Goal: Task Accomplishment & Management: Use online tool/utility

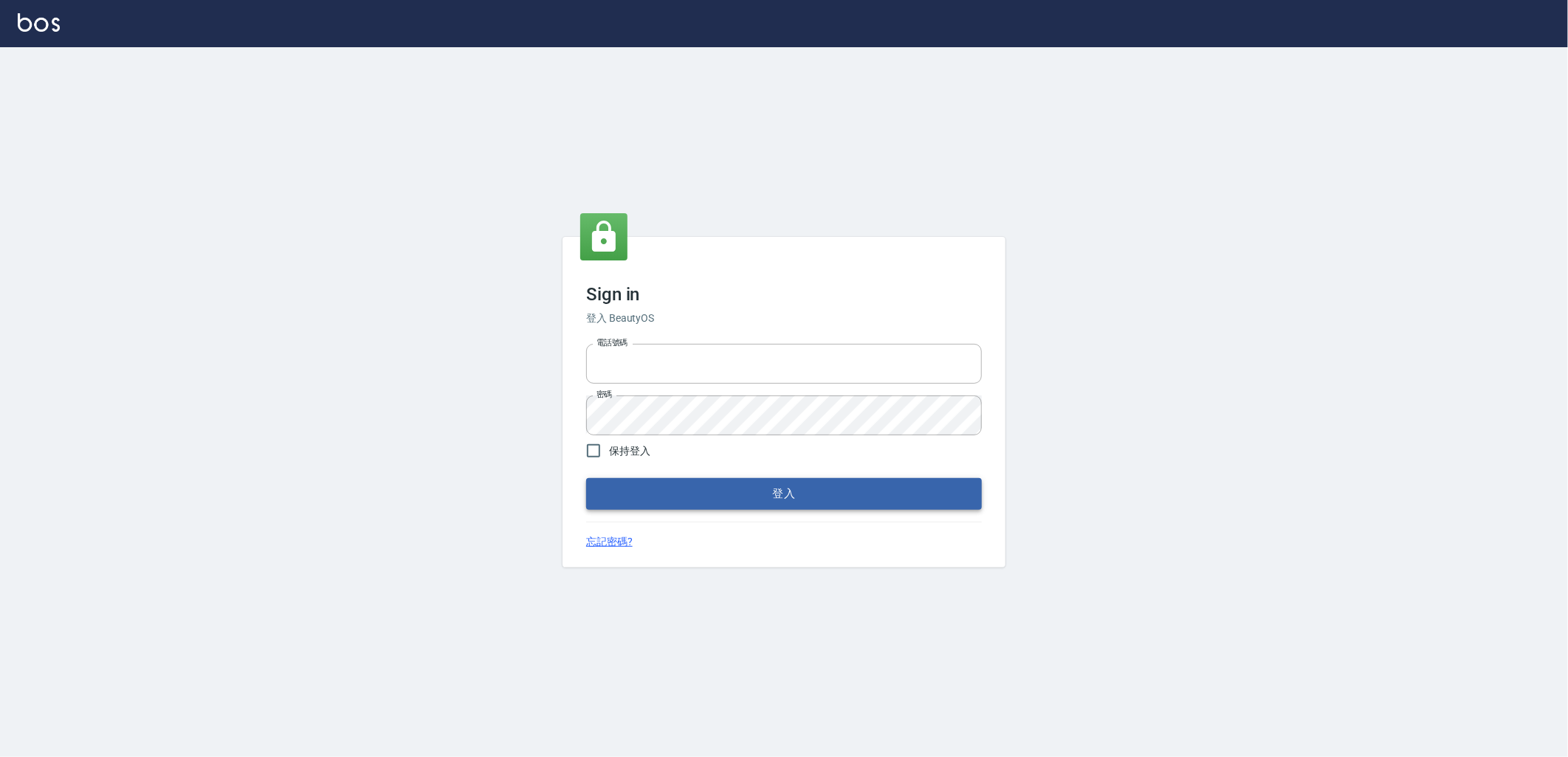
type input "0966699976"
click at [737, 493] on button "登入" at bounding box center [783, 493] width 396 height 31
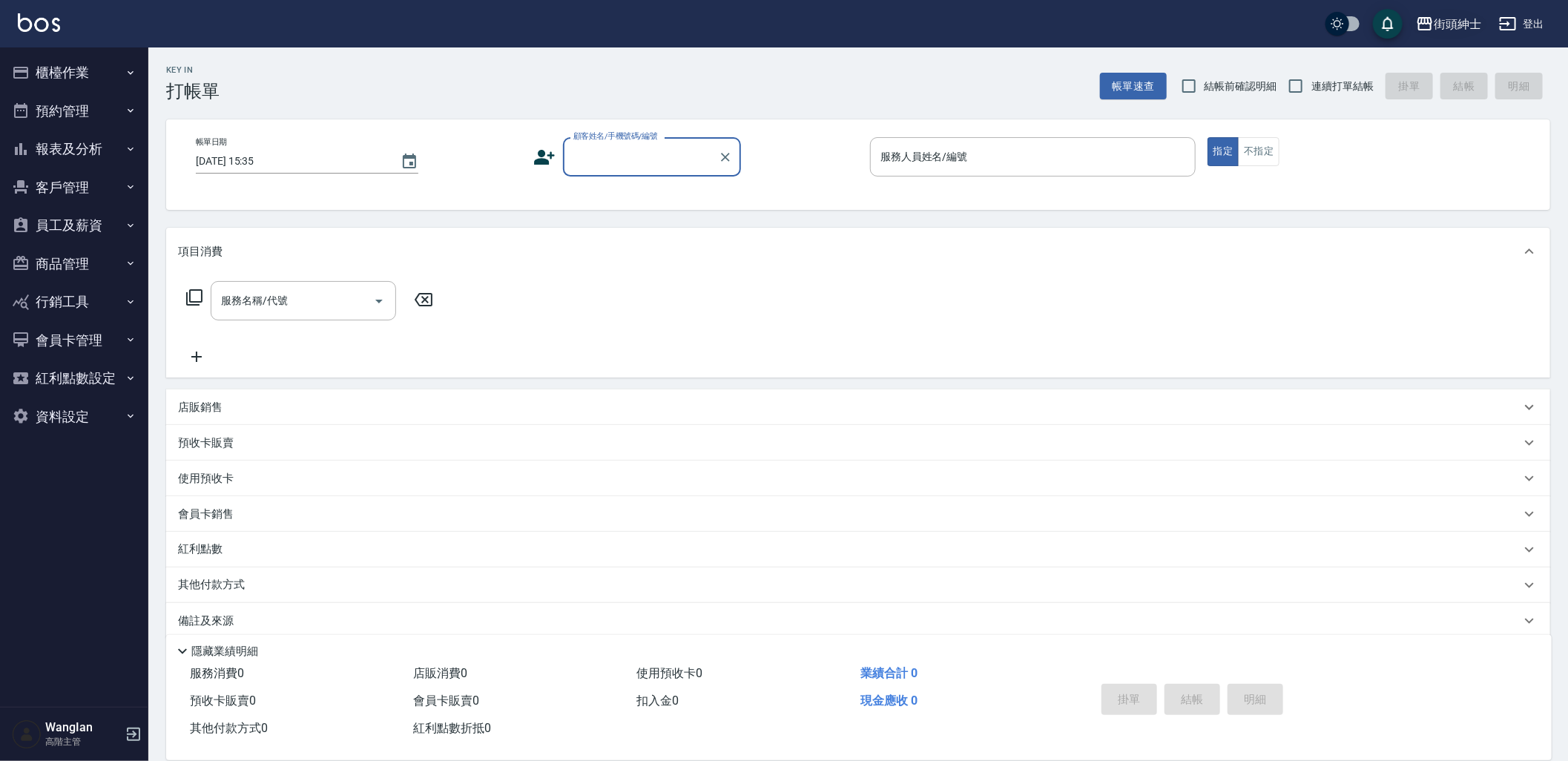
click at [1447, 28] on div "街頭紳士" at bounding box center [1457, 24] width 48 height 18
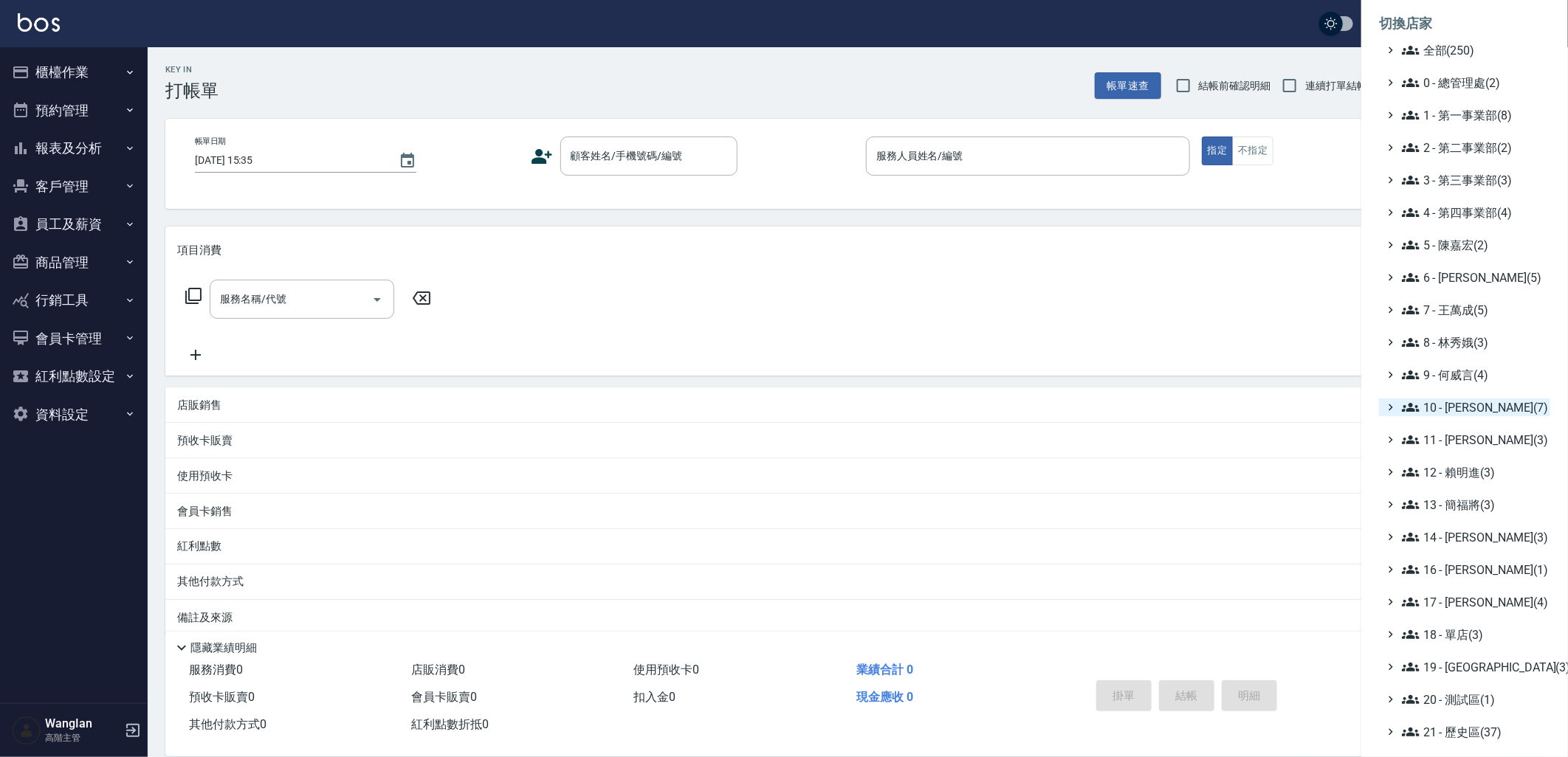
click at [1435, 411] on span "10 - [PERSON_NAME](7)" at bounding box center [1473, 407] width 142 height 17
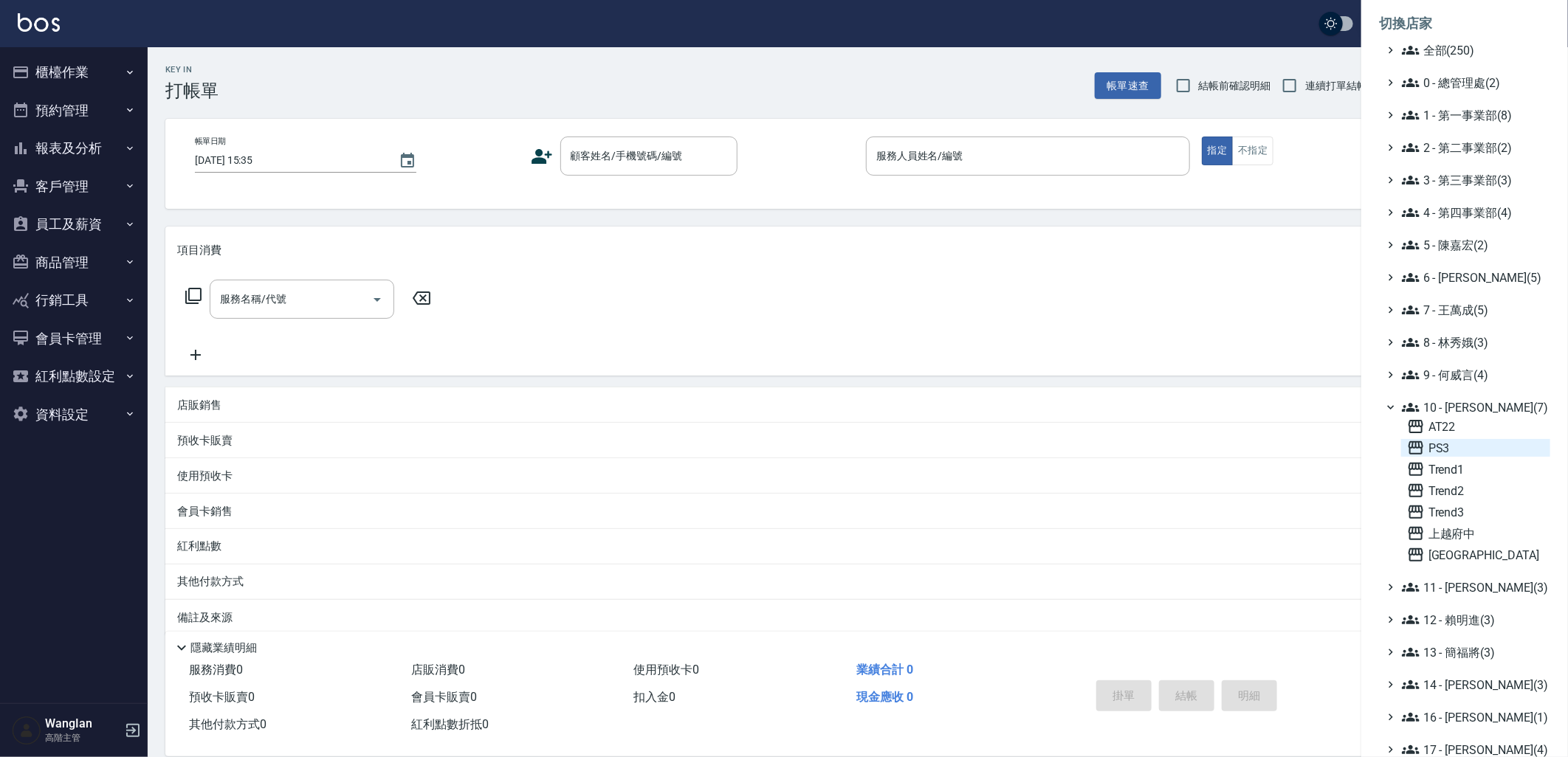
click at [1427, 443] on span "PS3" at bounding box center [1476, 448] width 137 height 17
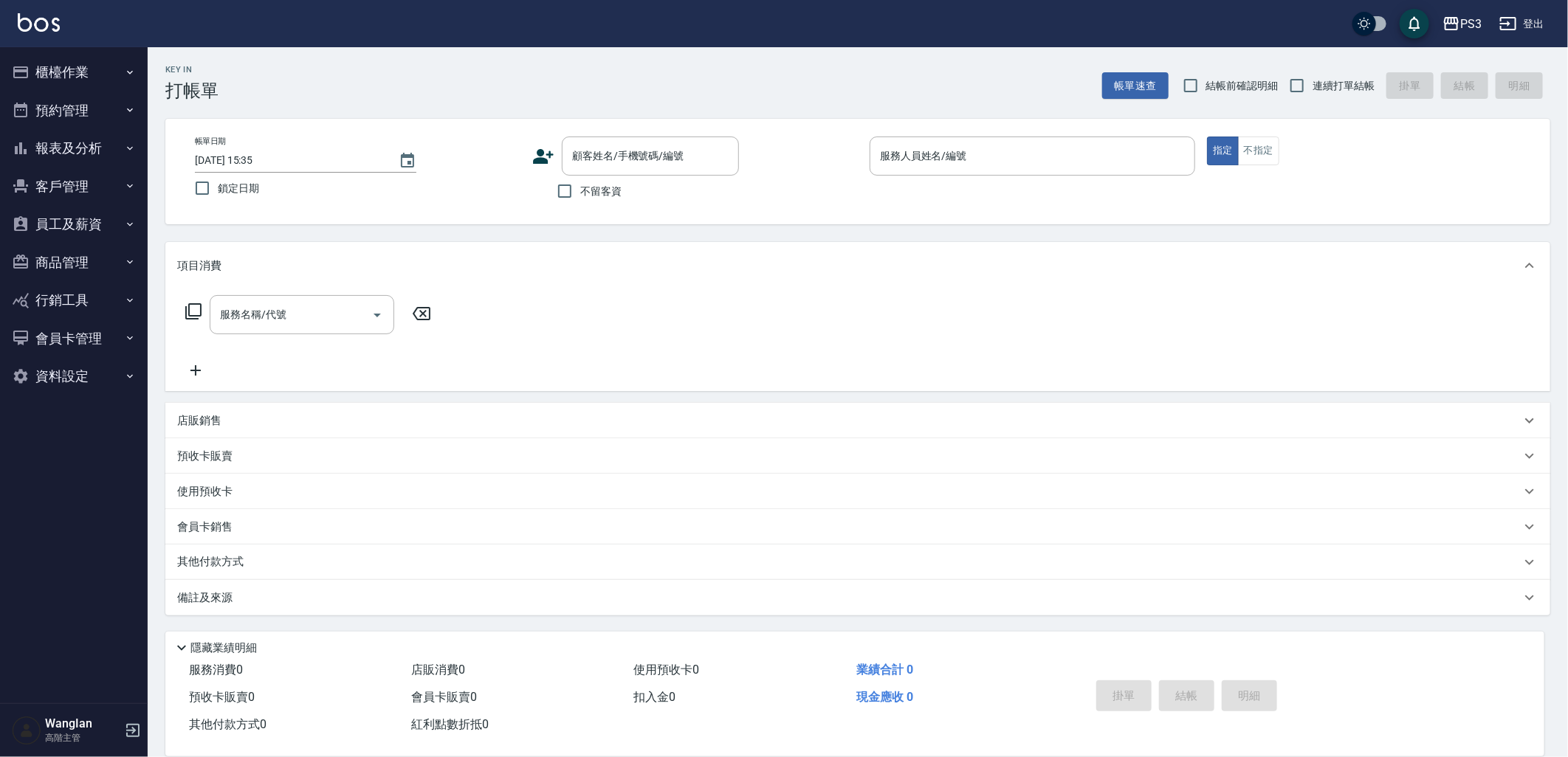
click at [249, 561] on p "其他付款方式" at bounding box center [214, 562] width 74 height 17
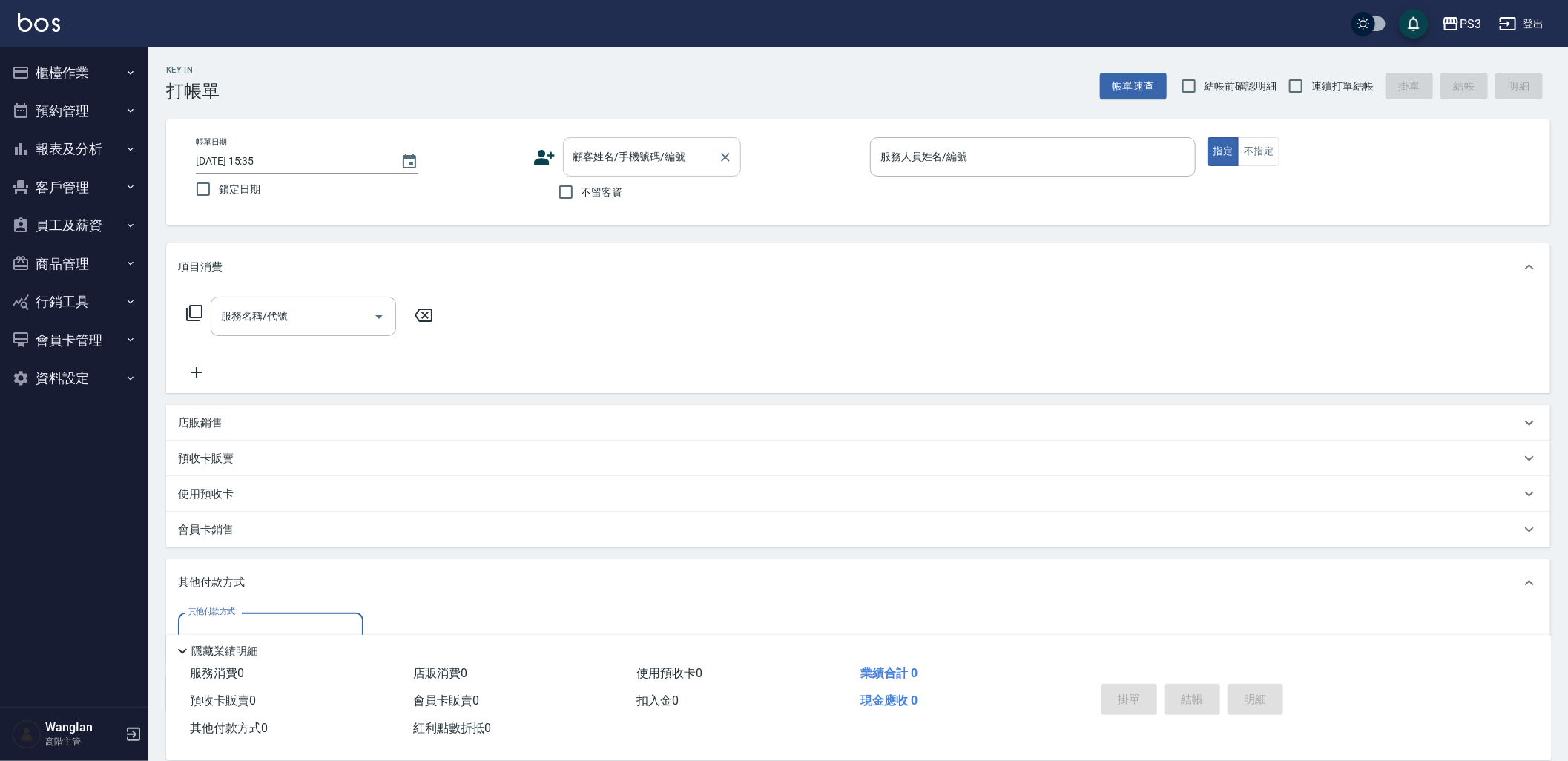
click at [625, 167] on input "顧客姓名/手機號碼/編號" at bounding box center [641, 156] width 143 height 26
click at [634, 251] on div "項目消費" at bounding box center [857, 267] width 1384 height 48
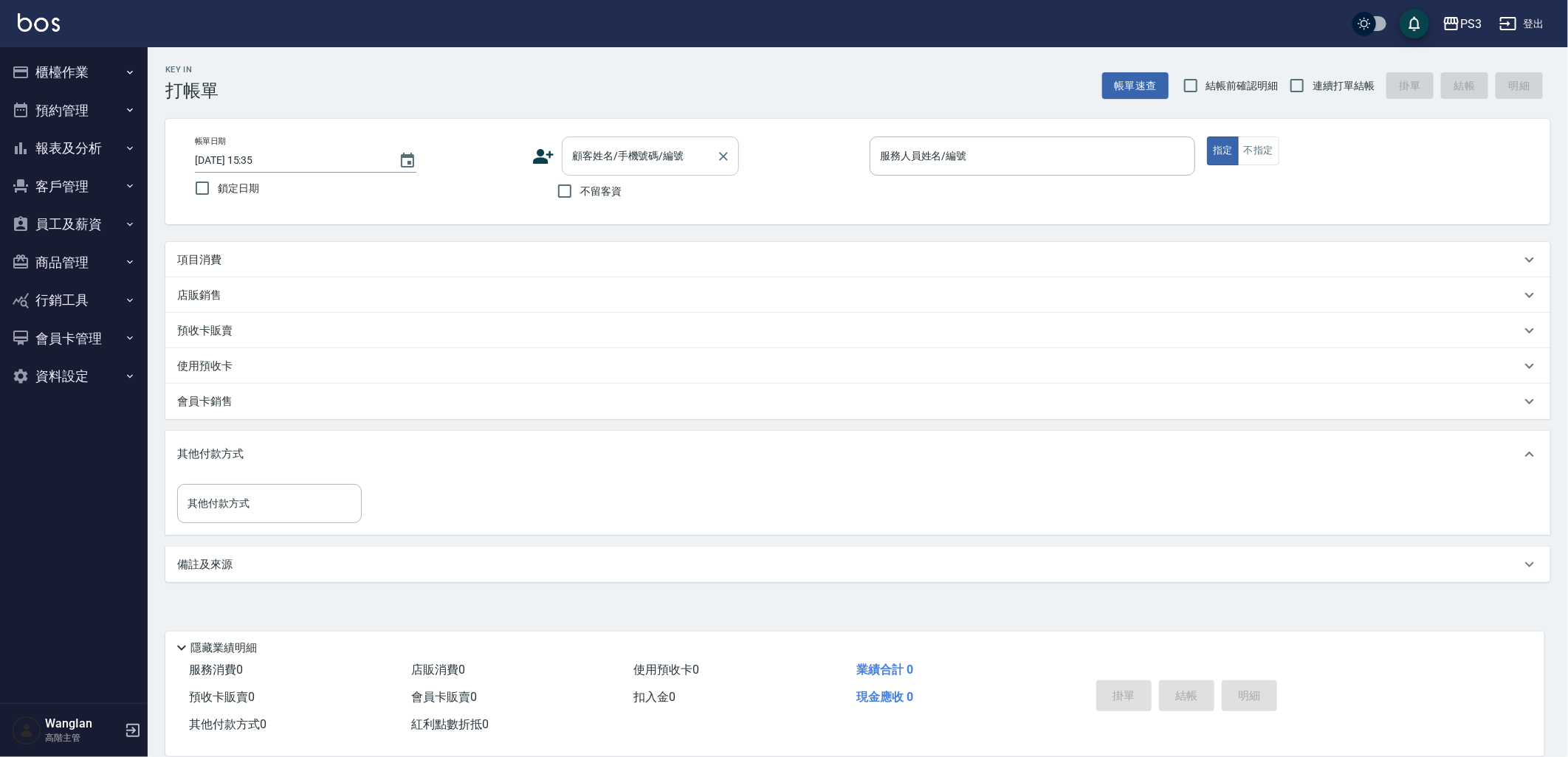
click at [642, 160] on input "顧客姓名/手機號碼/編號" at bounding box center [640, 156] width 142 height 26
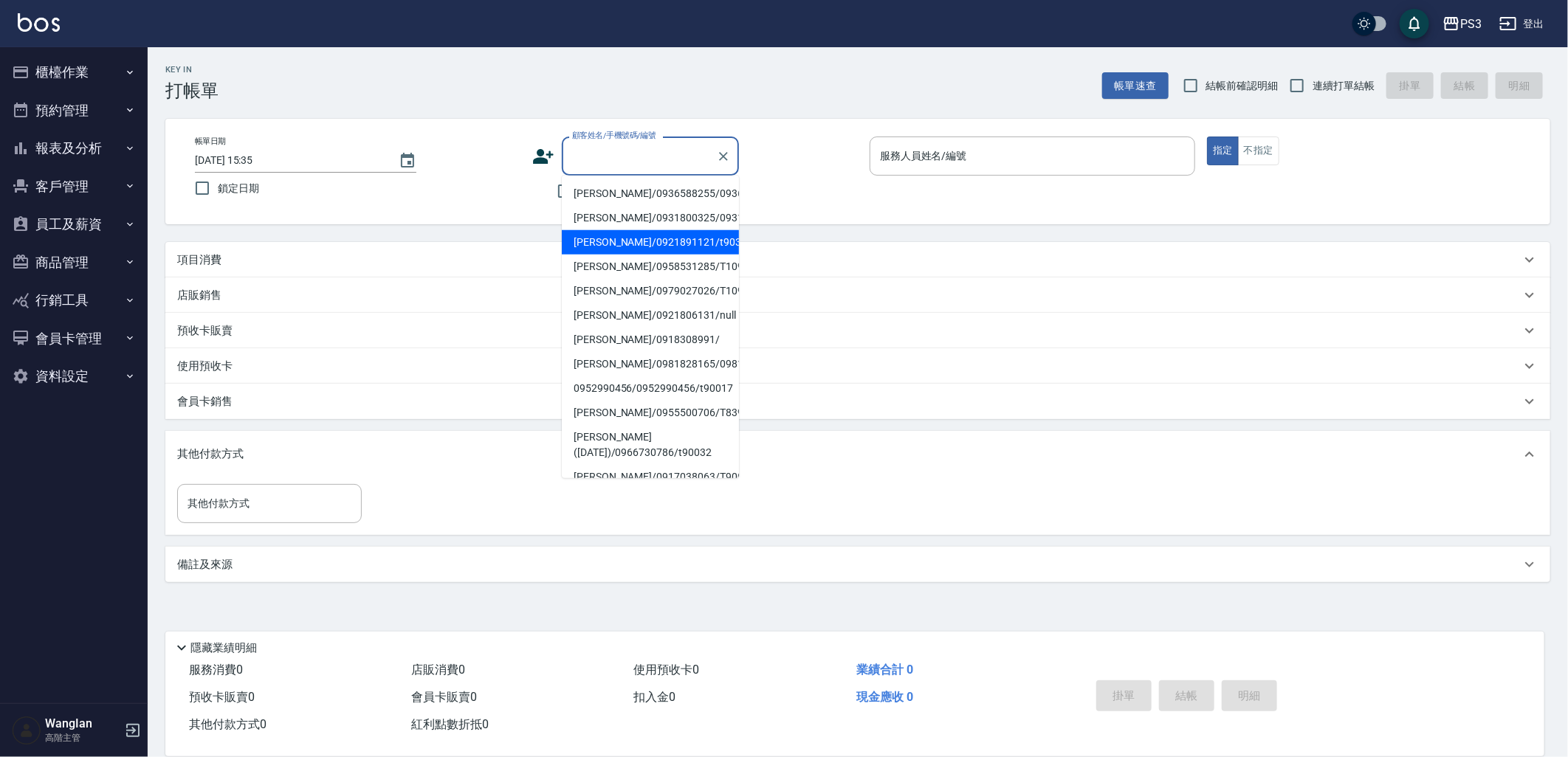
click at [625, 255] on li "鄧仲豪/0921891121/t90330" at bounding box center [651, 242] width 177 height 24
type input "鄧仲豪/0921891121/t90330"
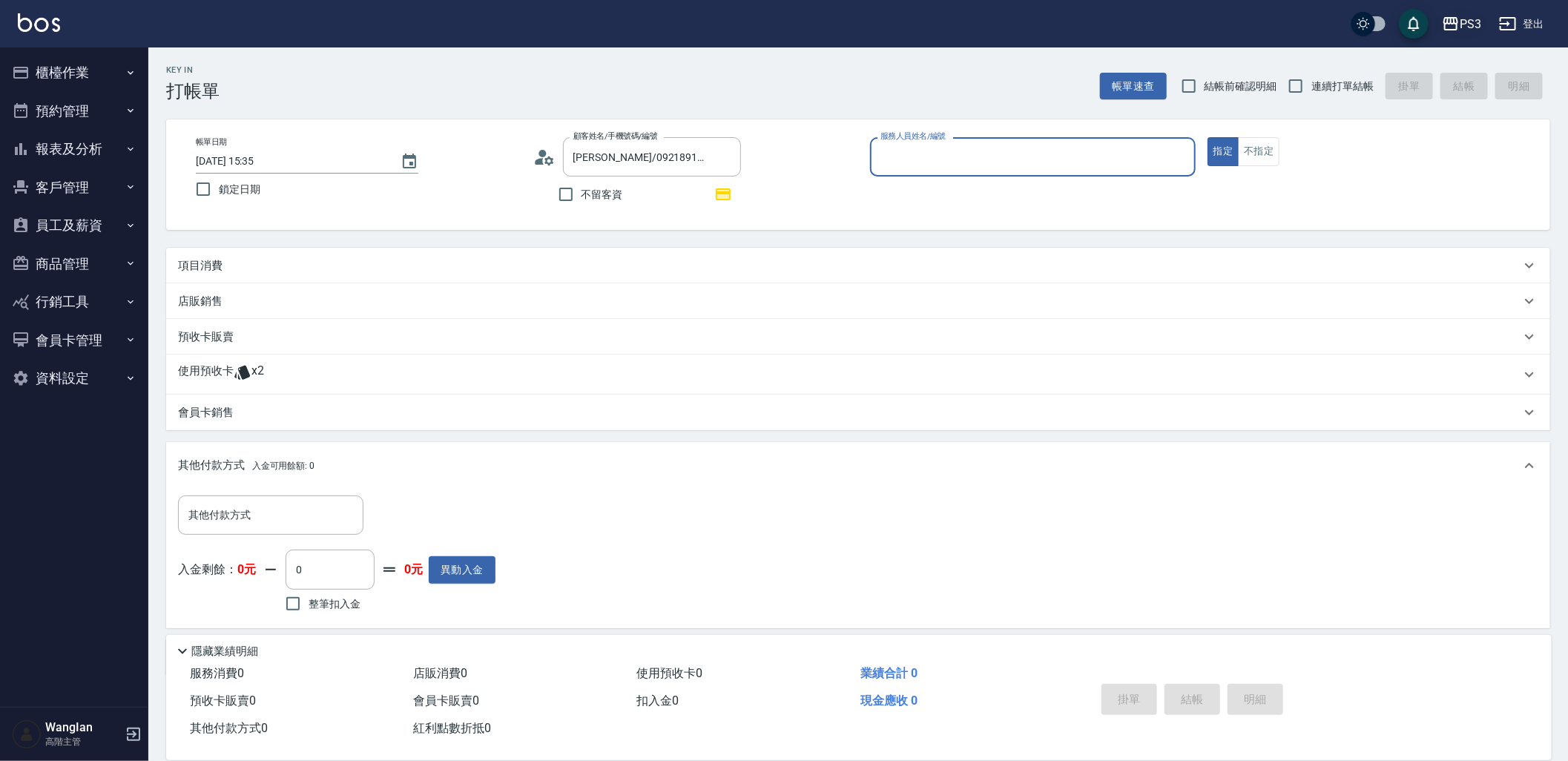
click at [1468, 20] on div "PS3" at bounding box center [1470, 24] width 21 height 18
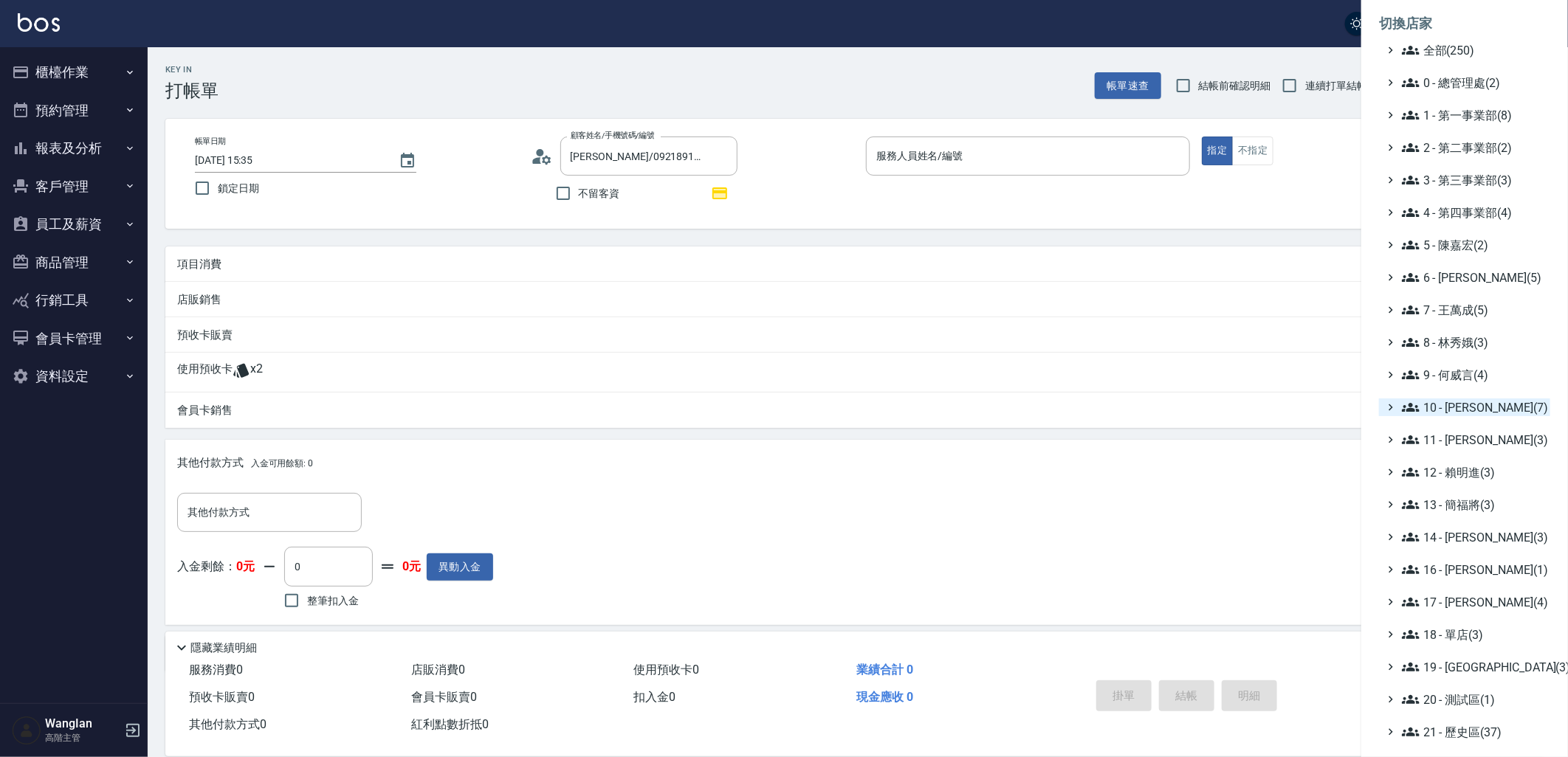
click at [1461, 403] on span "10 - [PERSON_NAME](7)" at bounding box center [1473, 407] width 142 height 17
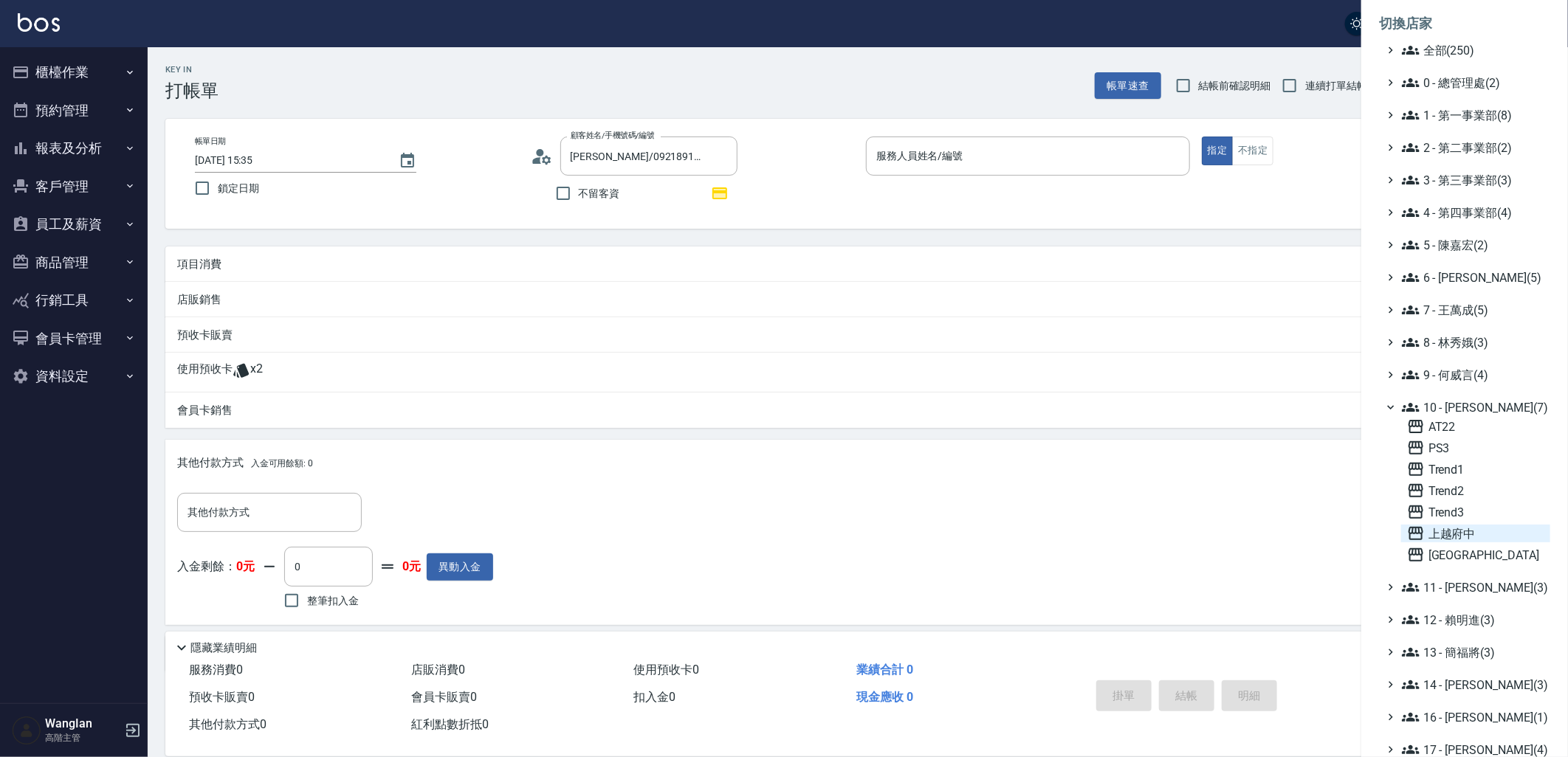
click at [1465, 537] on span "上越府中" at bounding box center [1476, 534] width 137 height 17
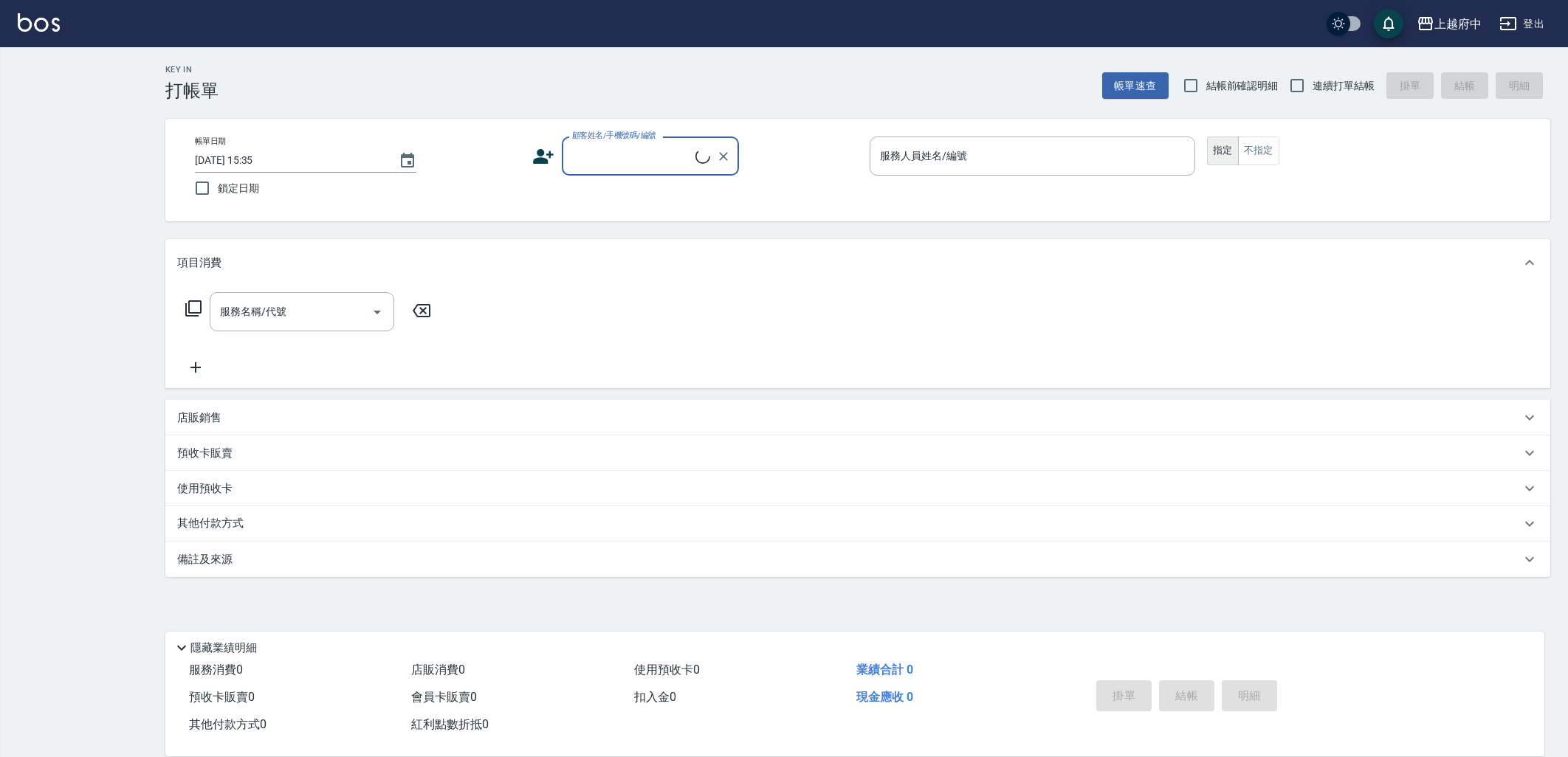
click at [606, 150] on input "顧客姓名/手機號碼/編號" at bounding box center [632, 156] width 127 height 26
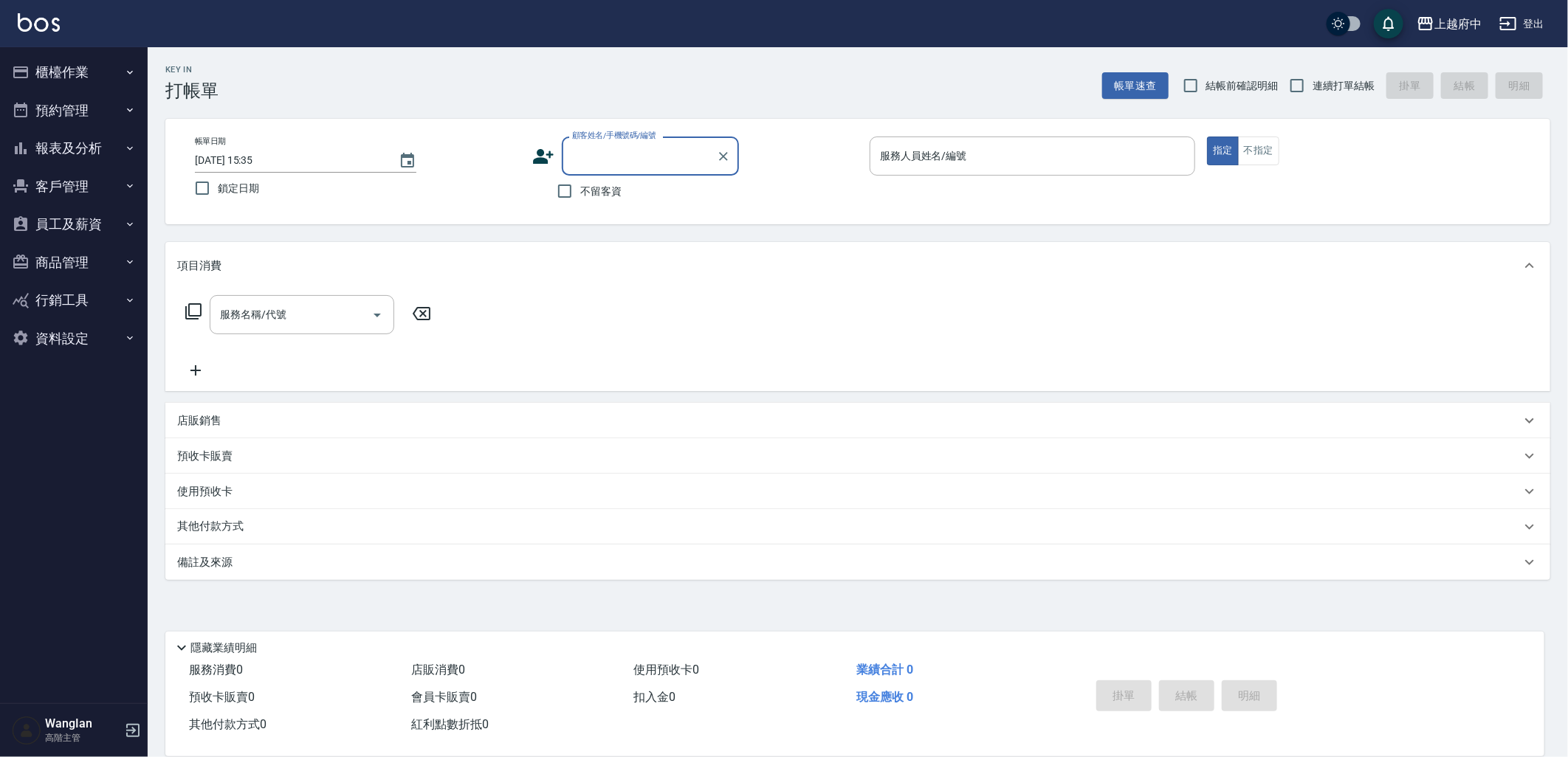
click at [630, 171] on div "顧客姓名/手機號碼/編號" at bounding box center [651, 156] width 177 height 39
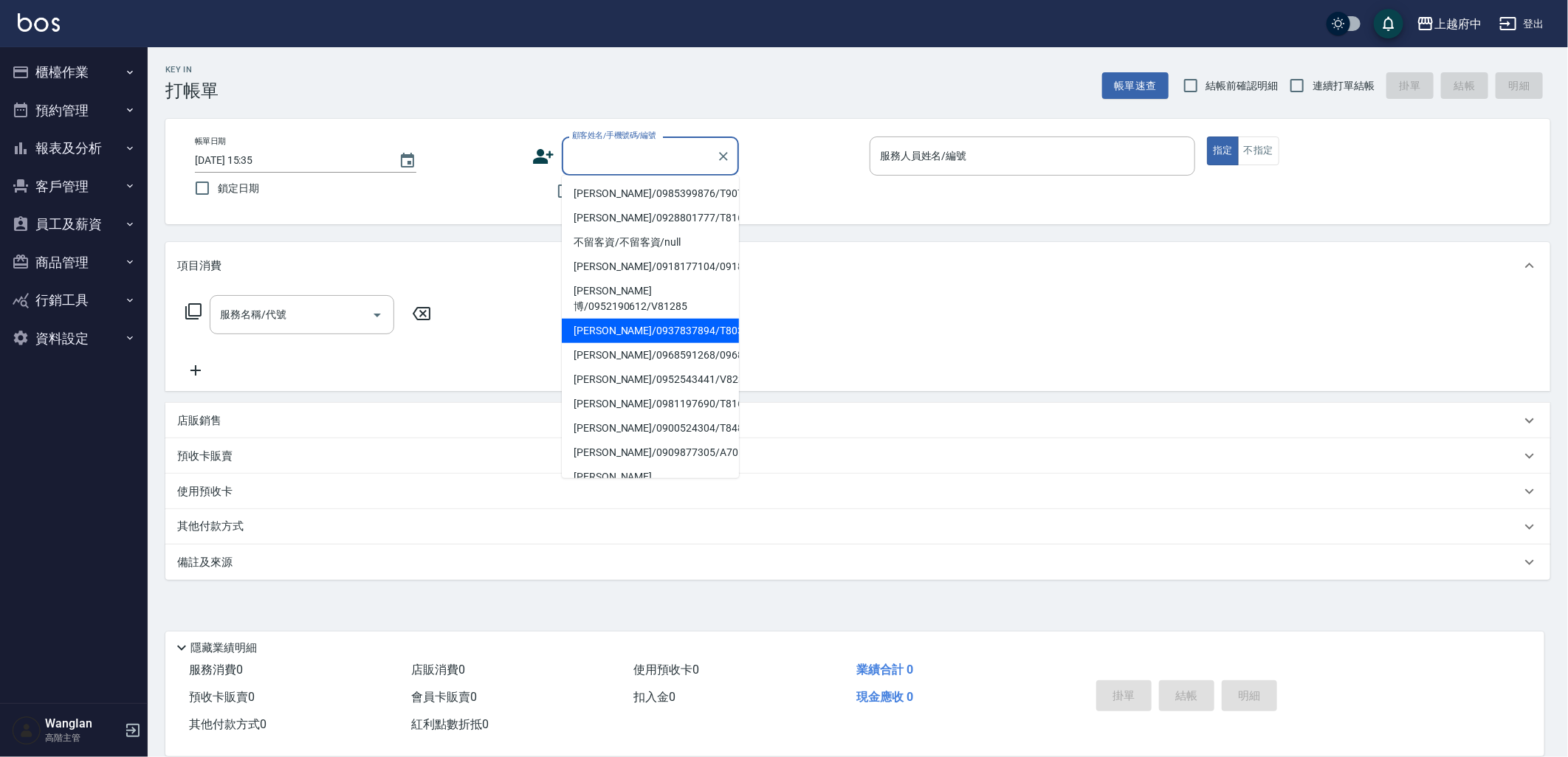
click at [613, 331] on li "[PERSON_NAME]/0937837894/T80395" at bounding box center [651, 331] width 177 height 24
type input "[PERSON_NAME]/0937837894/T80395"
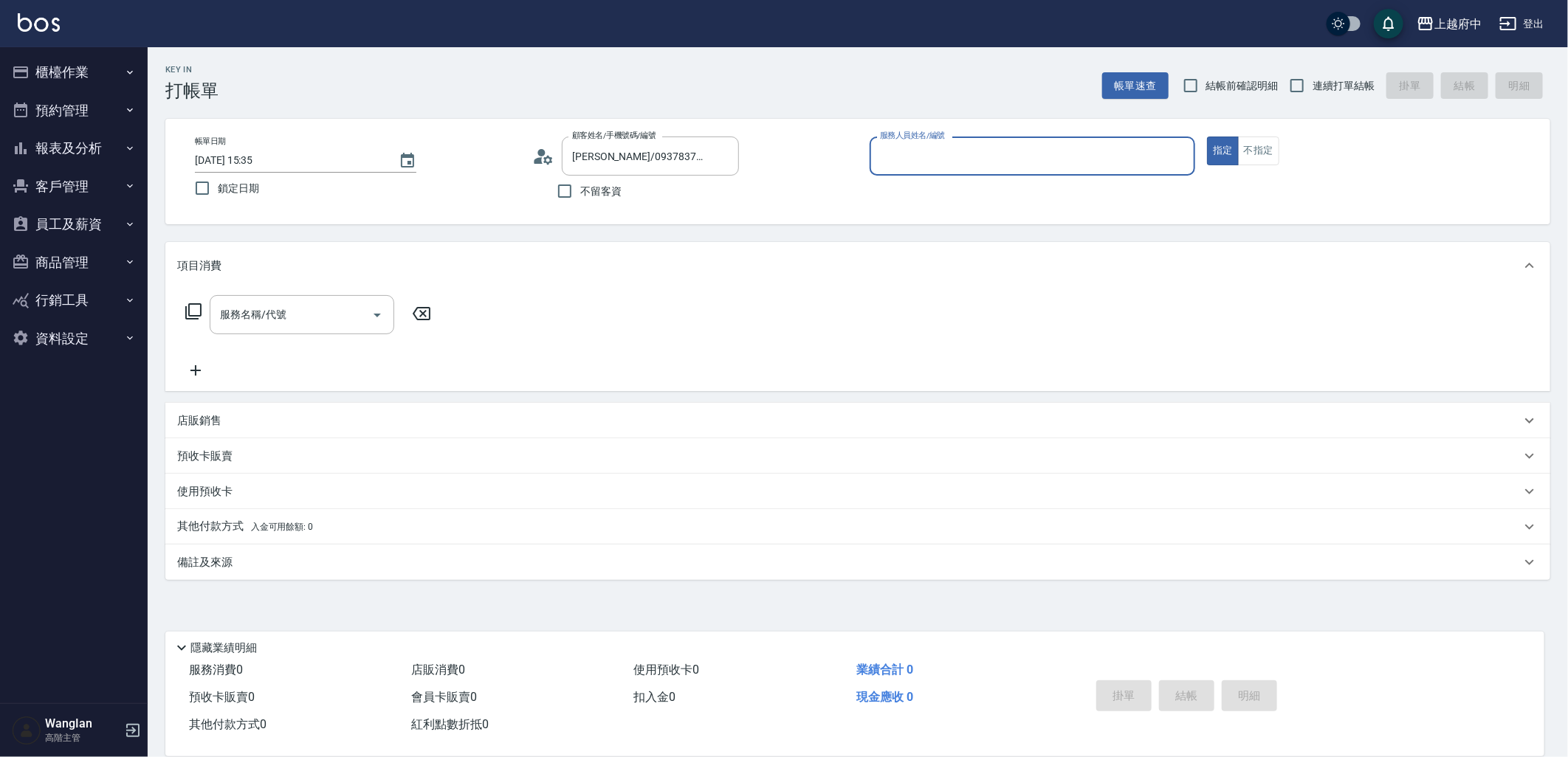
click at [353, 527] on div "其他付款方式 入金可用餘額: 0" at bounding box center [849, 527] width 1344 height 17
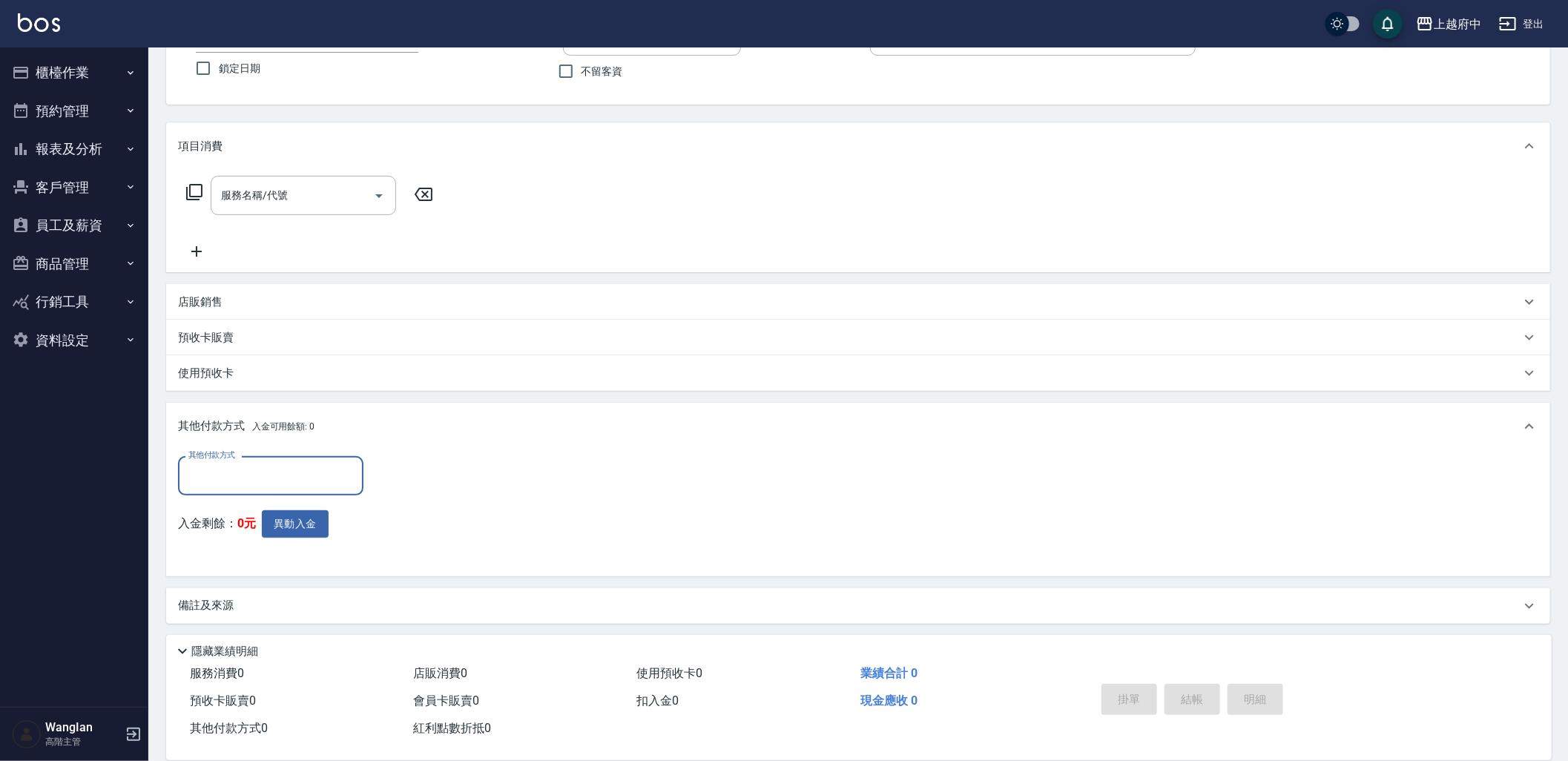
scroll to position [123, 0]
click at [109, 72] on button "櫃檯作業" at bounding box center [74, 72] width 136 height 39
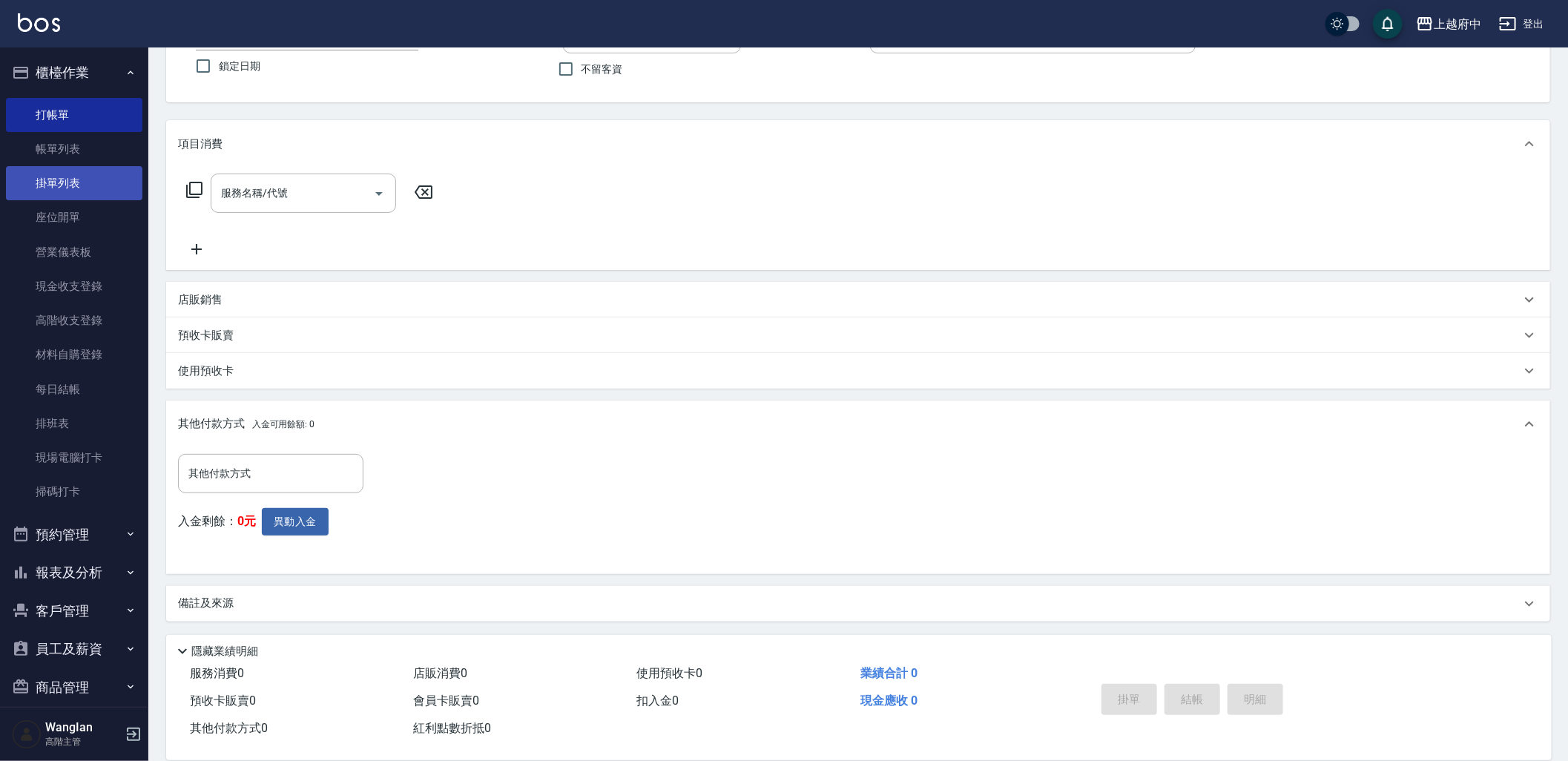
click at [87, 167] on link "掛單列表" at bounding box center [74, 183] width 136 height 34
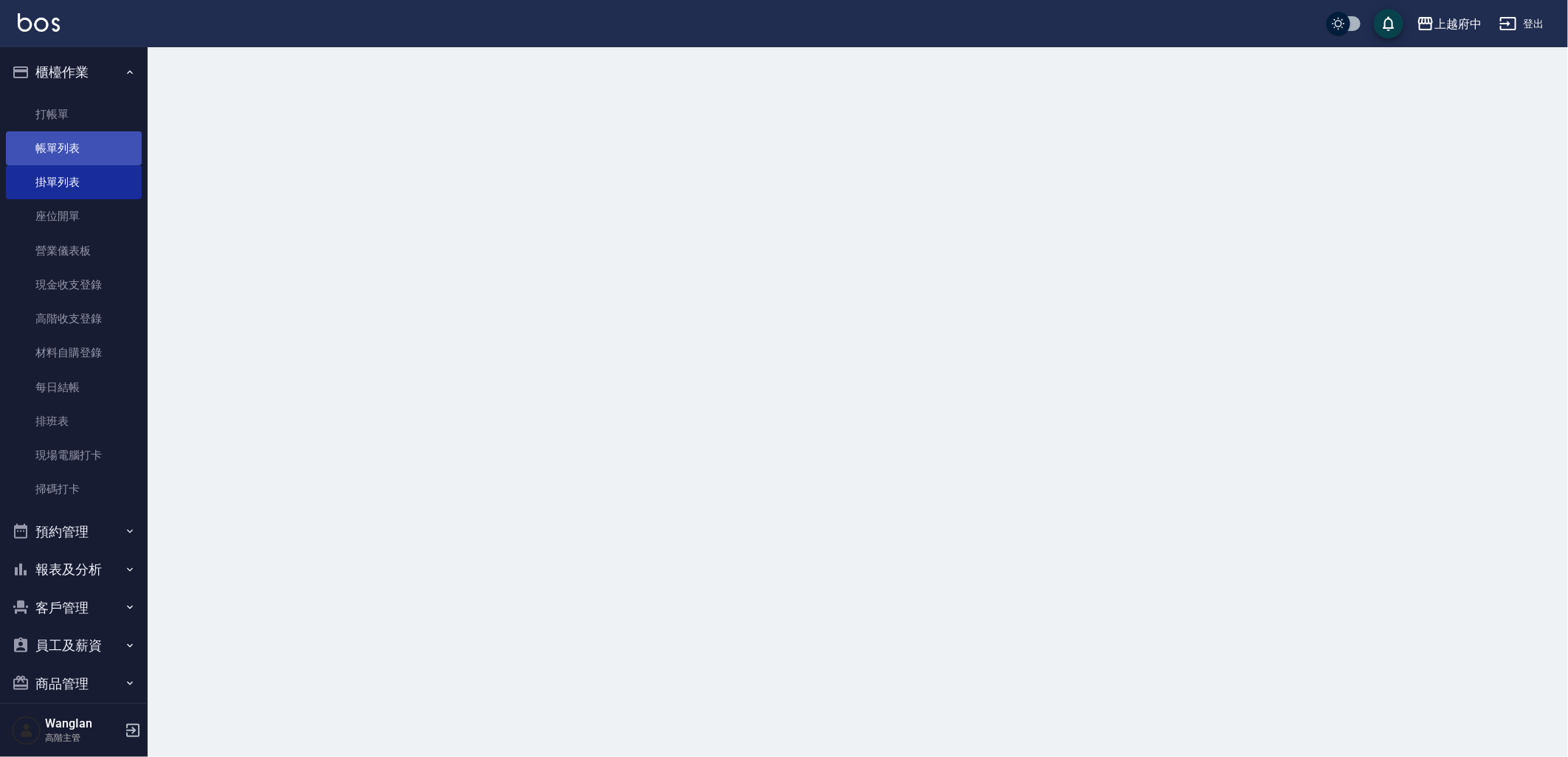
click at [102, 144] on link "帳單列表" at bounding box center [73, 148] width 136 height 34
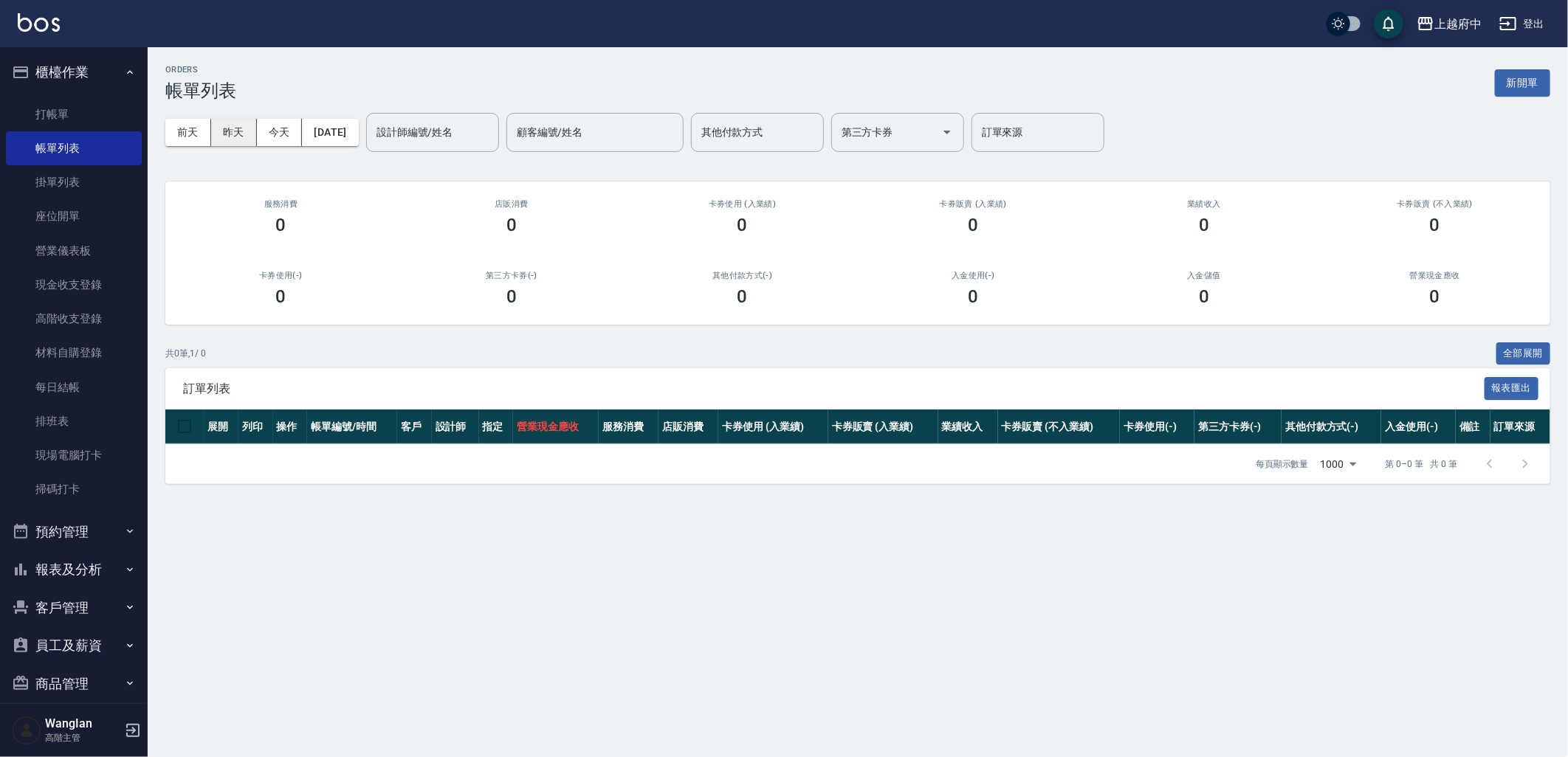
click at [237, 142] on button "昨天" at bounding box center [234, 133] width 46 height 28
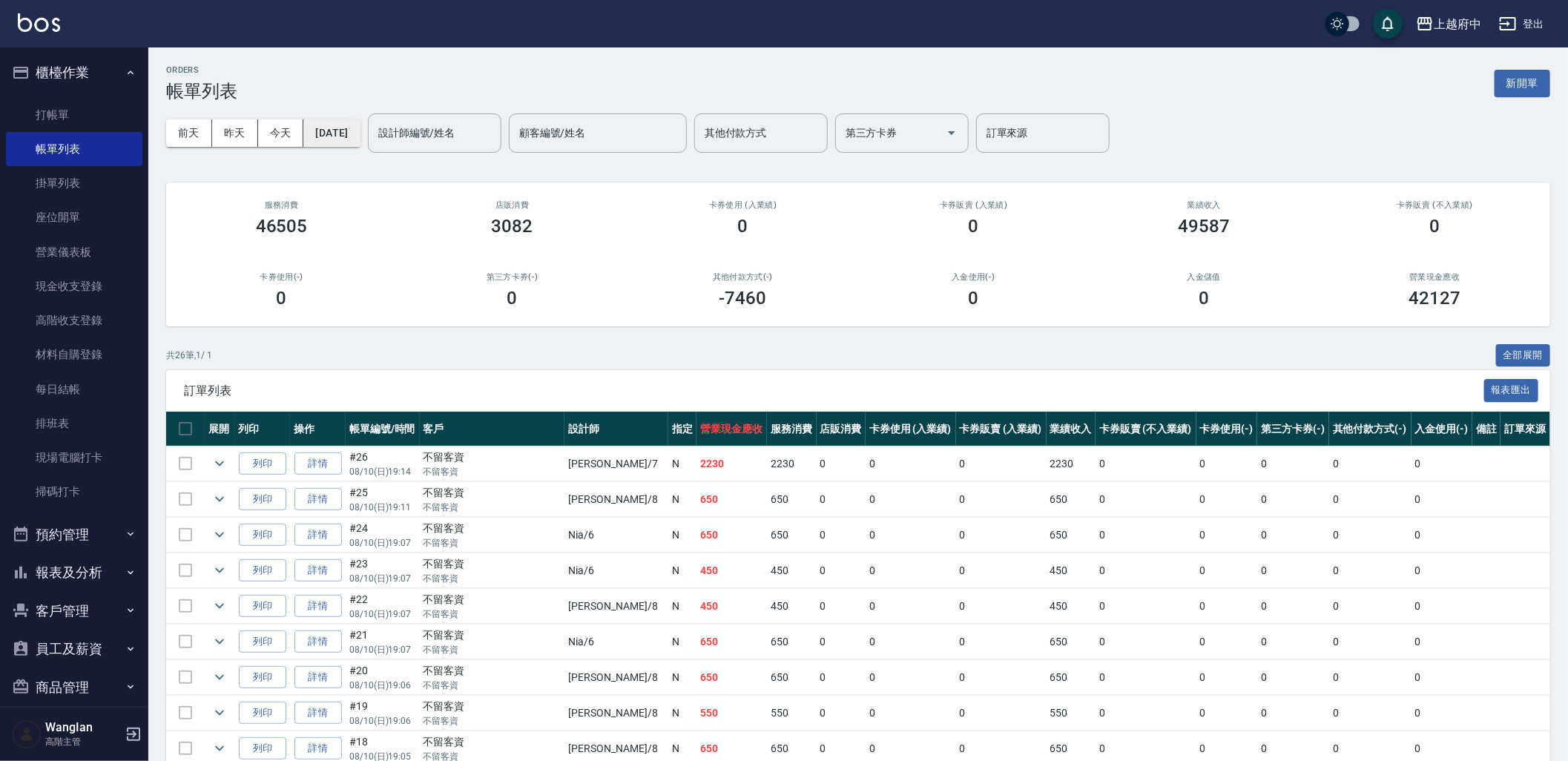
click at [355, 138] on button "[DATE]" at bounding box center [331, 133] width 56 height 28
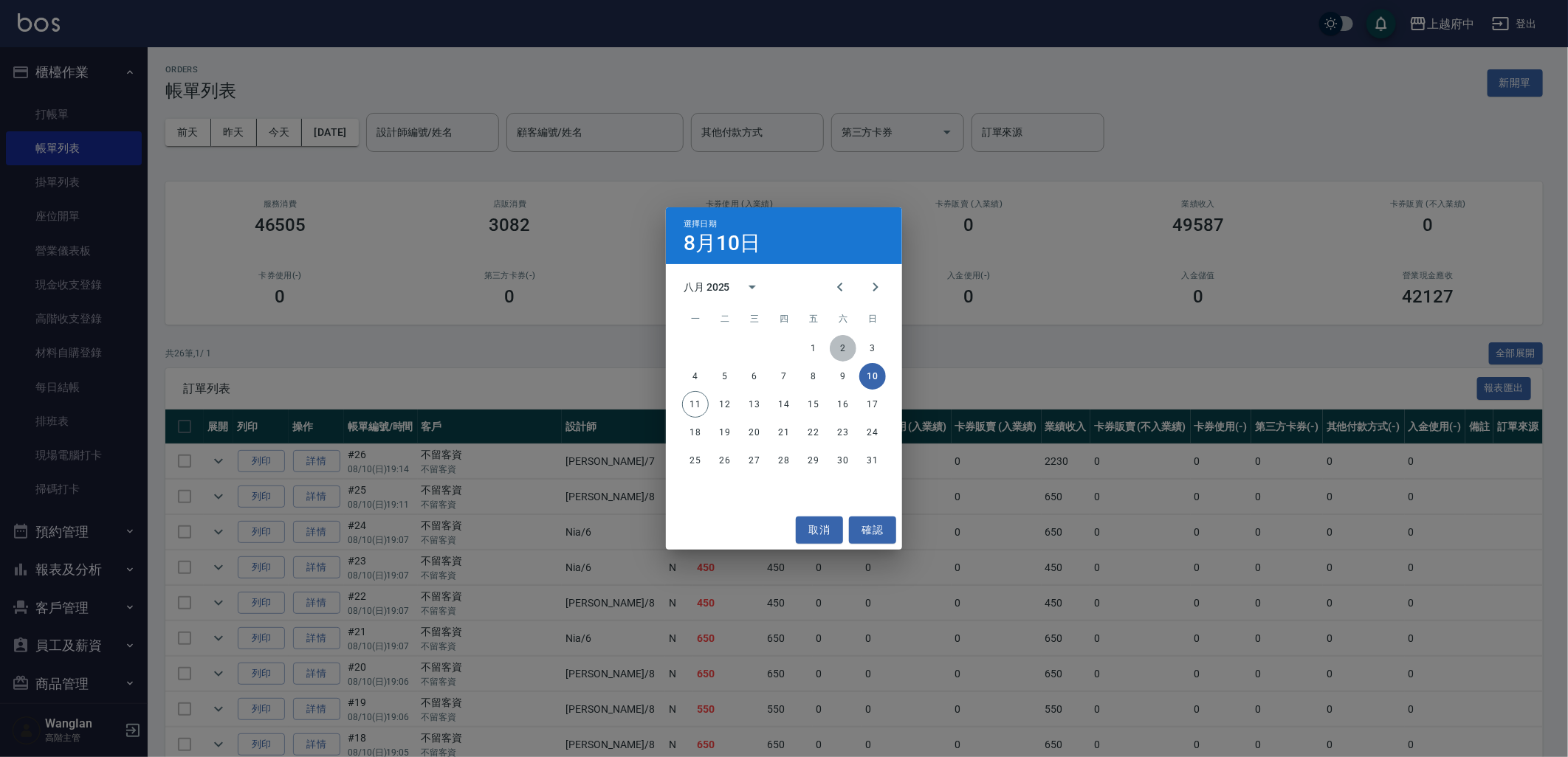
click at [855, 350] on button "2" at bounding box center [843, 349] width 27 height 27
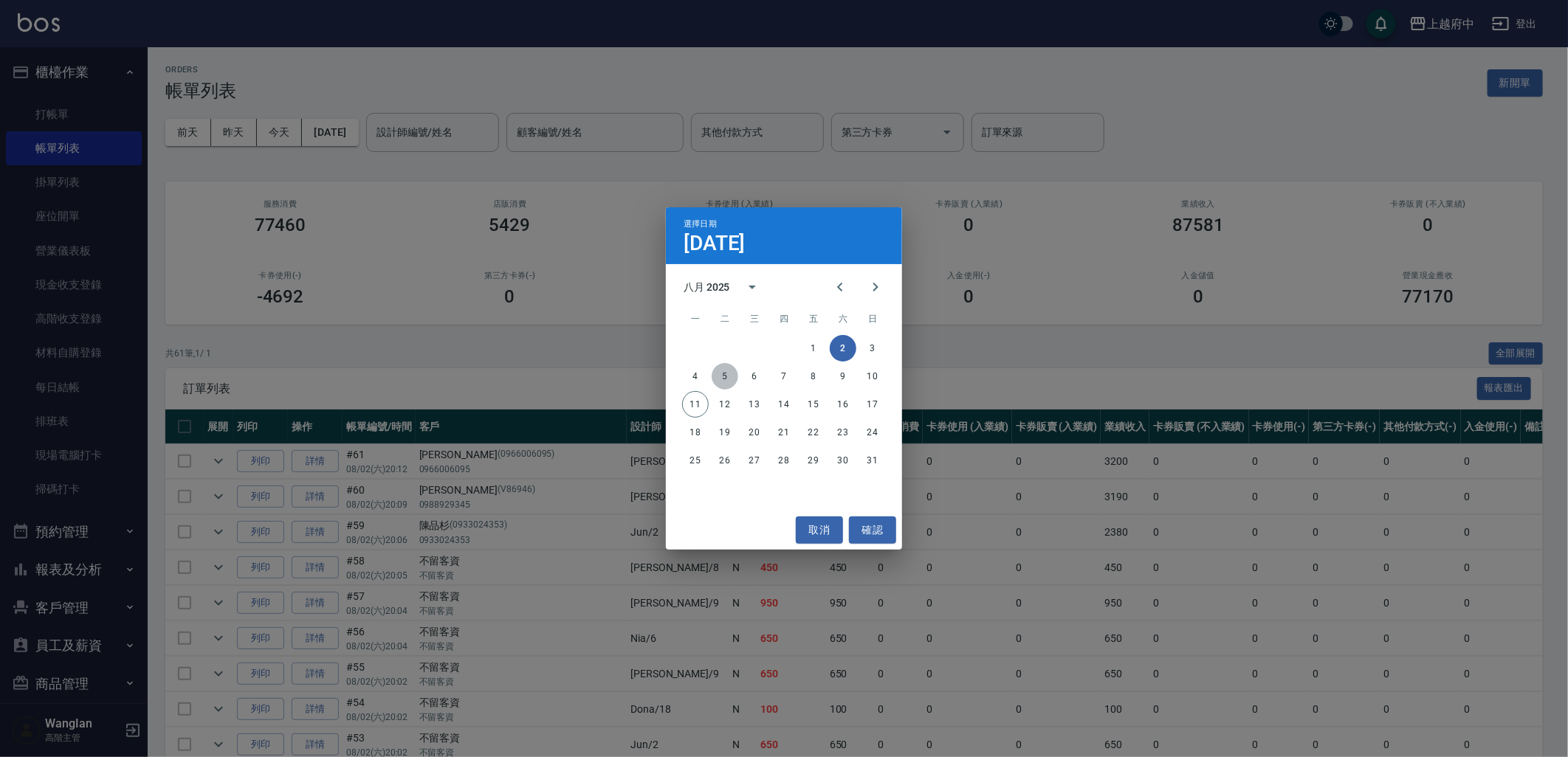
click at [718, 373] on button "5" at bounding box center [725, 377] width 27 height 27
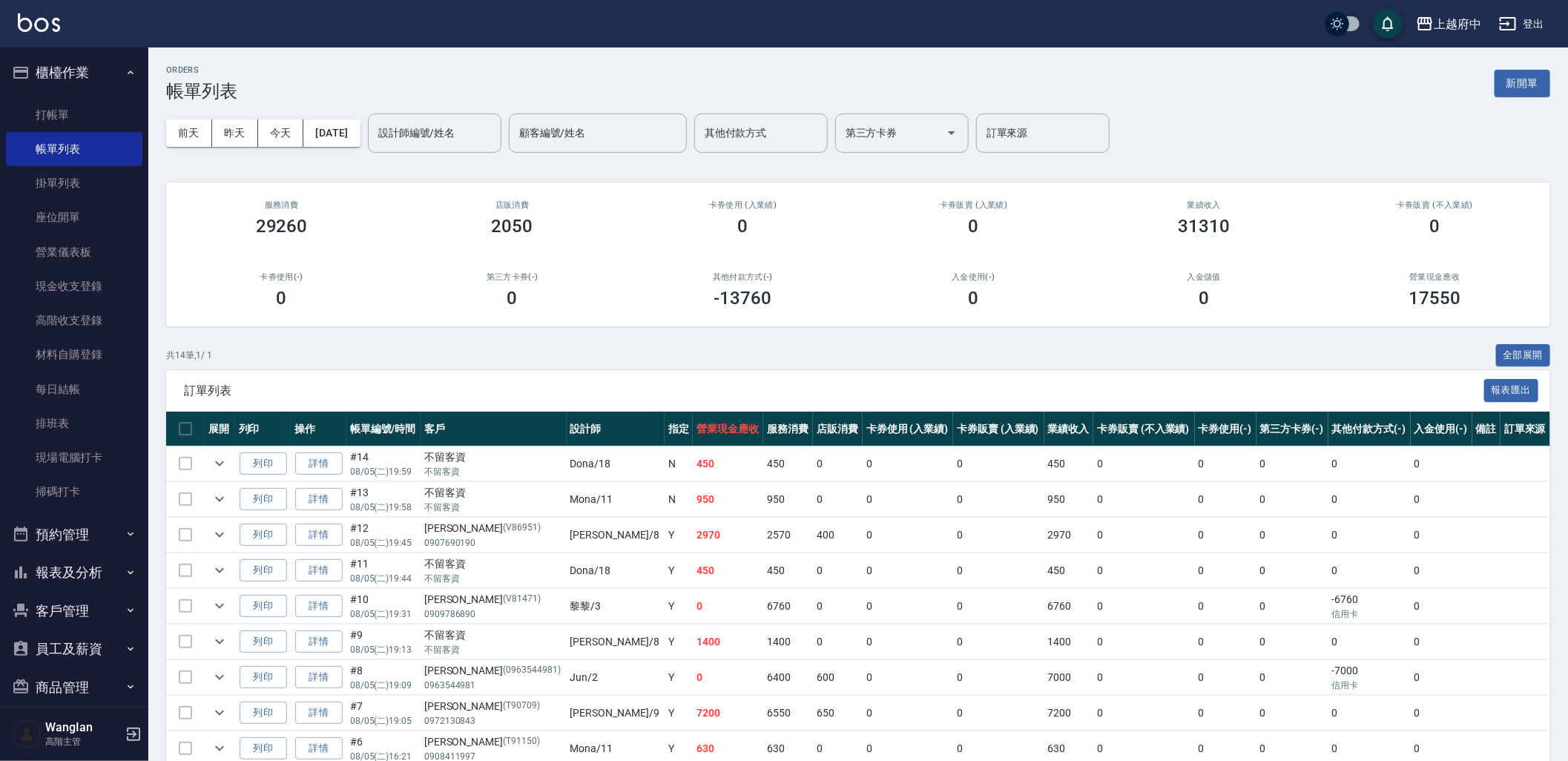
click at [358, 117] on div "[DATE] [DATE] [DATE] [DATE] 設計師編號/姓名 設計師編號/姓名 顧客編號/姓名 顧客編號/姓名 其他付款方式 其他付款方式 第三方…" at bounding box center [857, 133] width 1384 height 63
click at [352, 126] on button "[DATE]" at bounding box center [331, 133] width 56 height 28
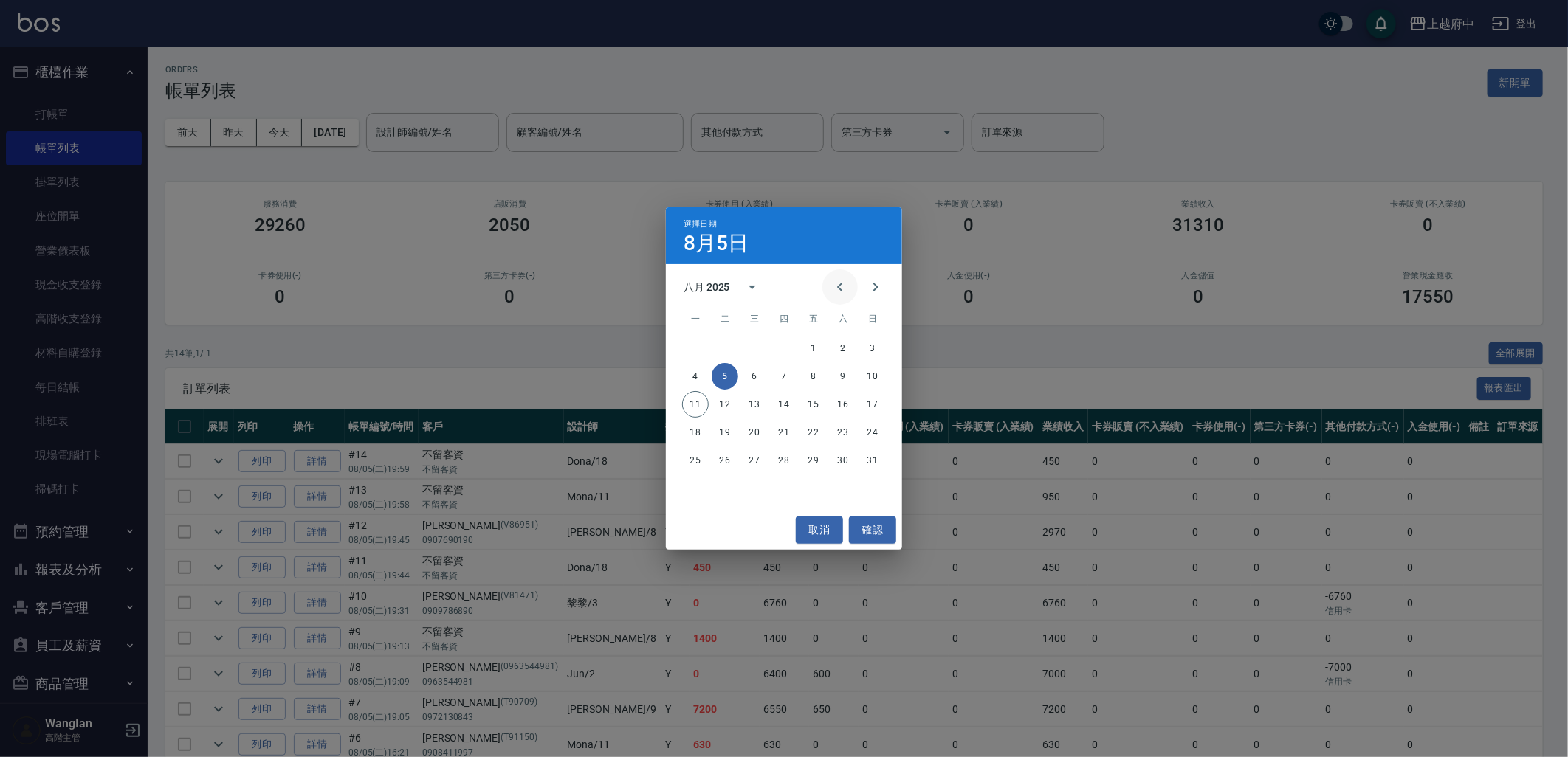
click at [831, 284] on icon "Previous month" at bounding box center [840, 287] width 17 height 17
click at [720, 461] on button "29" at bounding box center [725, 461] width 27 height 27
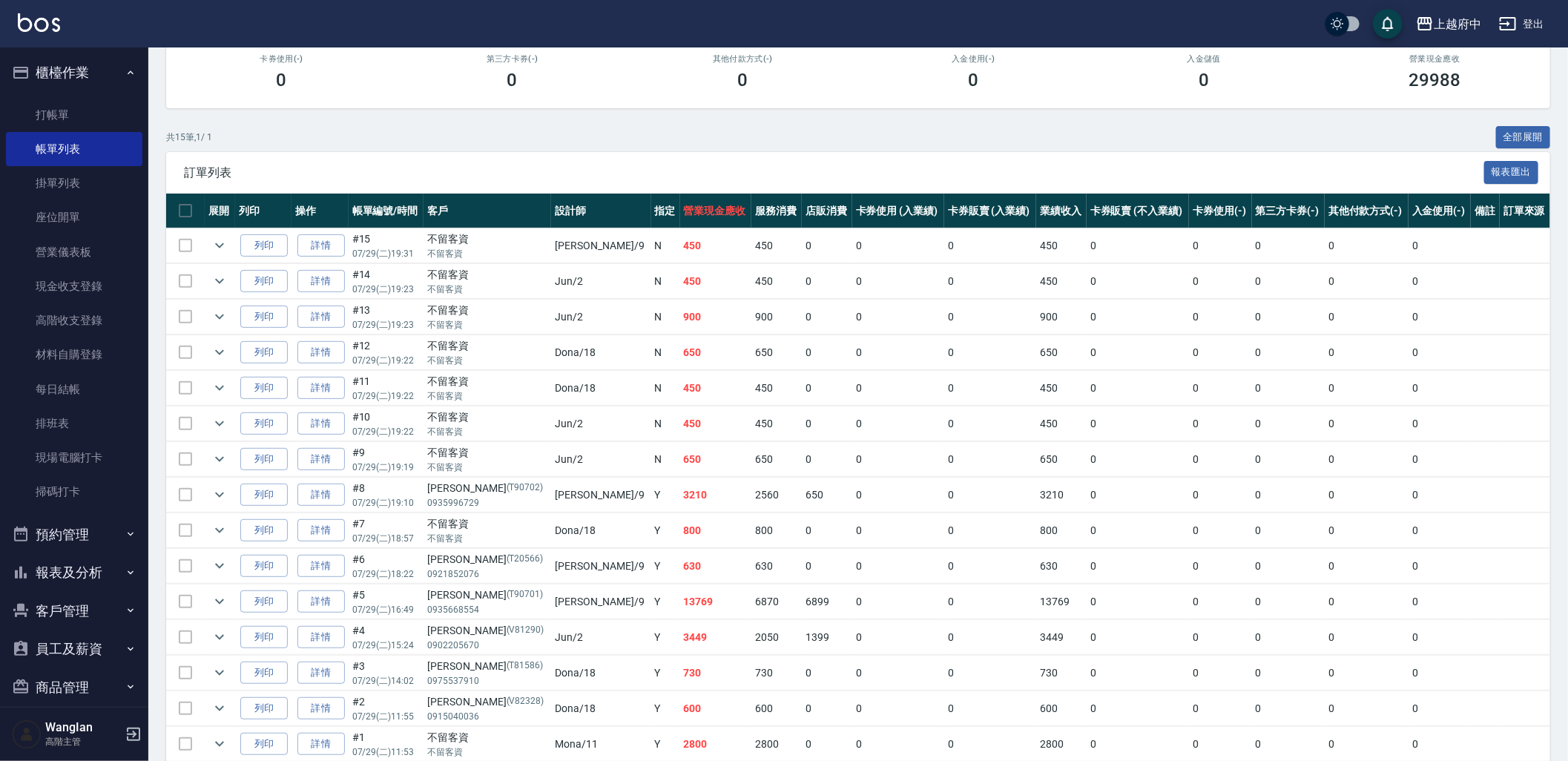
scroll to position [279, 0]
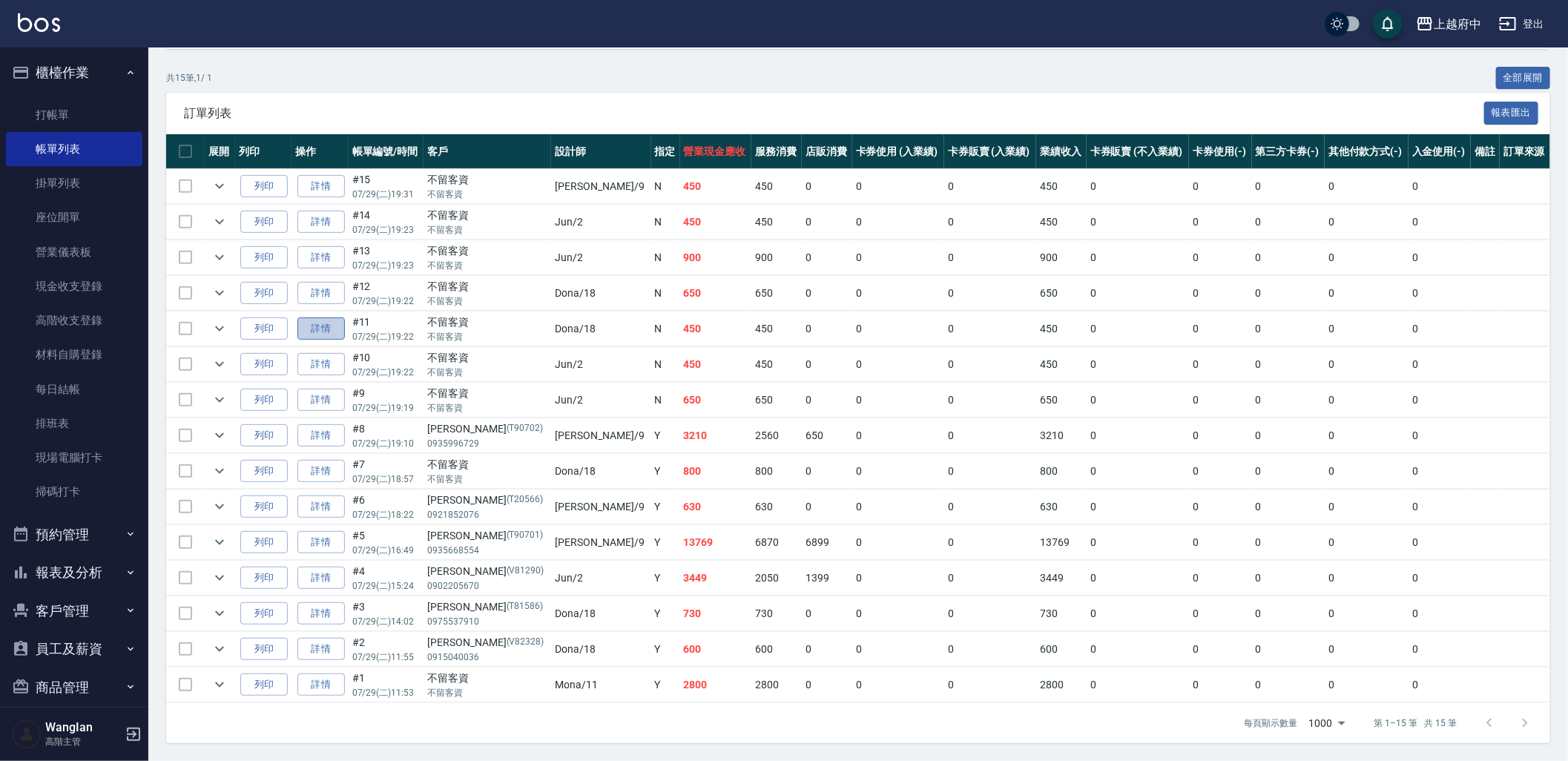
click at [337, 326] on link "詳情" at bounding box center [321, 329] width 48 height 23
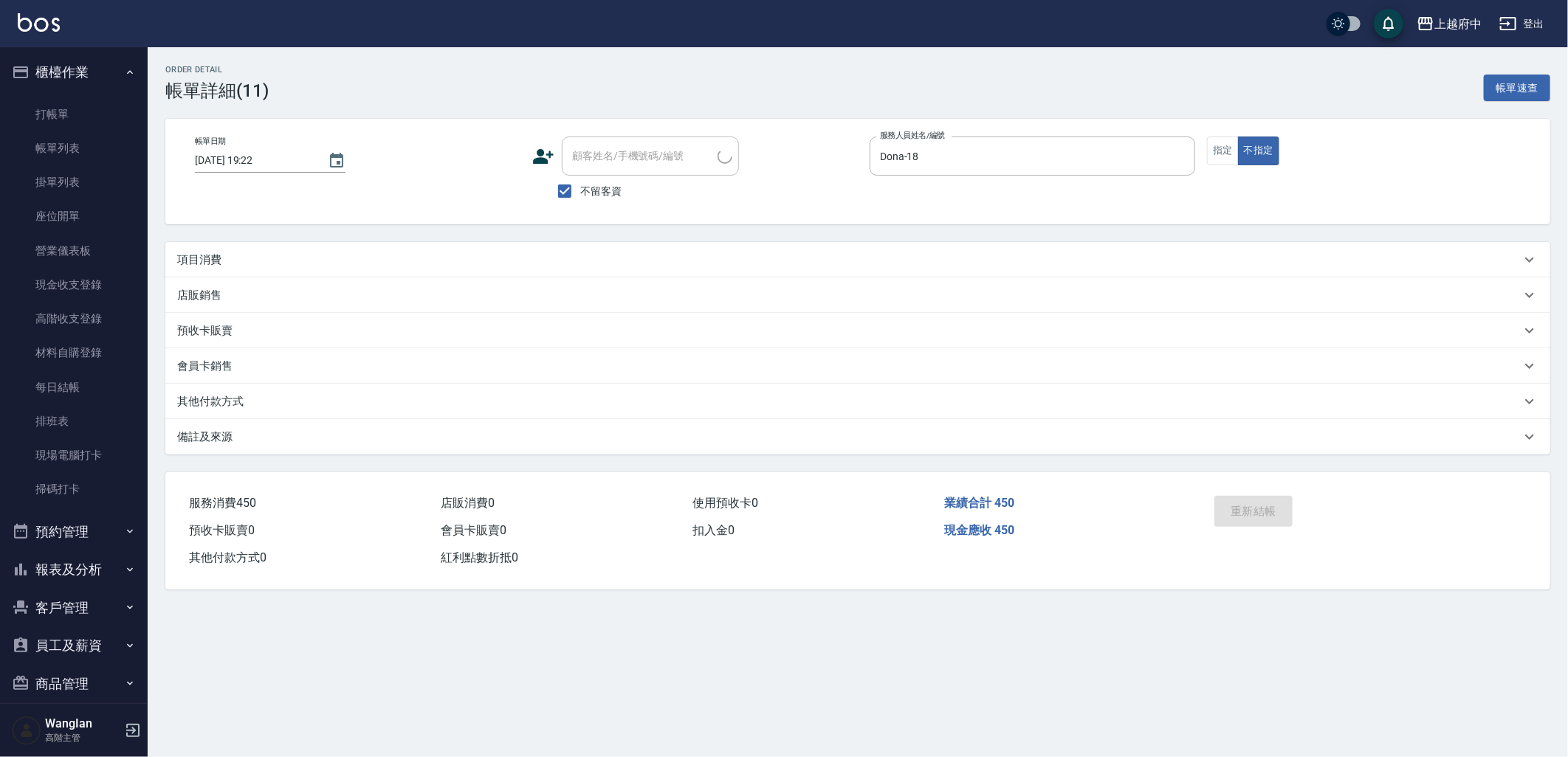
type input "[DATE] 19:22"
checkbox input "true"
type input "Dona-18"
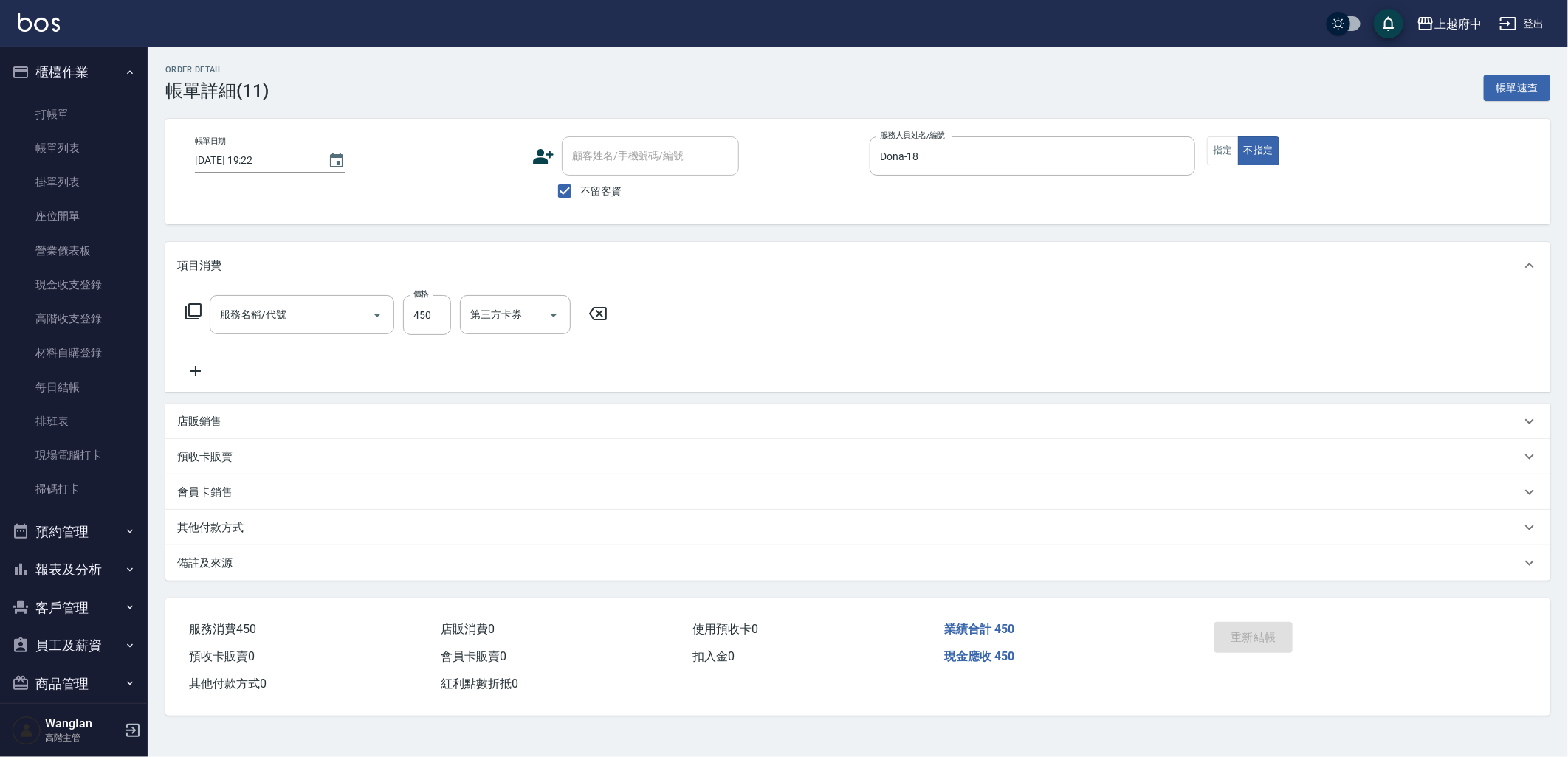
type input "有機洗髮(200)"
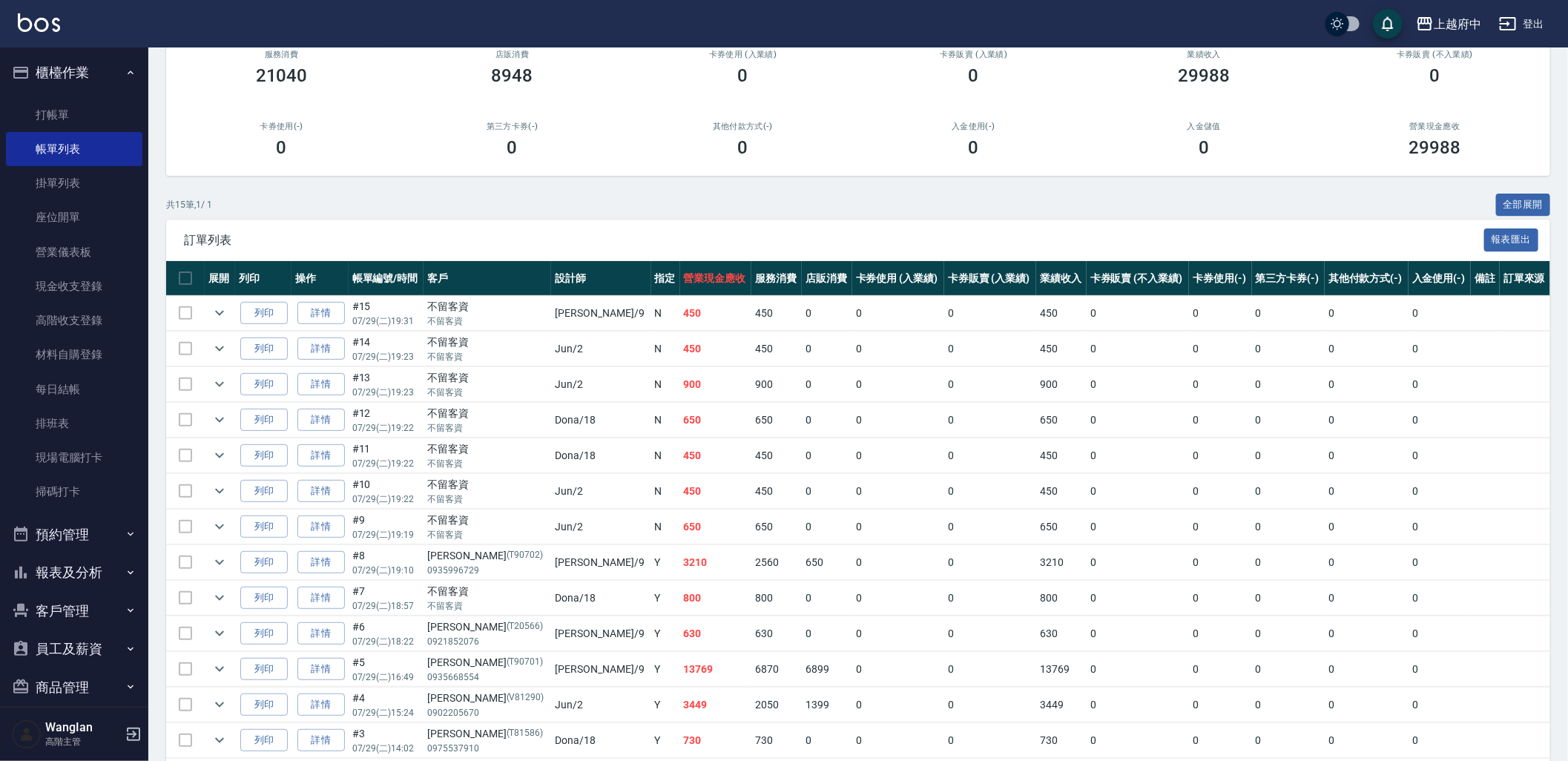
scroll to position [165, 0]
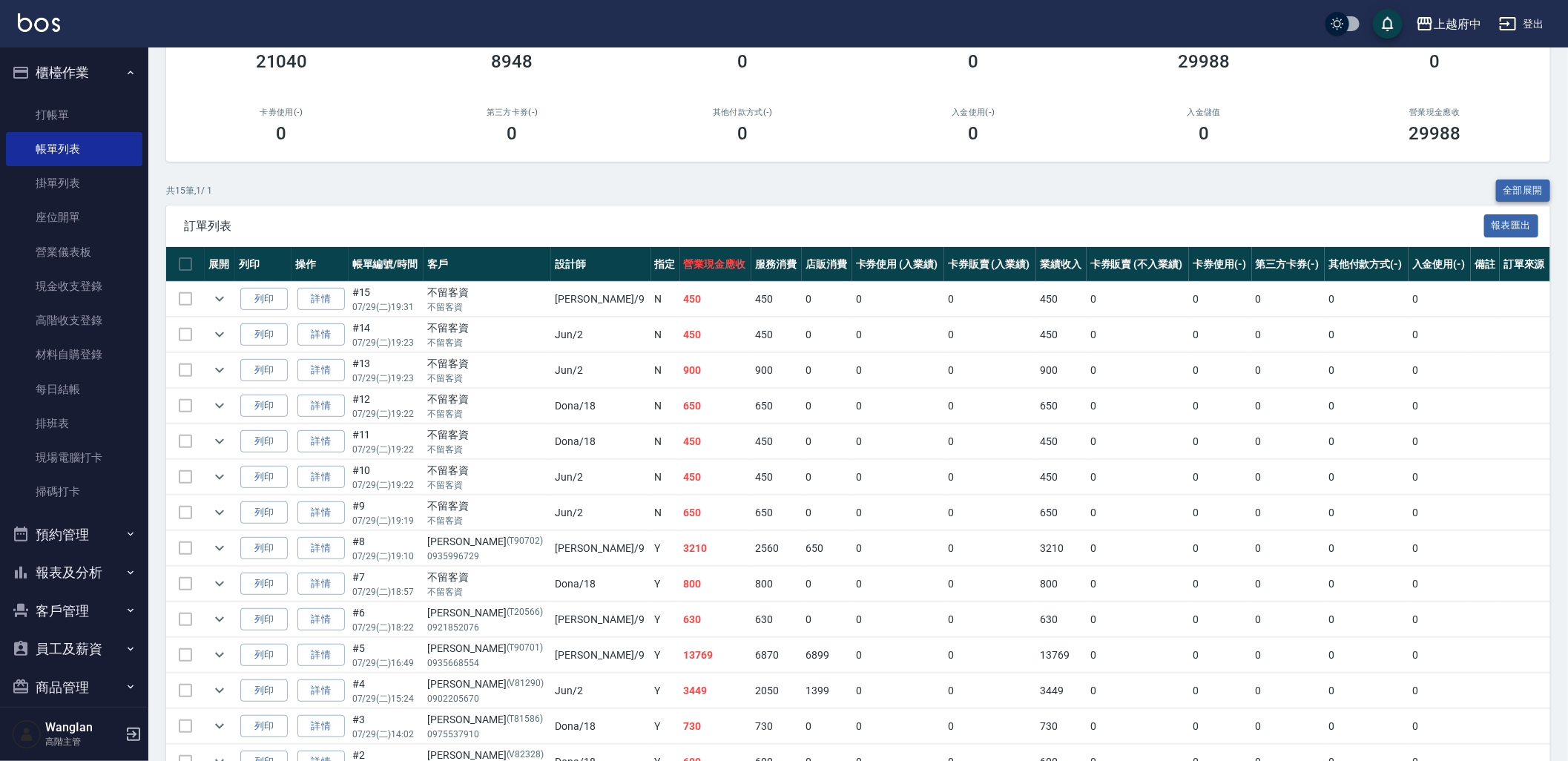
click at [1516, 191] on button "全部展開" at bounding box center [1523, 190] width 55 height 23
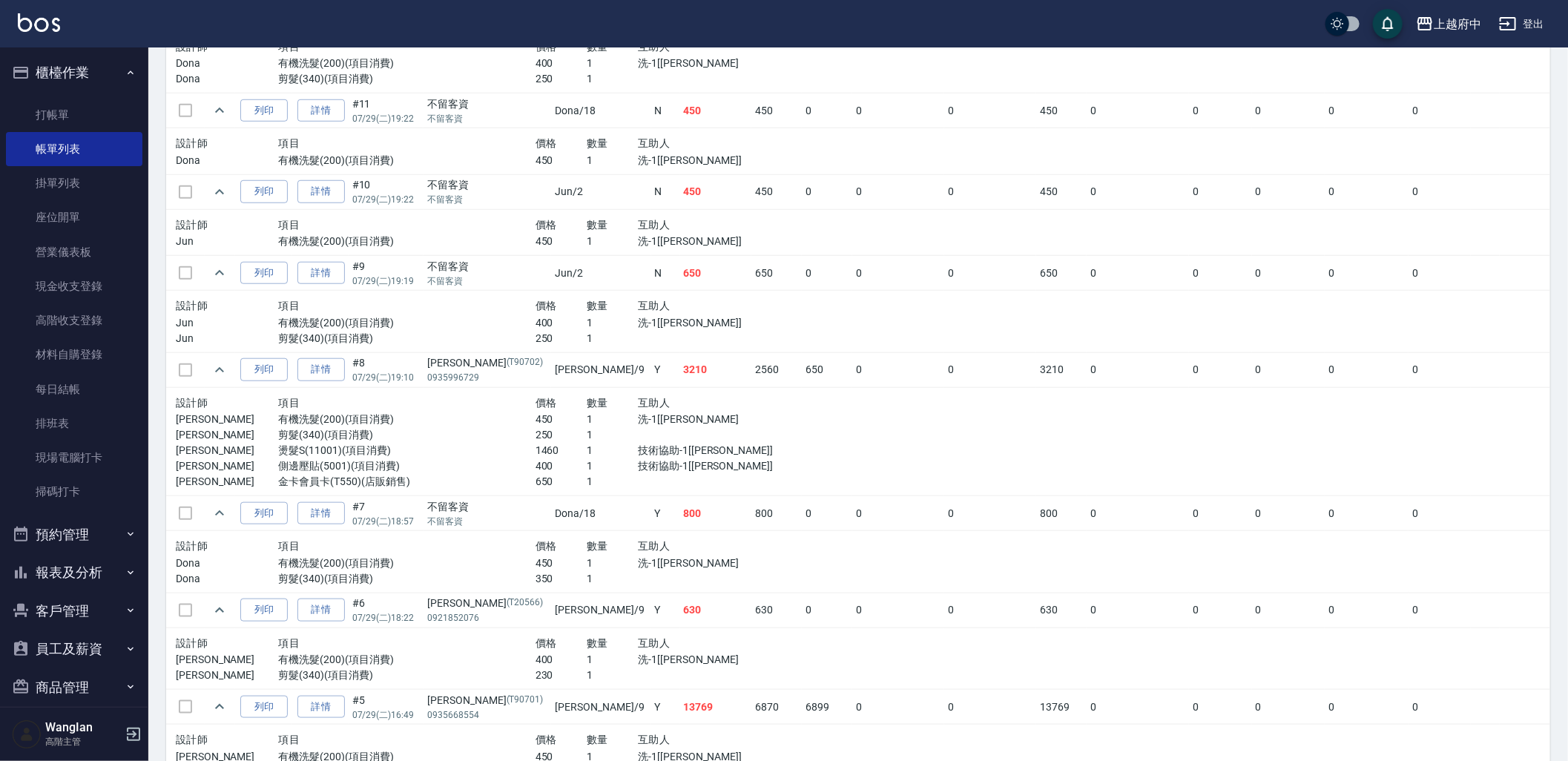
scroll to position [742, 0]
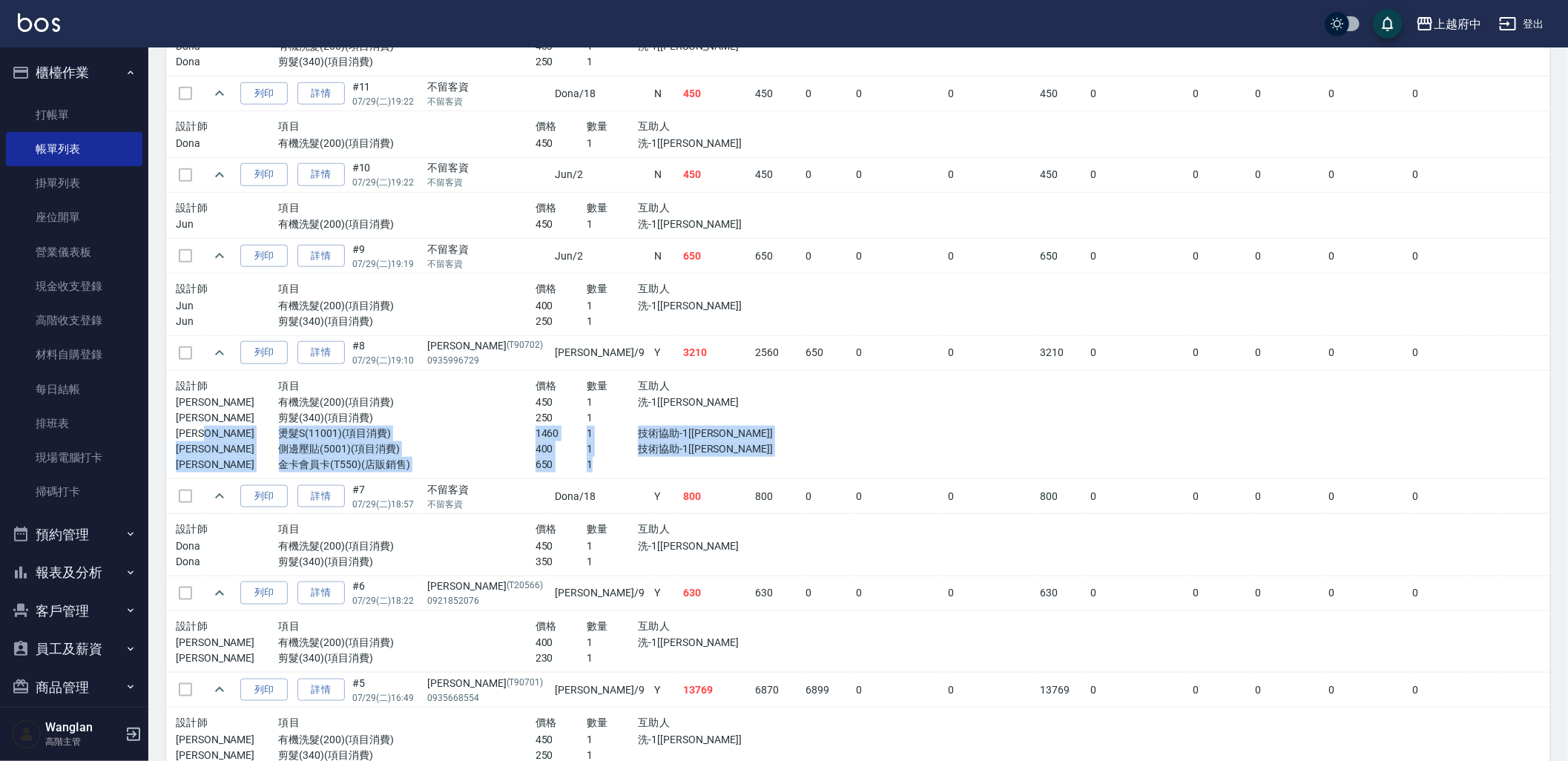
drag, startPoint x: 575, startPoint y: 463, endPoint x: 211, endPoint y: 431, distance: 365.4
click at [211, 431] on div "設計師 項目 價格 數量 互助人 [PERSON_NAME] 有機洗髮(200)(項目消費) 450 1 洗-1[[PERSON_NAME]] [PERSON…" at bounding box center [484, 425] width 616 height 97
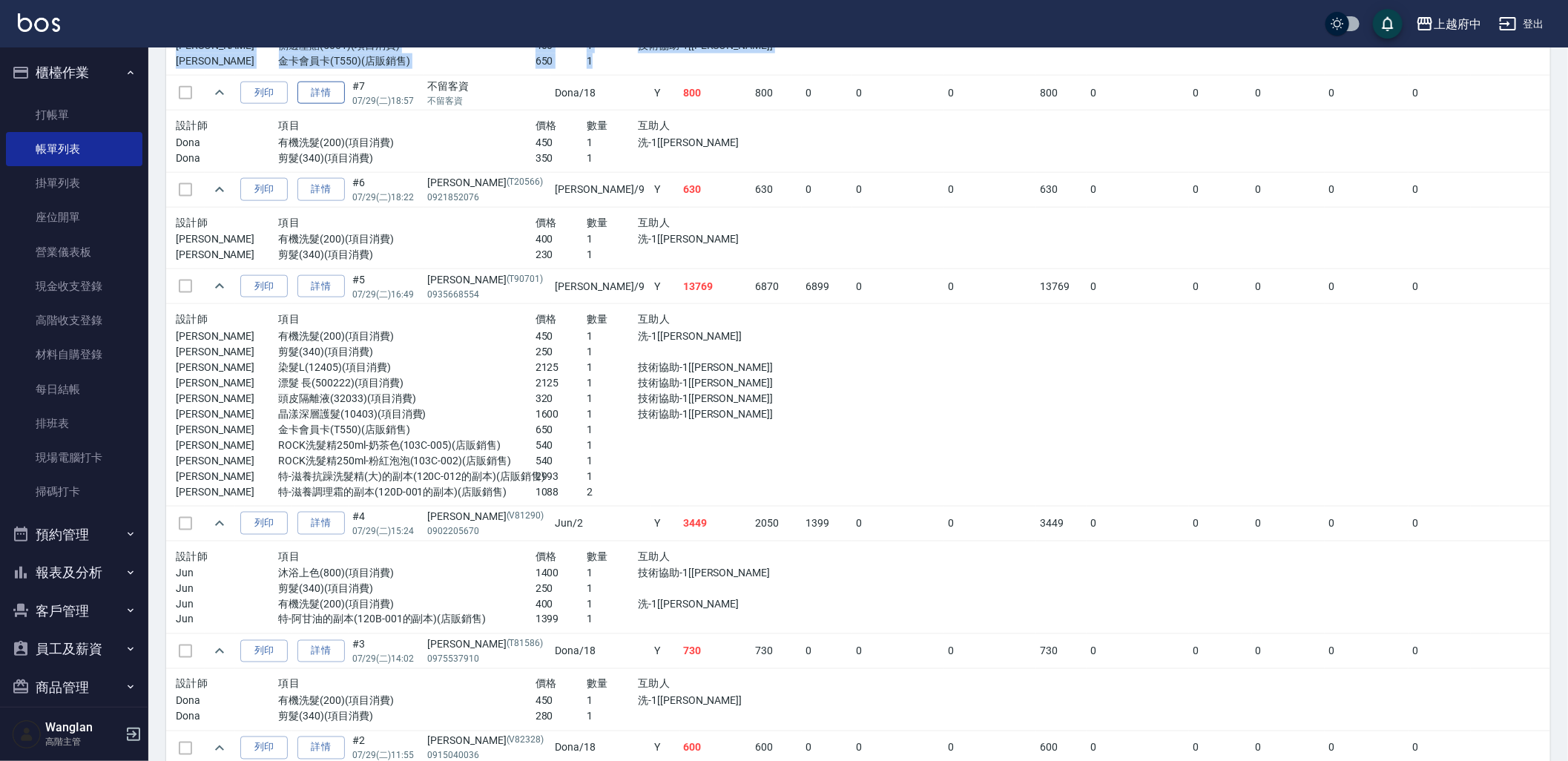
scroll to position [1154, 0]
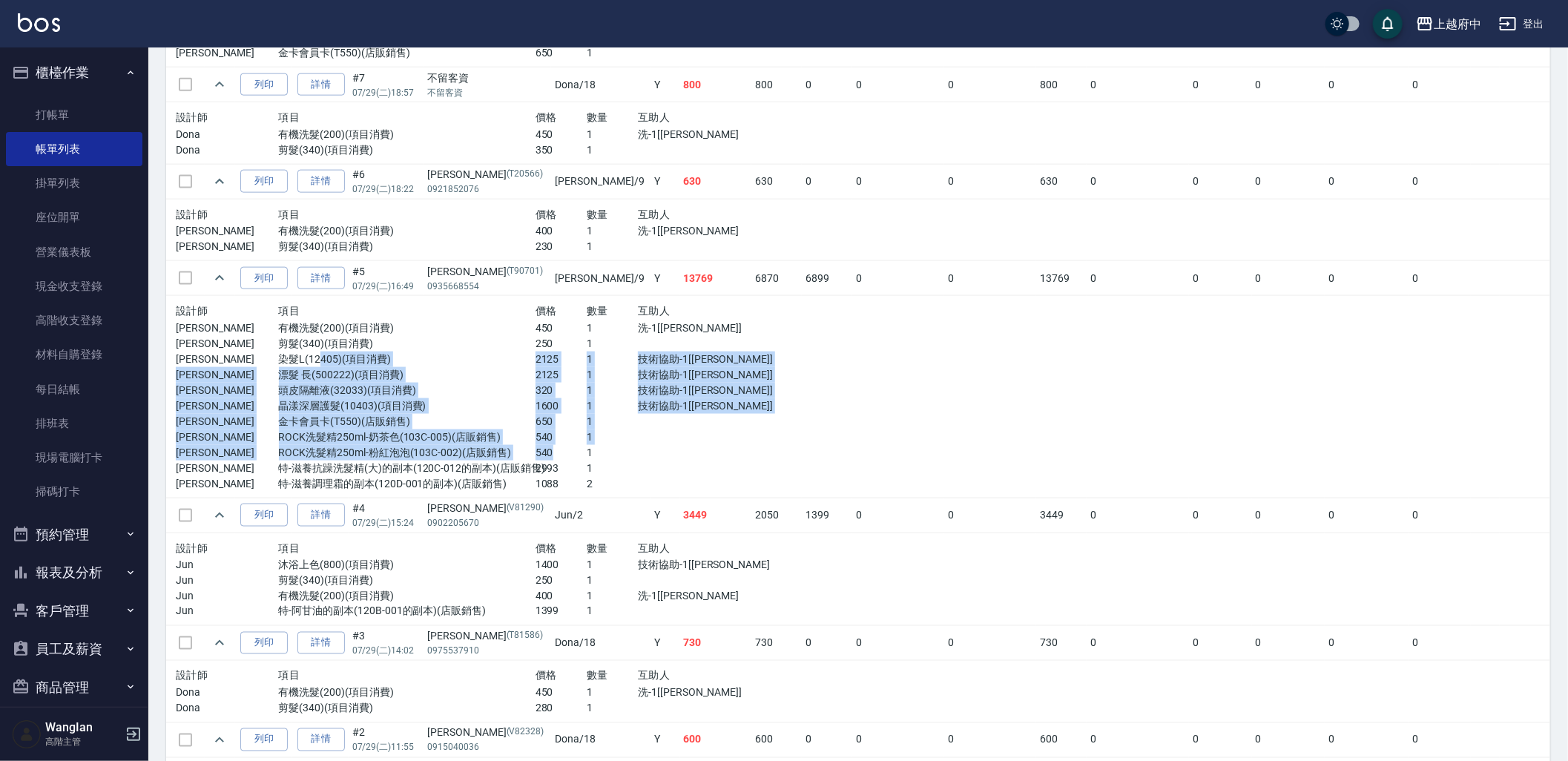
drag, startPoint x: 309, startPoint y: 352, endPoint x: 551, endPoint y: 455, distance: 263.0
click at [551, 455] on div "設計師 項目 價格 數量 互助人 [PERSON_NAME] 有機洗髮(200)(項目消費) 450 1 洗-1[[PERSON_NAME]] [PERSON…" at bounding box center [484, 397] width 616 height 190
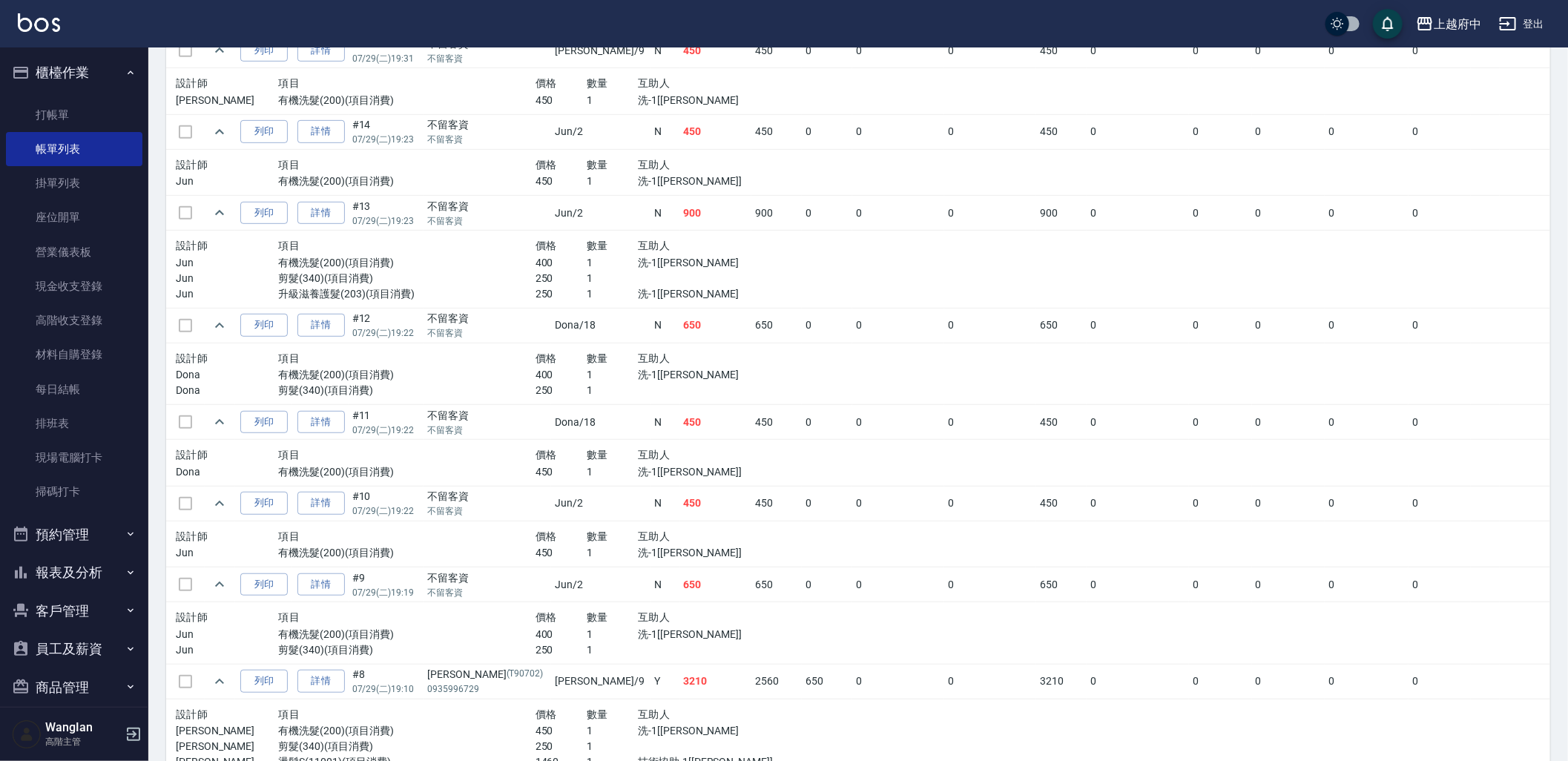
scroll to position [0, 0]
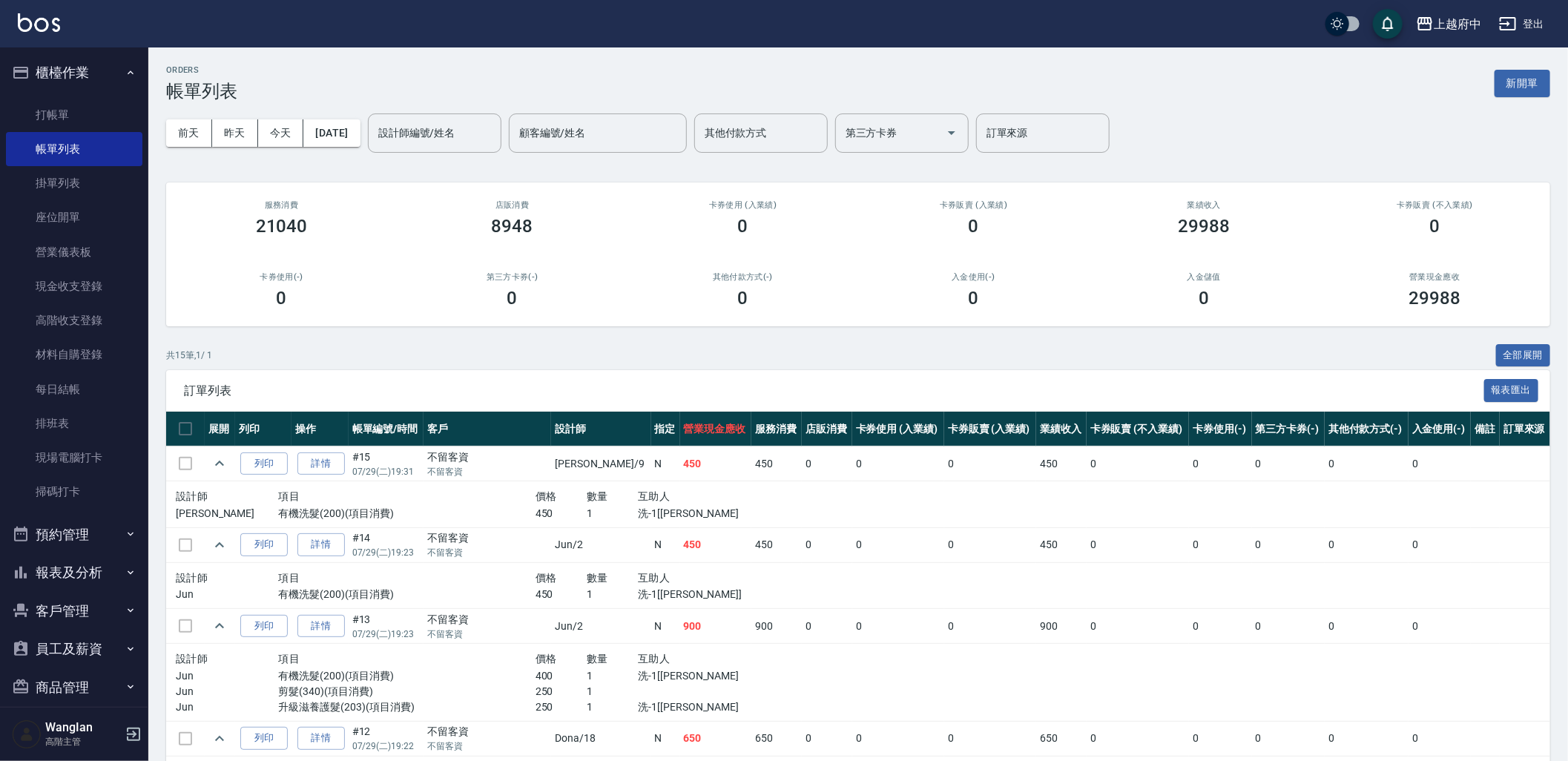
click at [1205, 521] on td at bounding box center [1027, 505] width 450 height 47
click at [95, 536] on button "預約管理" at bounding box center [74, 535] width 136 height 39
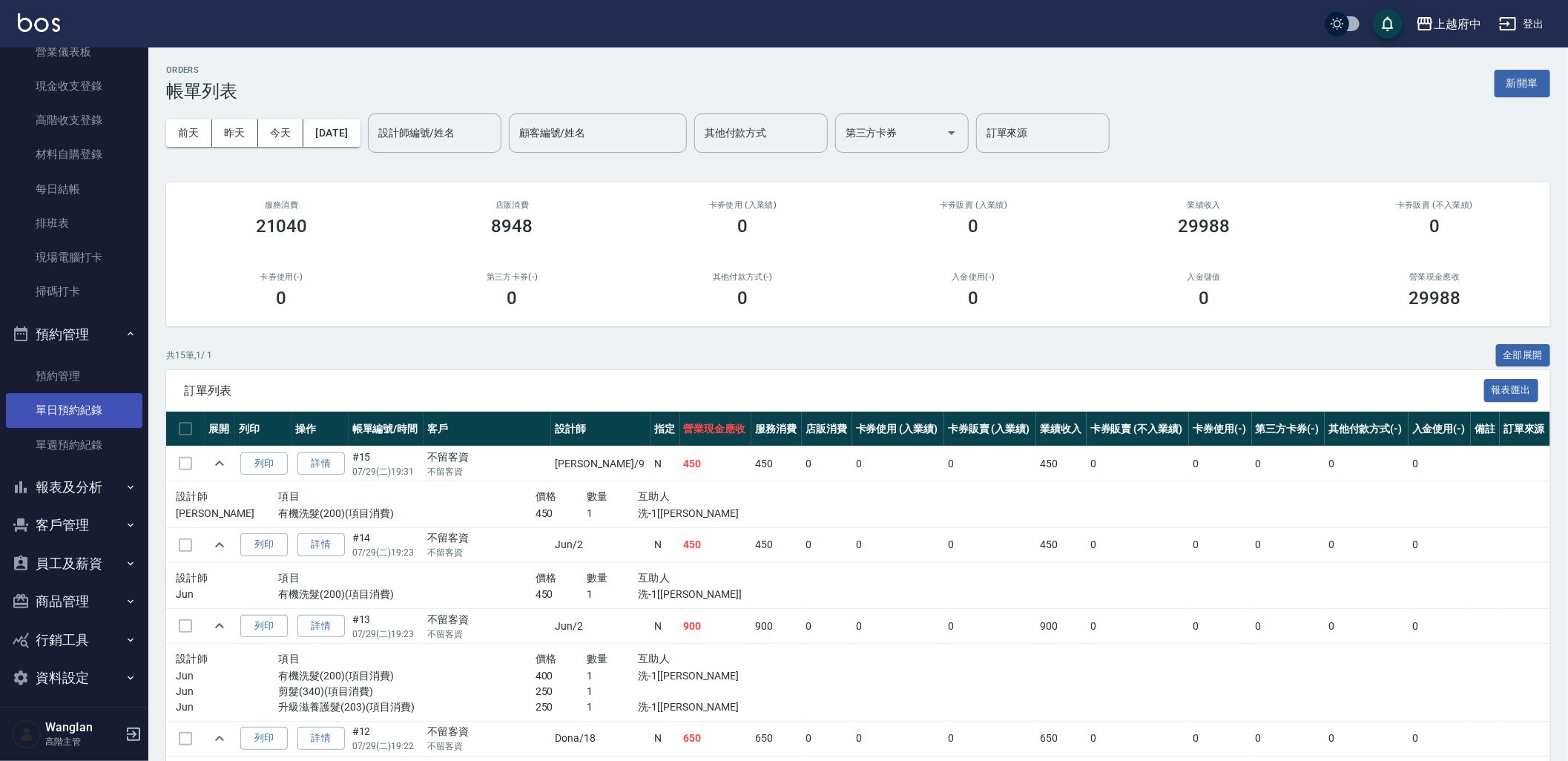
scroll to position [208, 0]
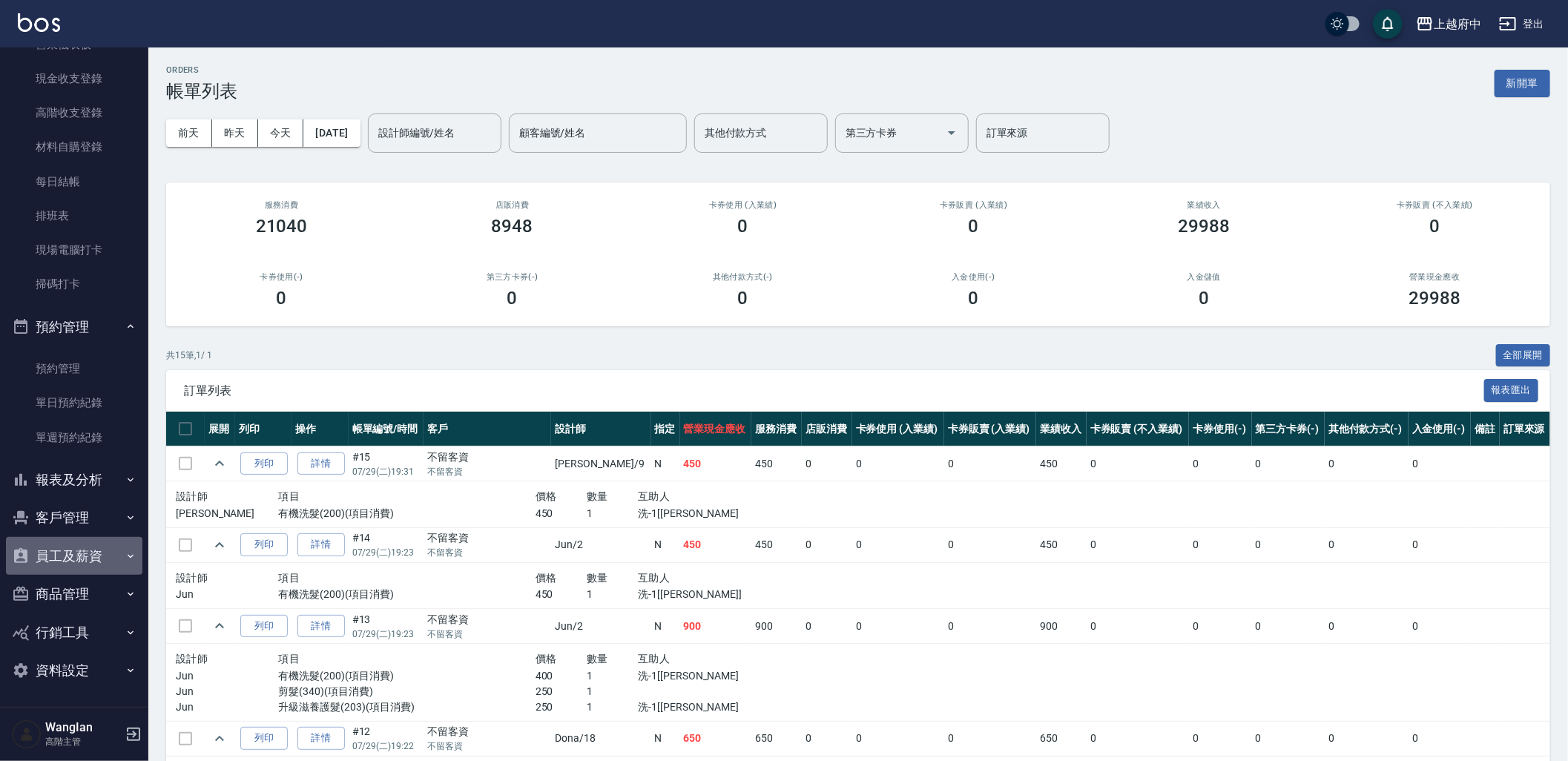
click at [87, 565] on button "員工及薪資" at bounding box center [74, 556] width 136 height 39
click at [76, 601] on link "員工列表" at bounding box center [74, 598] width 136 height 34
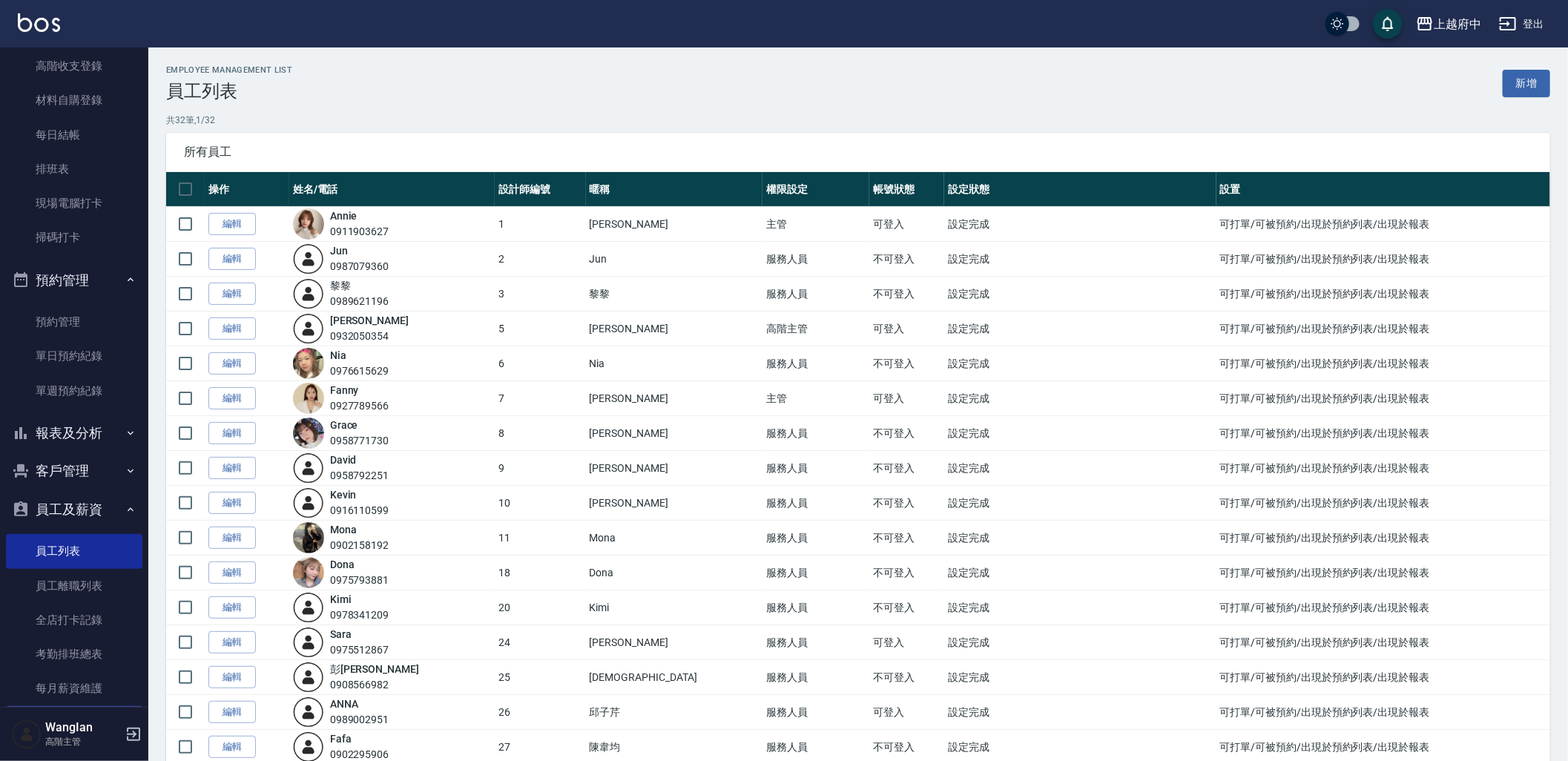
scroll to position [455, 0]
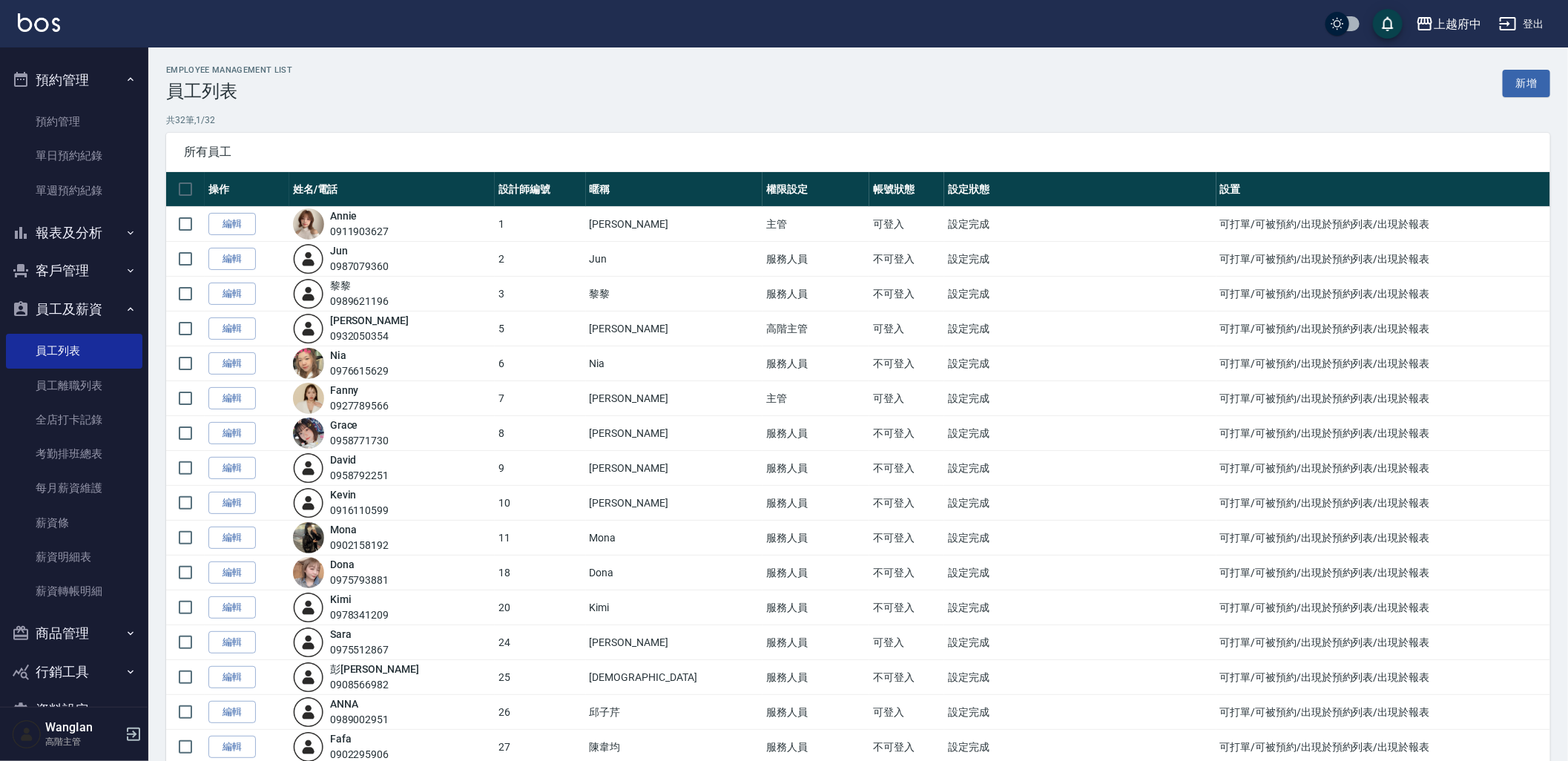
click at [108, 290] on button "員工及薪資" at bounding box center [74, 309] width 136 height 39
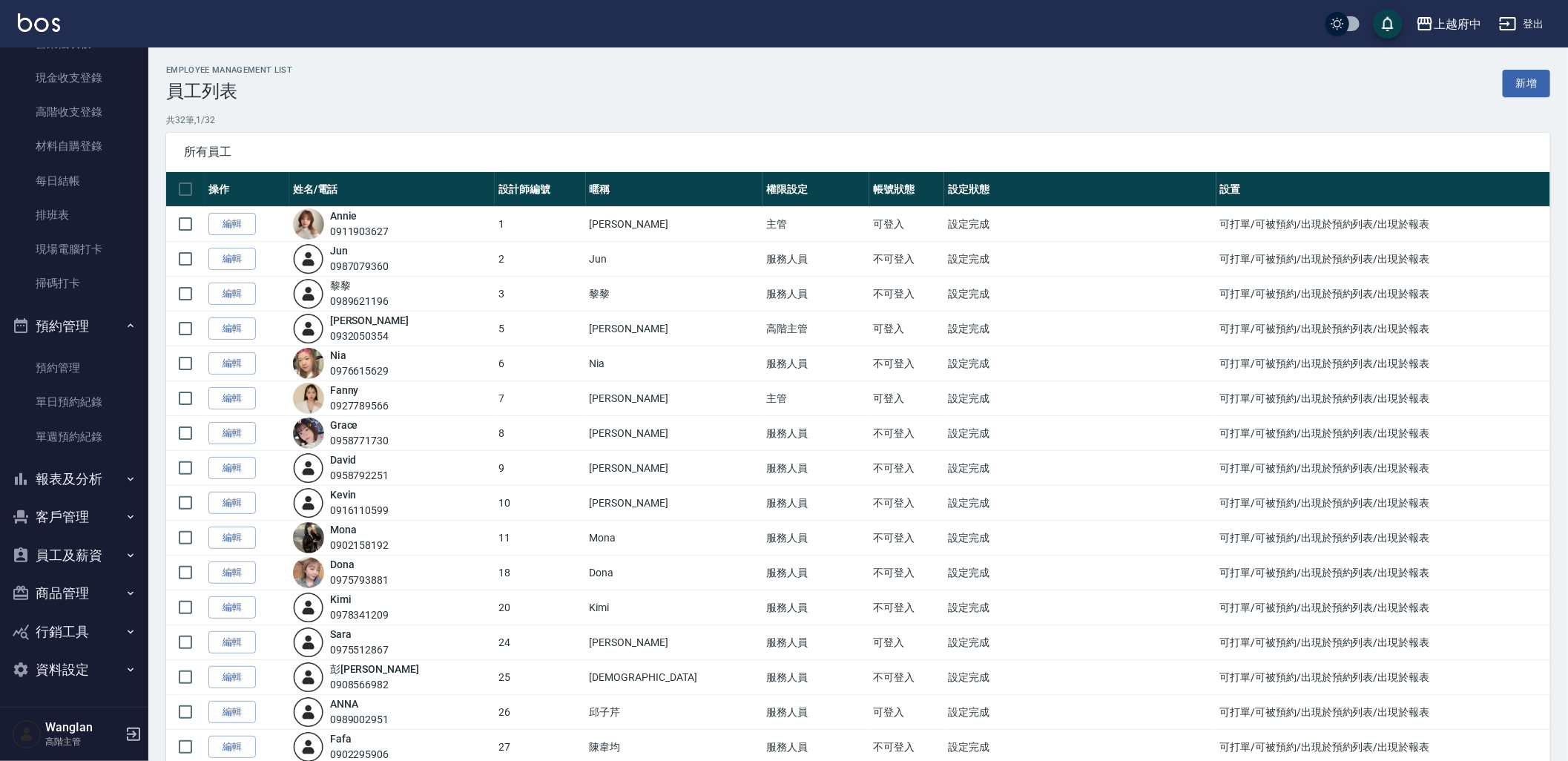
scroll to position [208, 0]
click at [83, 516] on button "客戶管理" at bounding box center [74, 517] width 136 height 39
click at [59, 651] on link "入金管理" at bounding box center [74, 663] width 136 height 34
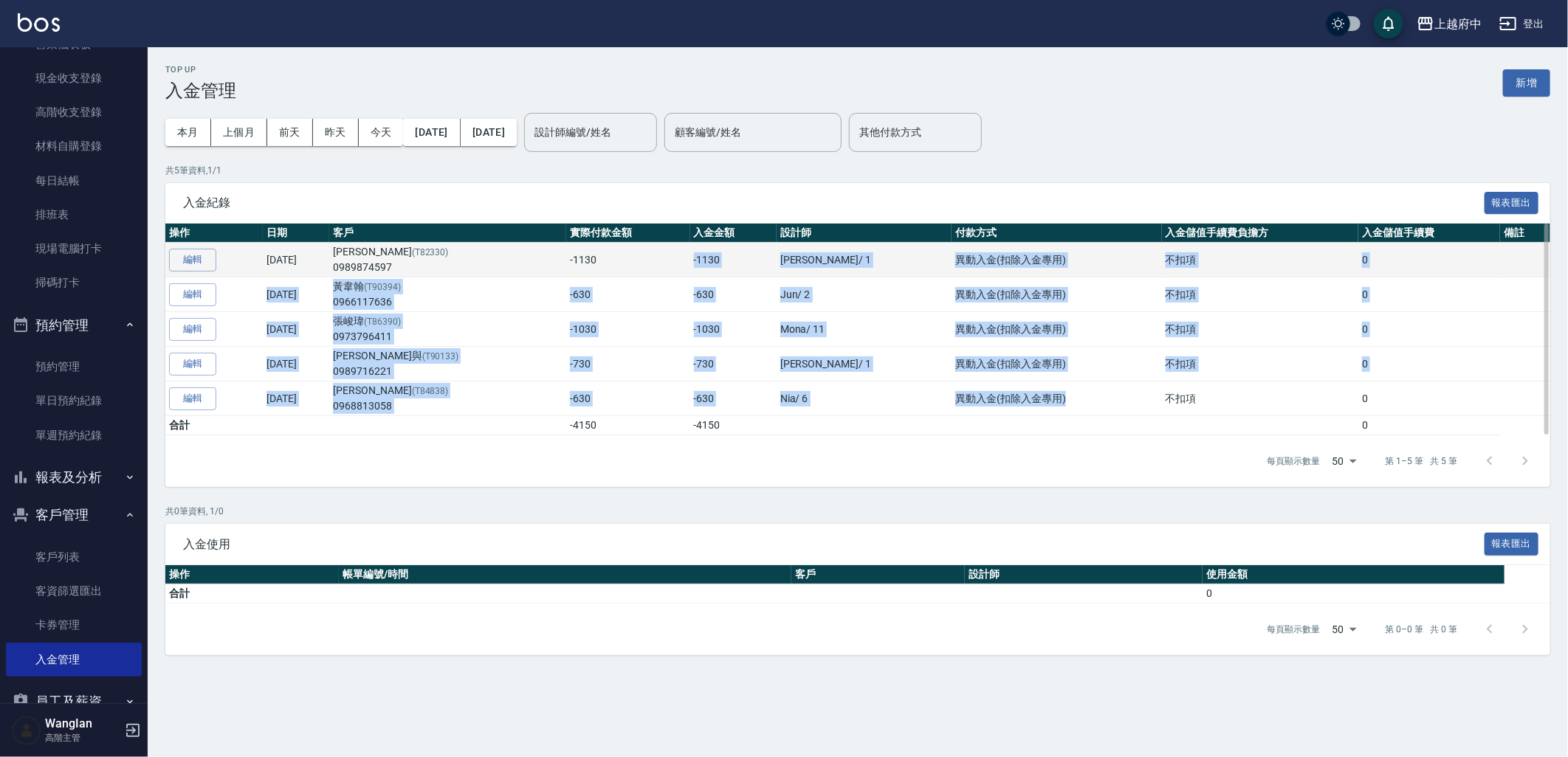
drag, startPoint x: 1075, startPoint y: 400, endPoint x: 580, endPoint y: 249, distance: 517.5
click at [580, 249] on tbody "編輯 [DATE] [PERSON_NAME] (T82330) 0989874597 -1130 -1130 [PERSON_NAME] / 1 異動入金(…" at bounding box center [857, 339] width 1385 height 193
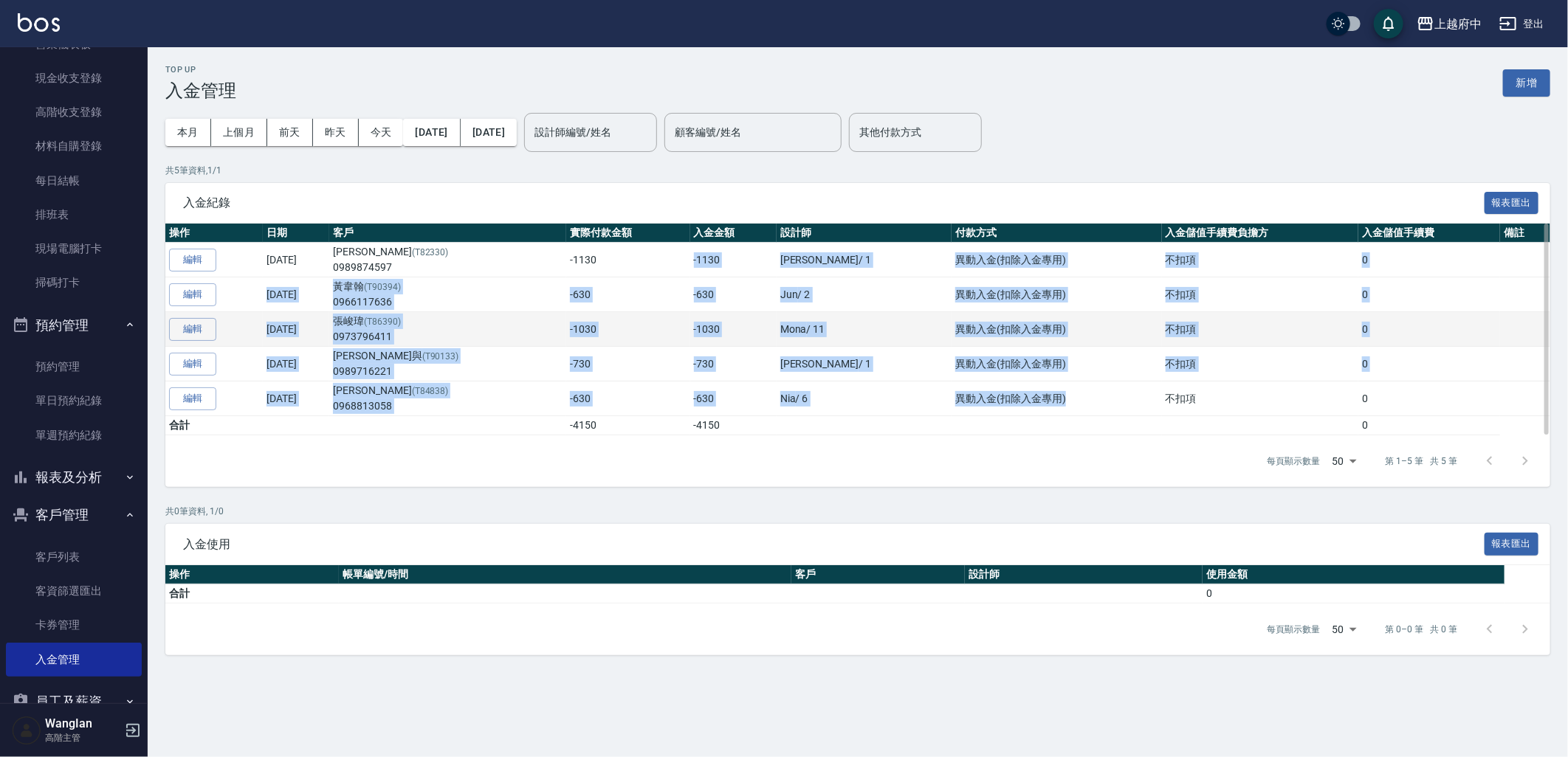
click at [951, 343] on td "異動入金(扣除入金專用)" at bounding box center [1056, 330] width 210 height 35
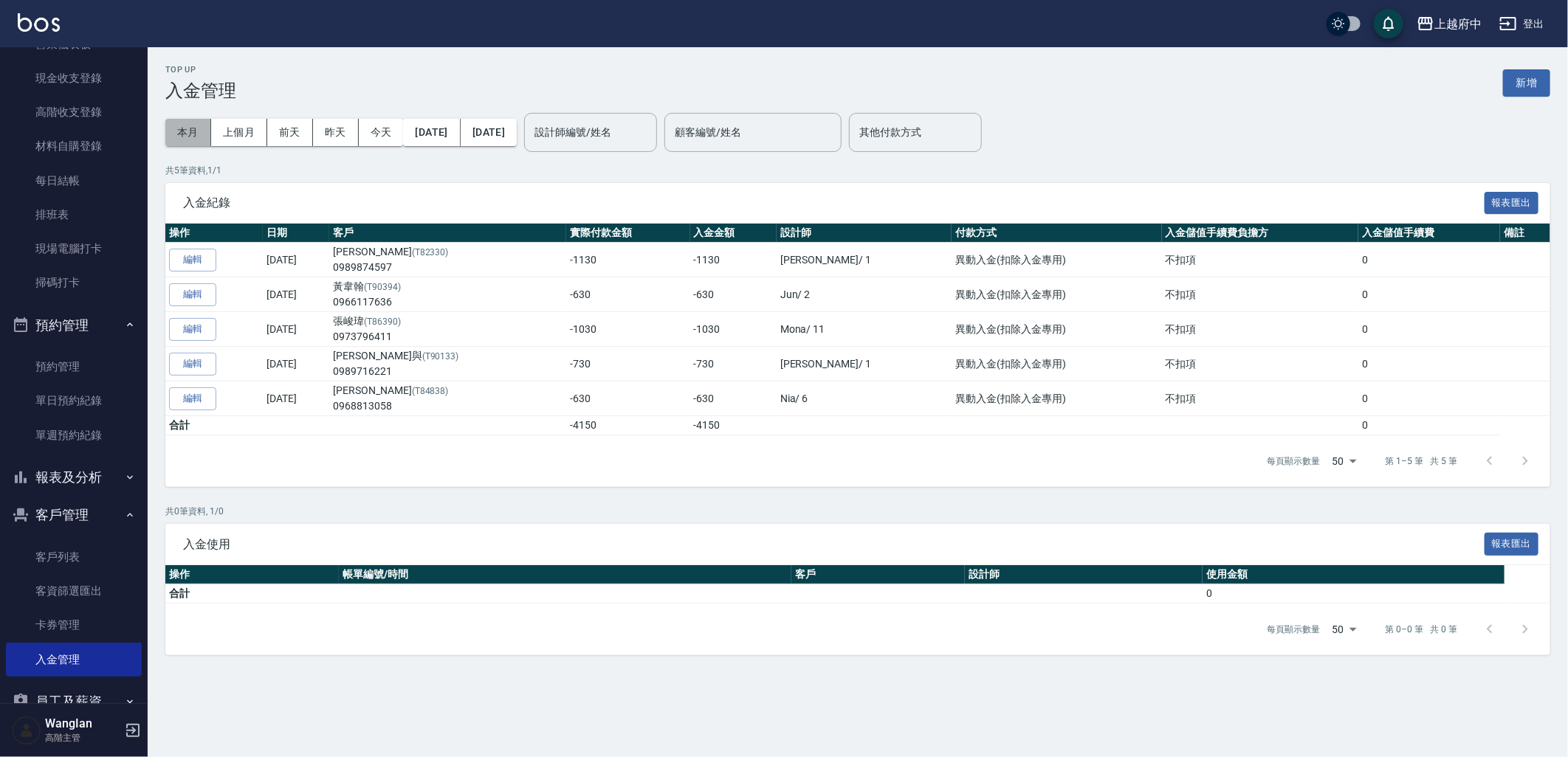
click at [177, 122] on button "本月" at bounding box center [188, 133] width 46 height 28
click at [246, 131] on button "上個月" at bounding box center [238, 133] width 56 height 28
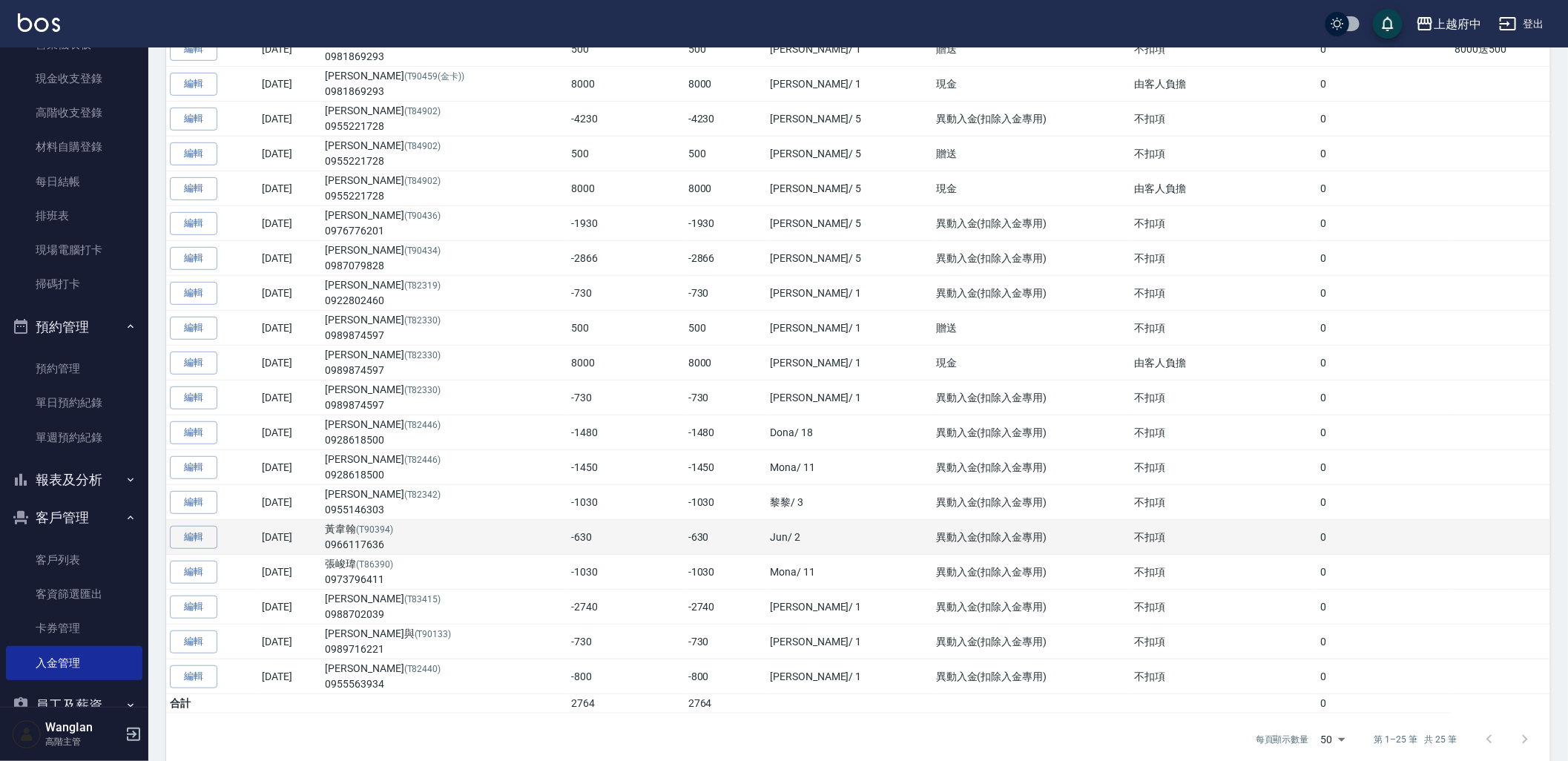
scroll to position [412, 0]
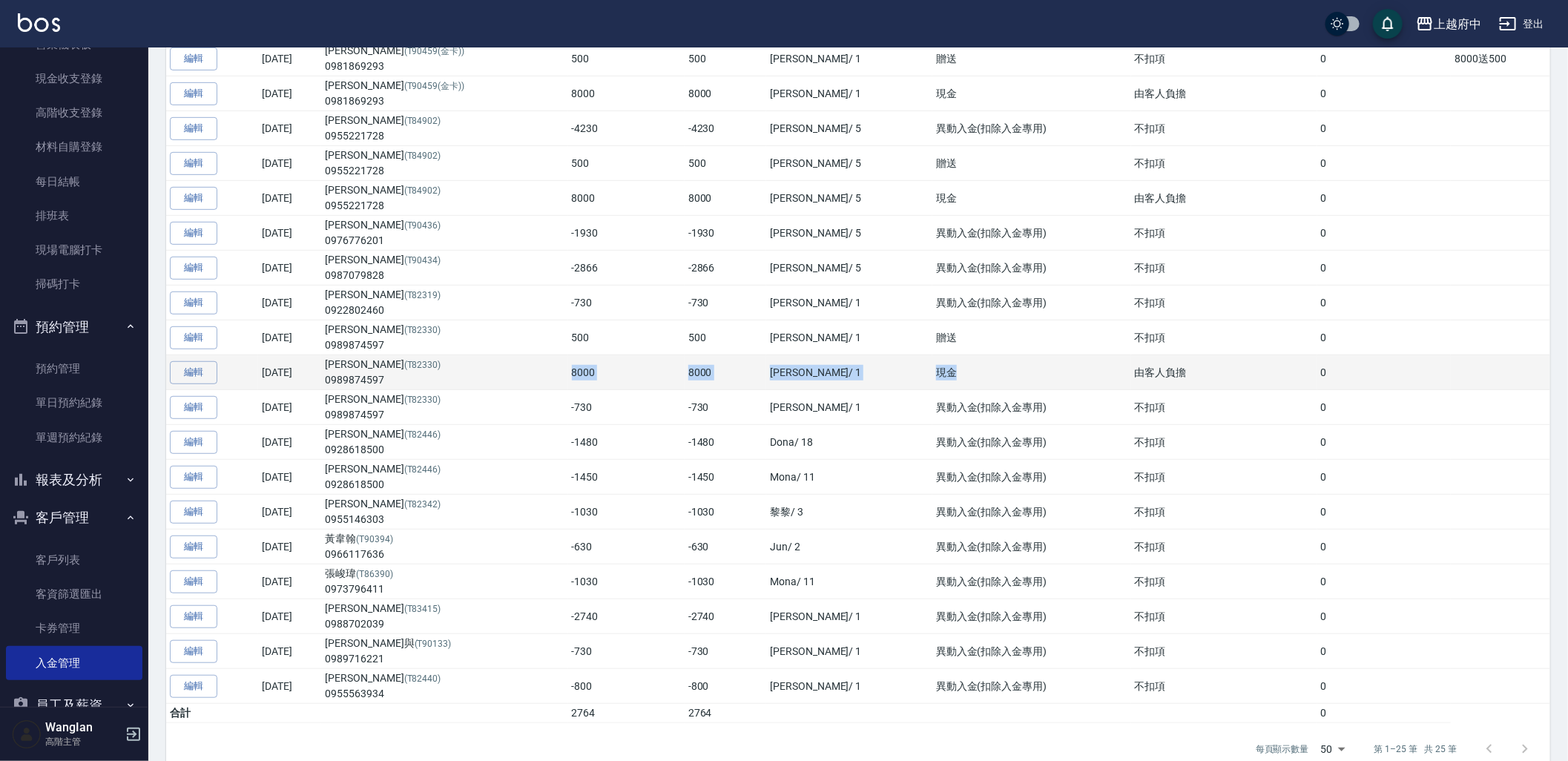
drag, startPoint x: 938, startPoint y: 375, endPoint x: 466, endPoint y: 380, distance: 472.0
click at [466, 380] on tr "編輯 [DATE] [PERSON_NAME] (T82330) 0989874597 8000 8000 [PERSON_NAME] / 1 現金 由[DE…" at bounding box center [857, 373] width 1384 height 35
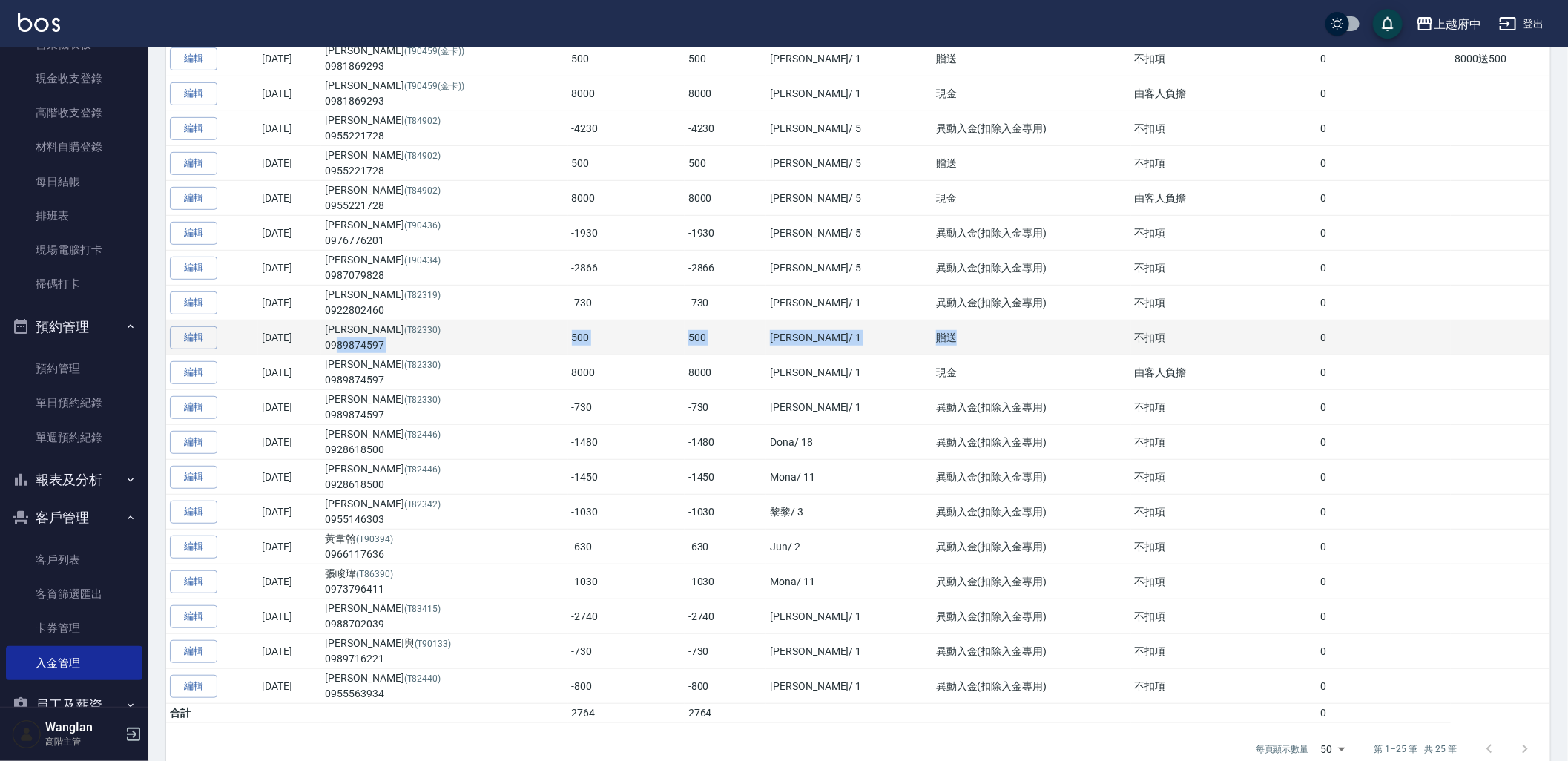
drag, startPoint x: 966, startPoint y: 340, endPoint x: 397, endPoint y: 352, distance: 569.1
click at [397, 352] on tr "編輯 [DATE] [PERSON_NAME] (T82330) 0989874597 500 500 [PERSON_NAME] / 1 贈送 不扣項 0" at bounding box center [857, 338] width 1384 height 35
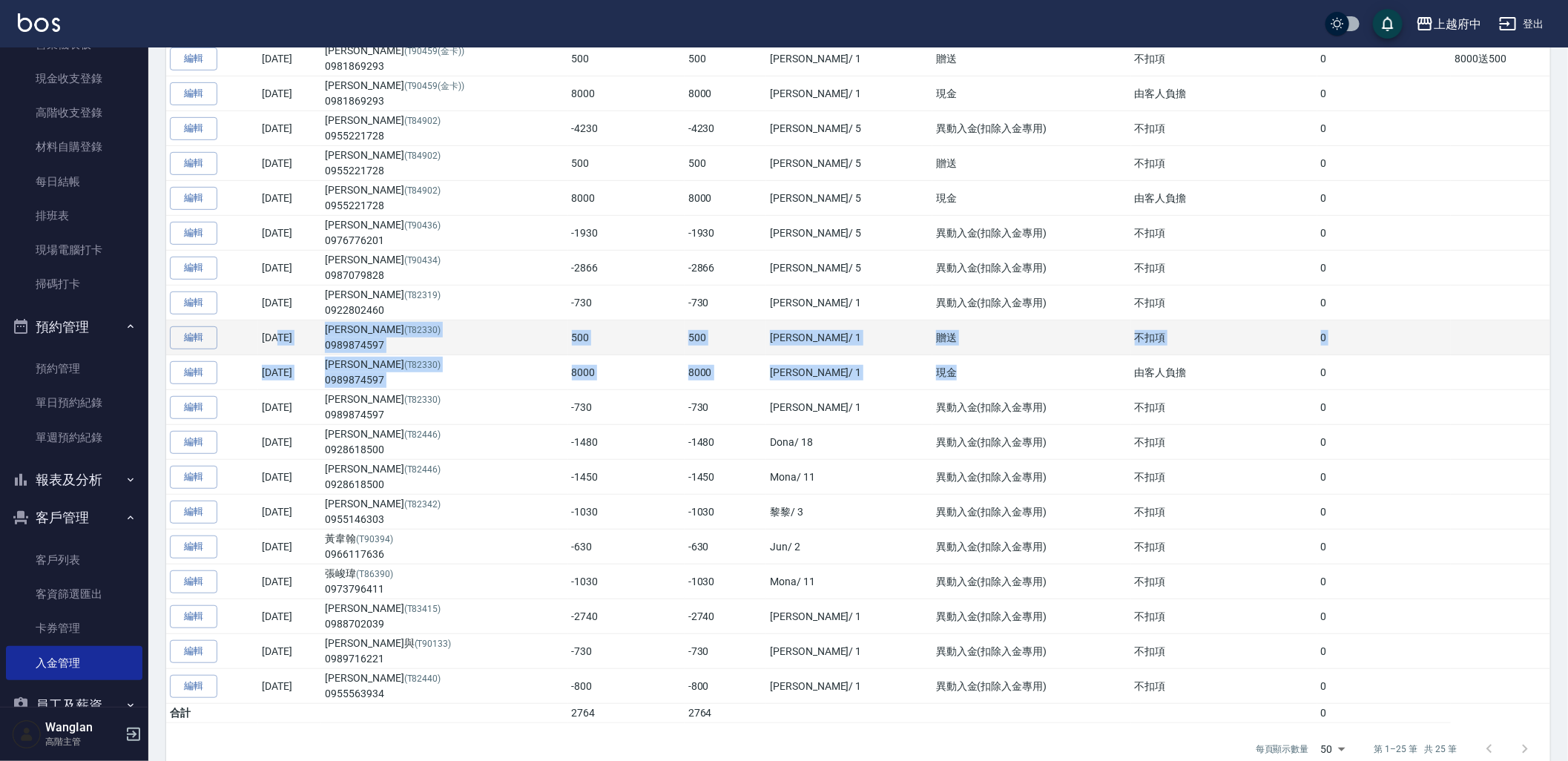
drag, startPoint x: 968, startPoint y: 371, endPoint x: 288, endPoint y: 330, distance: 681.2
click at [288, 330] on tbody "編輯 [DATE] [PERSON_NAME](T90456) 0927028783 500 500 Fanny / 7 贈送 由[DEMOGRAPHIC_D…" at bounding box center [857, 278] width 1384 height 891
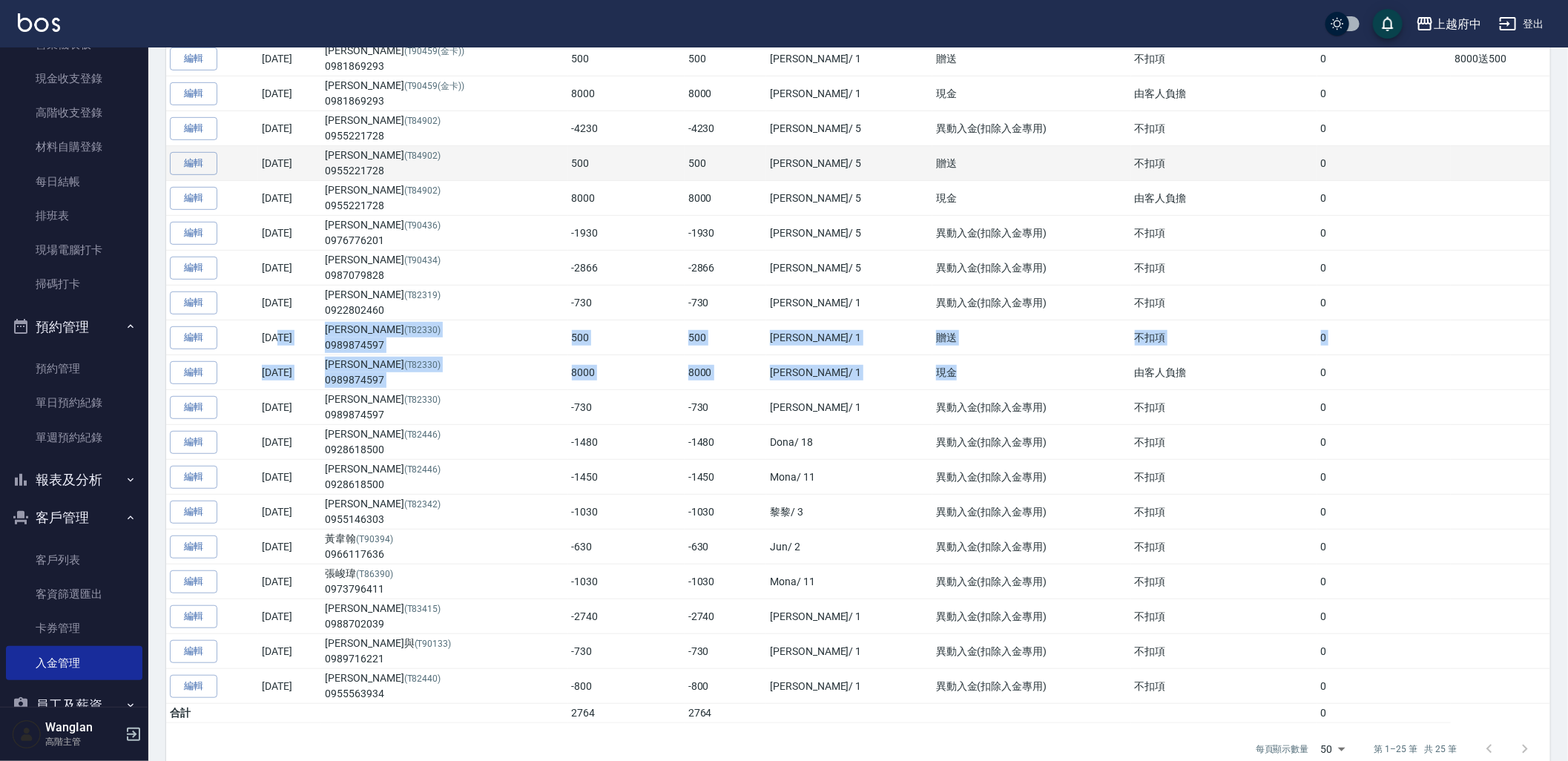
drag, startPoint x: 987, startPoint y: 203, endPoint x: 357, endPoint y: 174, distance: 630.7
click at [357, 174] on tbody "編輯 [DATE] [PERSON_NAME](T90456) 0927028783 500 500 Fanny / 7 贈送 由[DEMOGRAPHIC_D…" at bounding box center [857, 278] width 1384 height 891
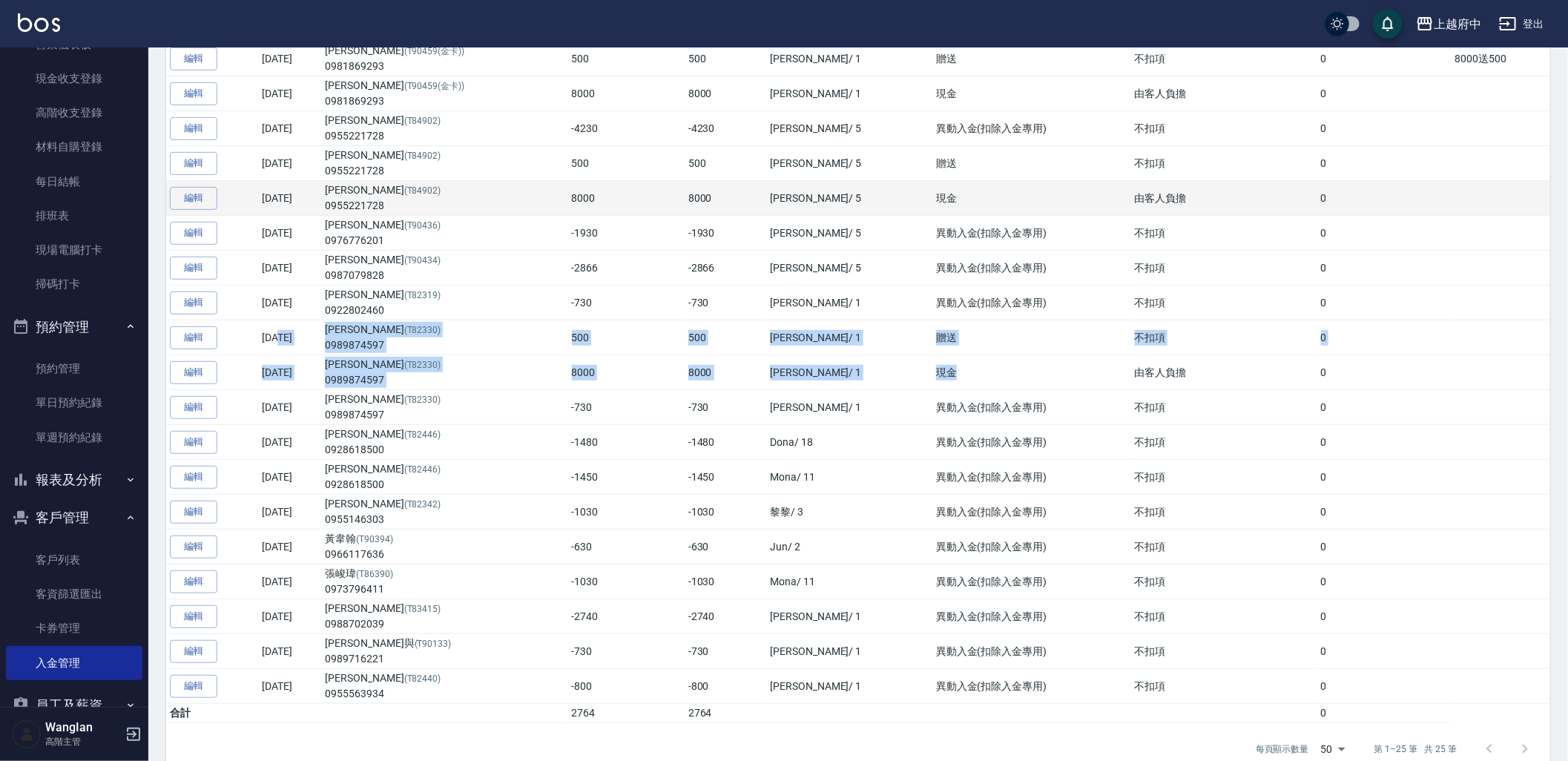
click at [932, 209] on td "現金" at bounding box center [1031, 198] width 199 height 35
click at [955, 206] on td "現金" at bounding box center [1031, 198] width 199 height 35
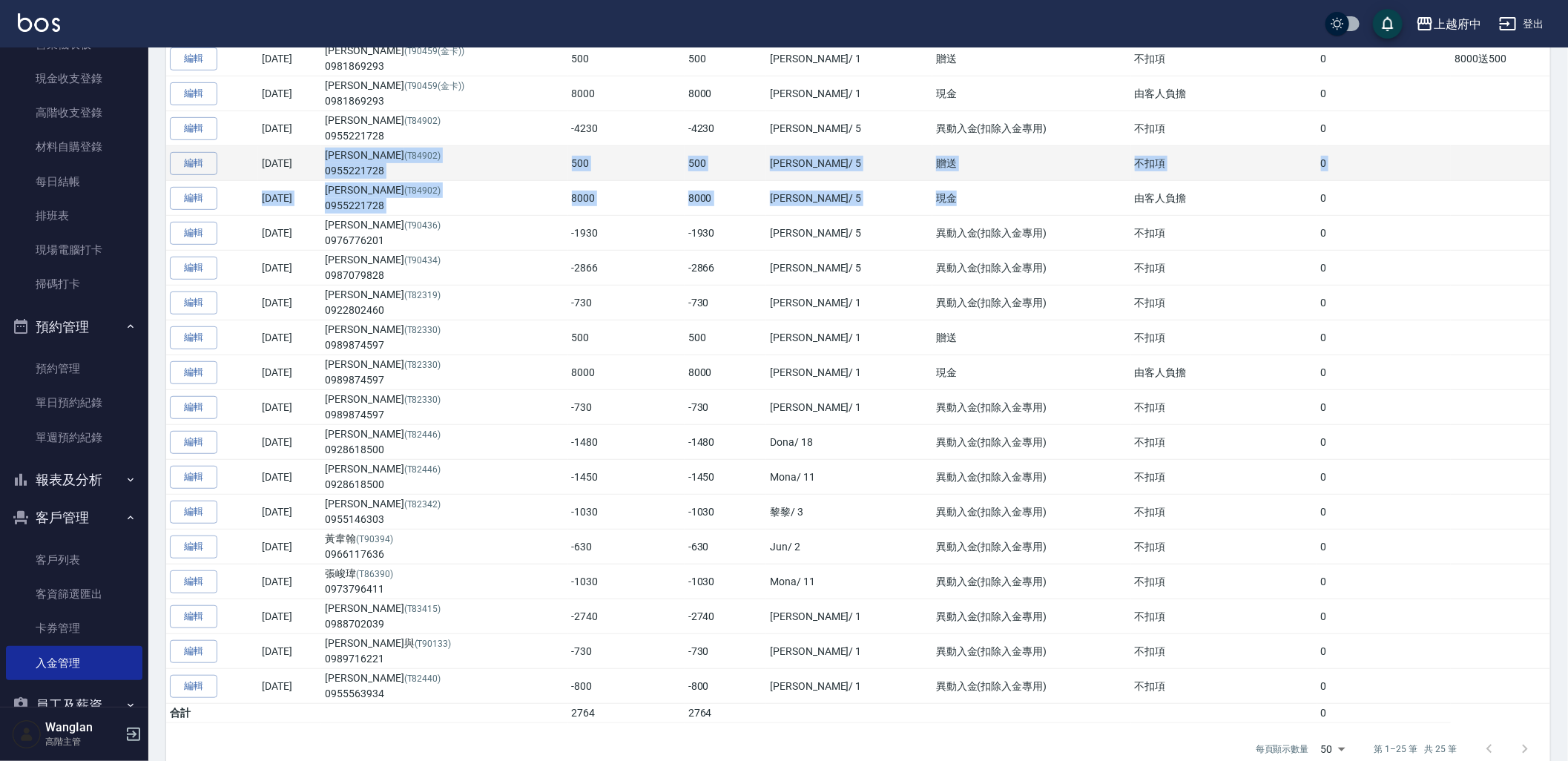
drag, startPoint x: 985, startPoint y: 195, endPoint x: 382, endPoint y: 156, distance: 604.3
click at [382, 156] on tbody "編輯 [DATE] [PERSON_NAME](T90456) 0927028783 500 500 Fanny / 7 贈送 由[DEMOGRAPHIC_D…" at bounding box center [857, 278] width 1384 height 891
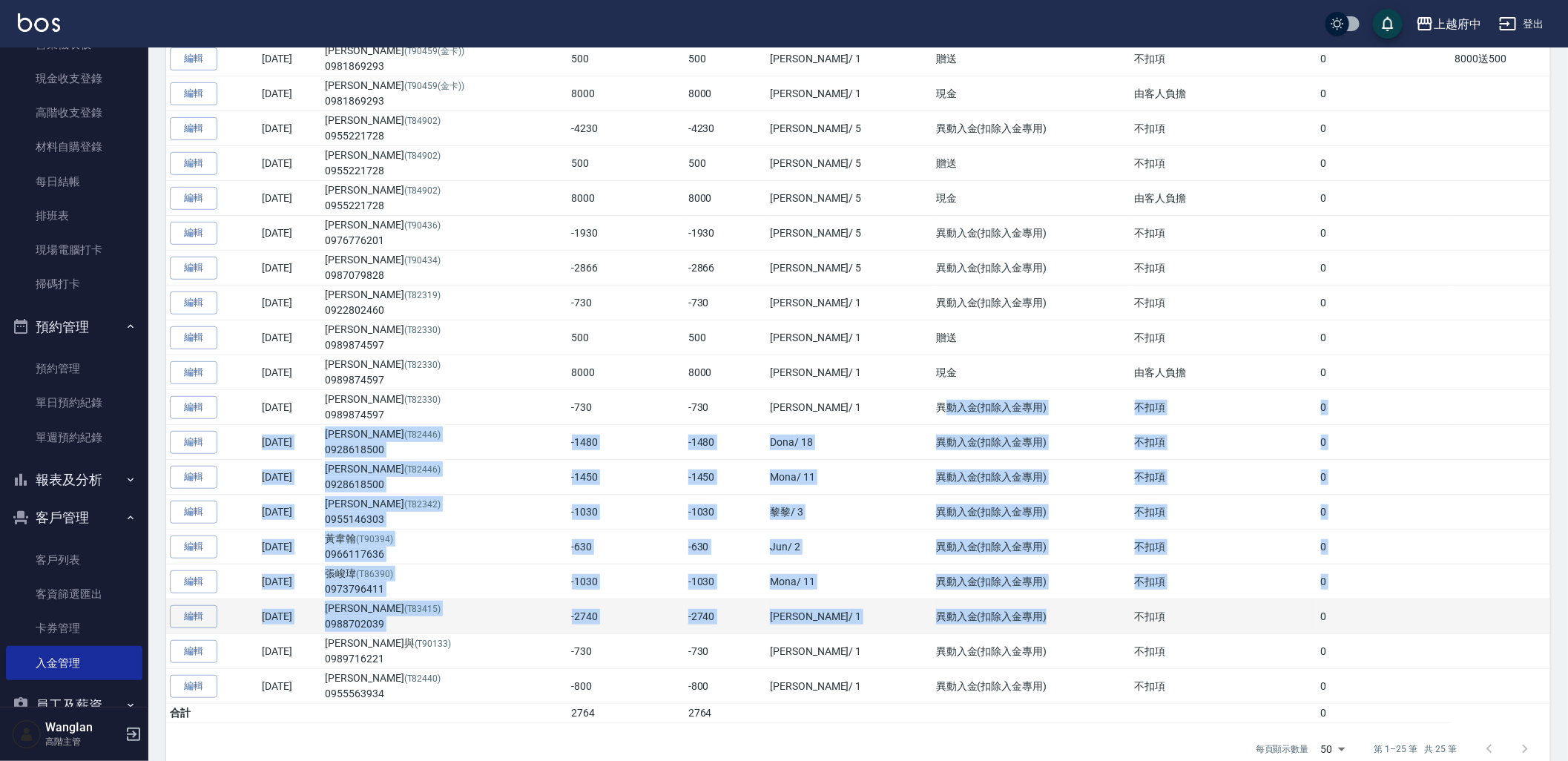
drag, startPoint x: 890, startPoint y: 413, endPoint x: 1052, endPoint y: 614, distance: 258.2
click at [1052, 614] on tbody "編輯 [DATE] [PERSON_NAME](T90456) 0927028783 500 500 Fanny / 7 贈送 由[DEMOGRAPHIC_D…" at bounding box center [857, 278] width 1384 height 891
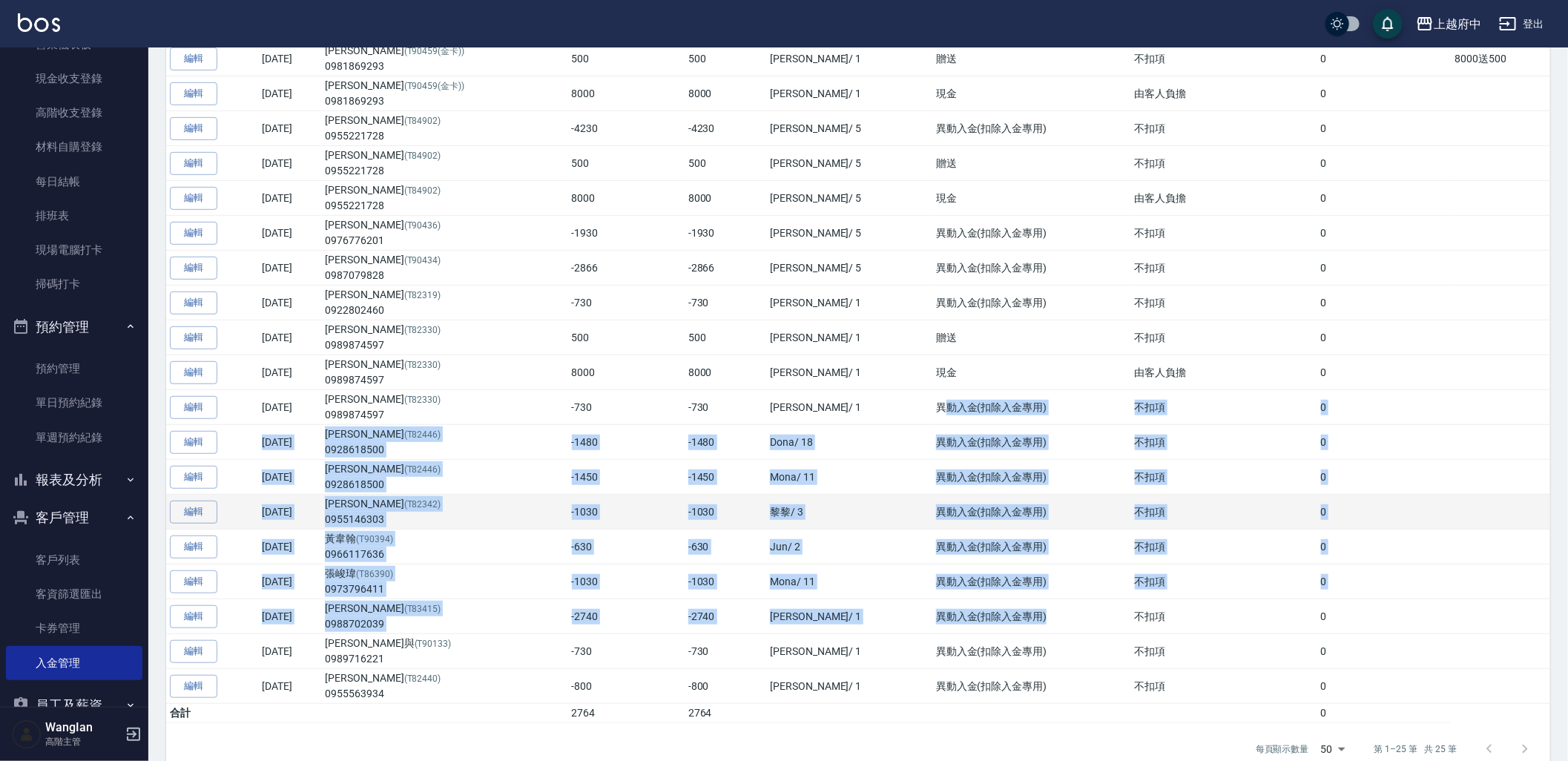
click at [1029, 523] on td "異動入金(扣除入金專用)" at bounding box center [1031, 513] width 199 height 35
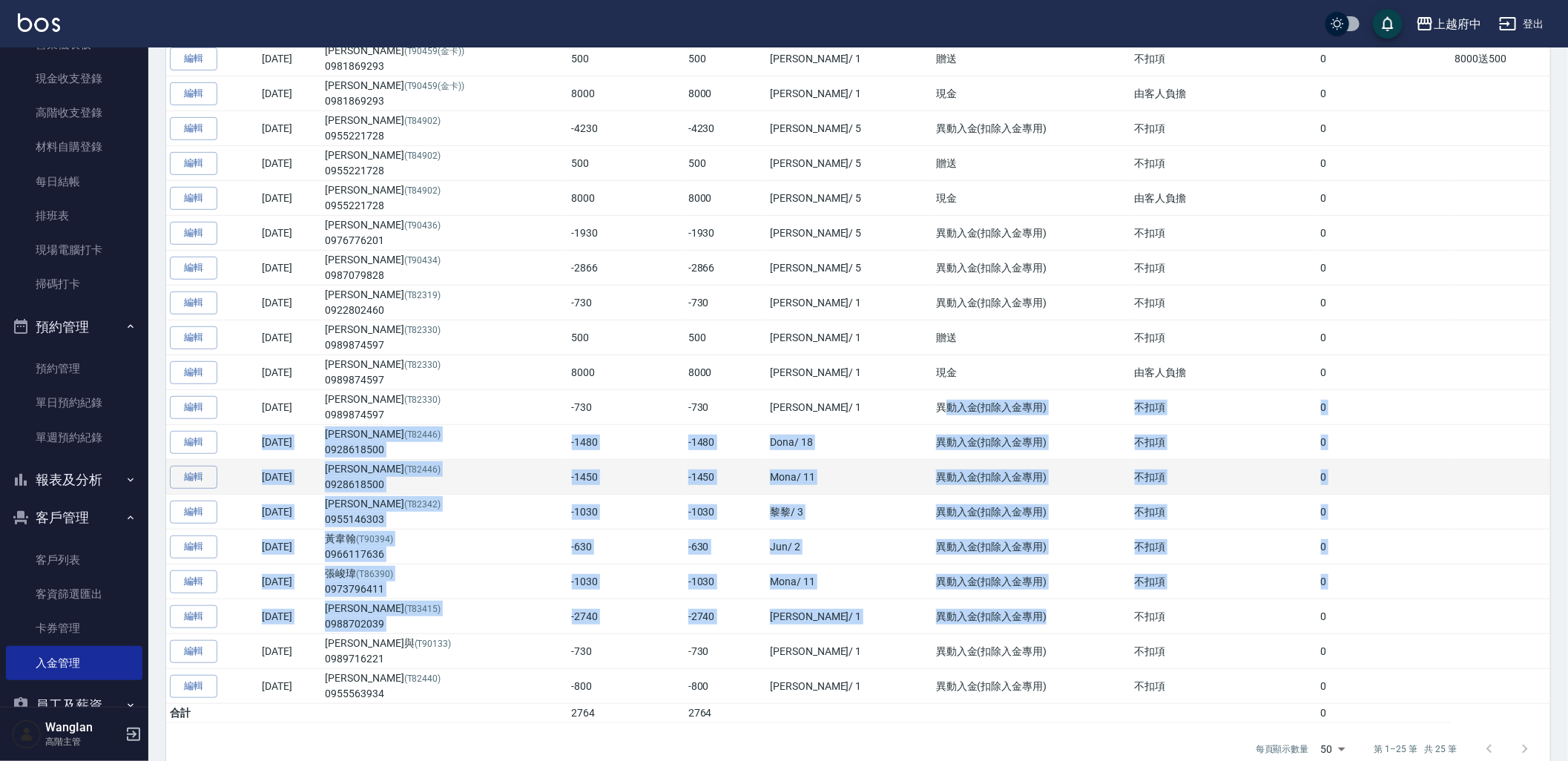
drag, startPoint x: 1003, startPoint y: 621, endPoint x: 830, endPoint y: 488, distance: 218.2
click at [830, 488] on tbody "編輯 [DATE] [PERSON_NAME](T90456) 0927028783 500 500 Fanny / 7 贈送 由[DEMOGRAPHIC_D…" at bounding box center [857, 278] width 1384 height 891
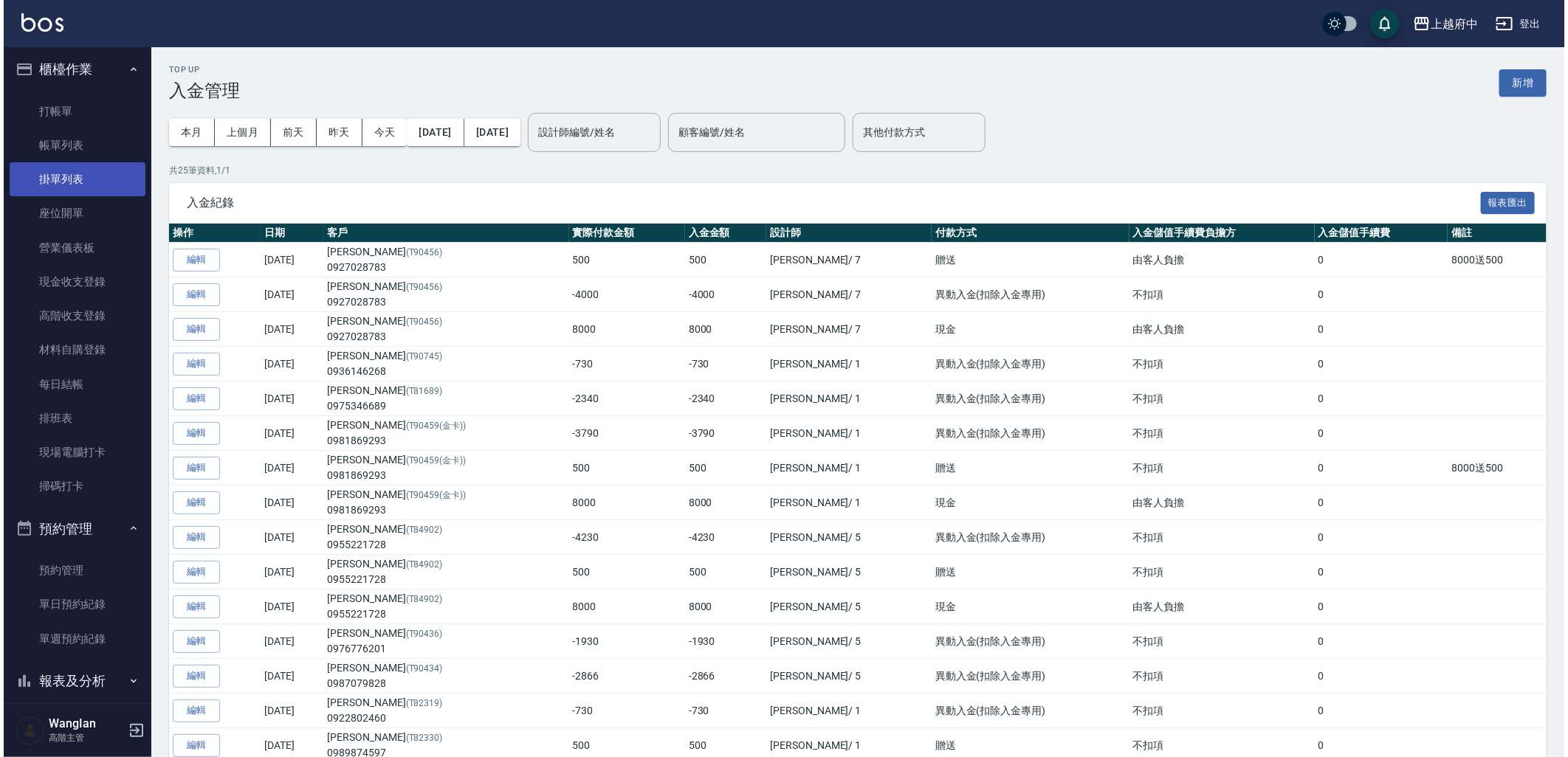
scroll to position [0, 0]
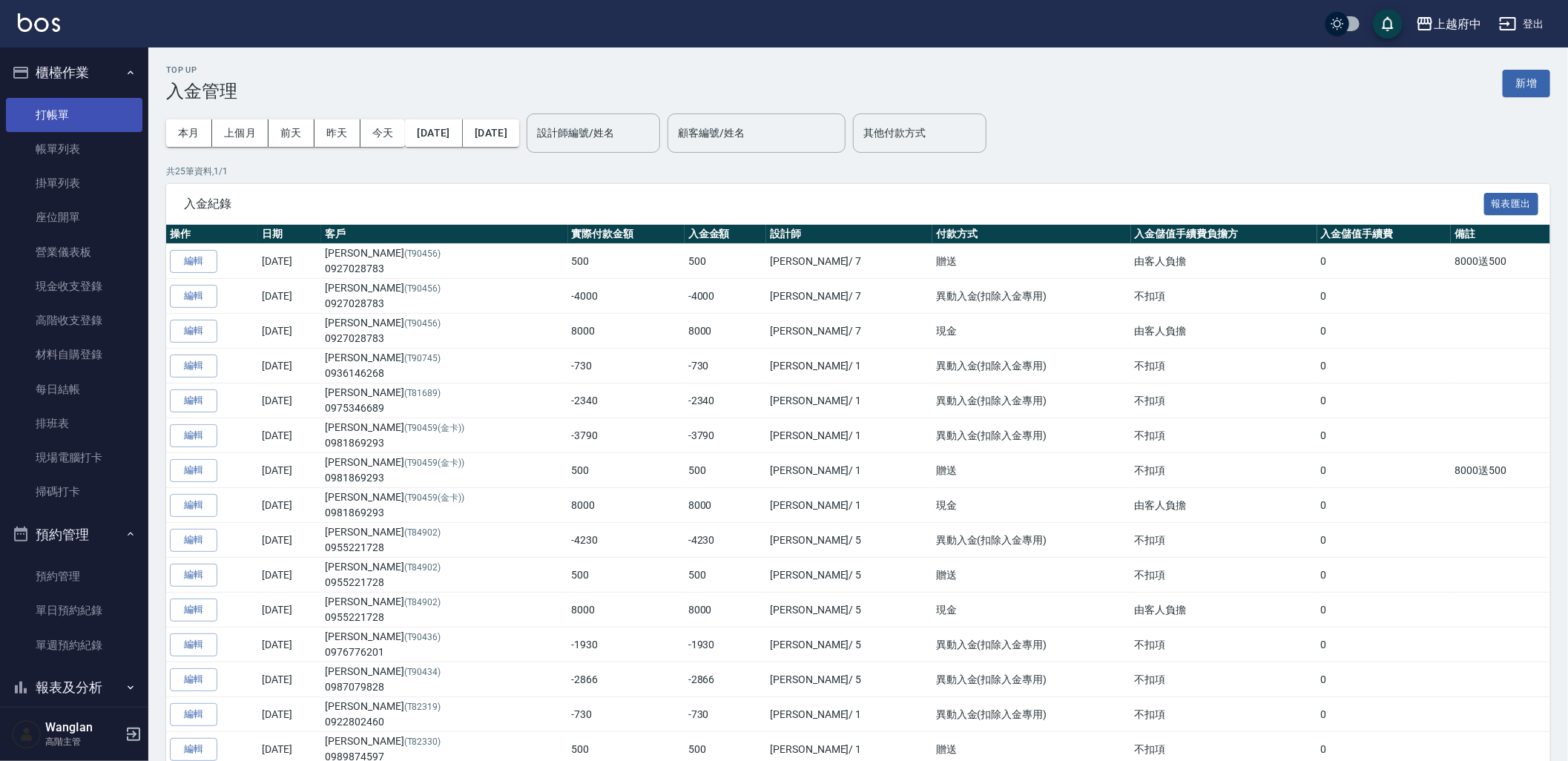
click at [90, 106] on link "打帳單" at bounding box center [74, 114] width 136 height 34
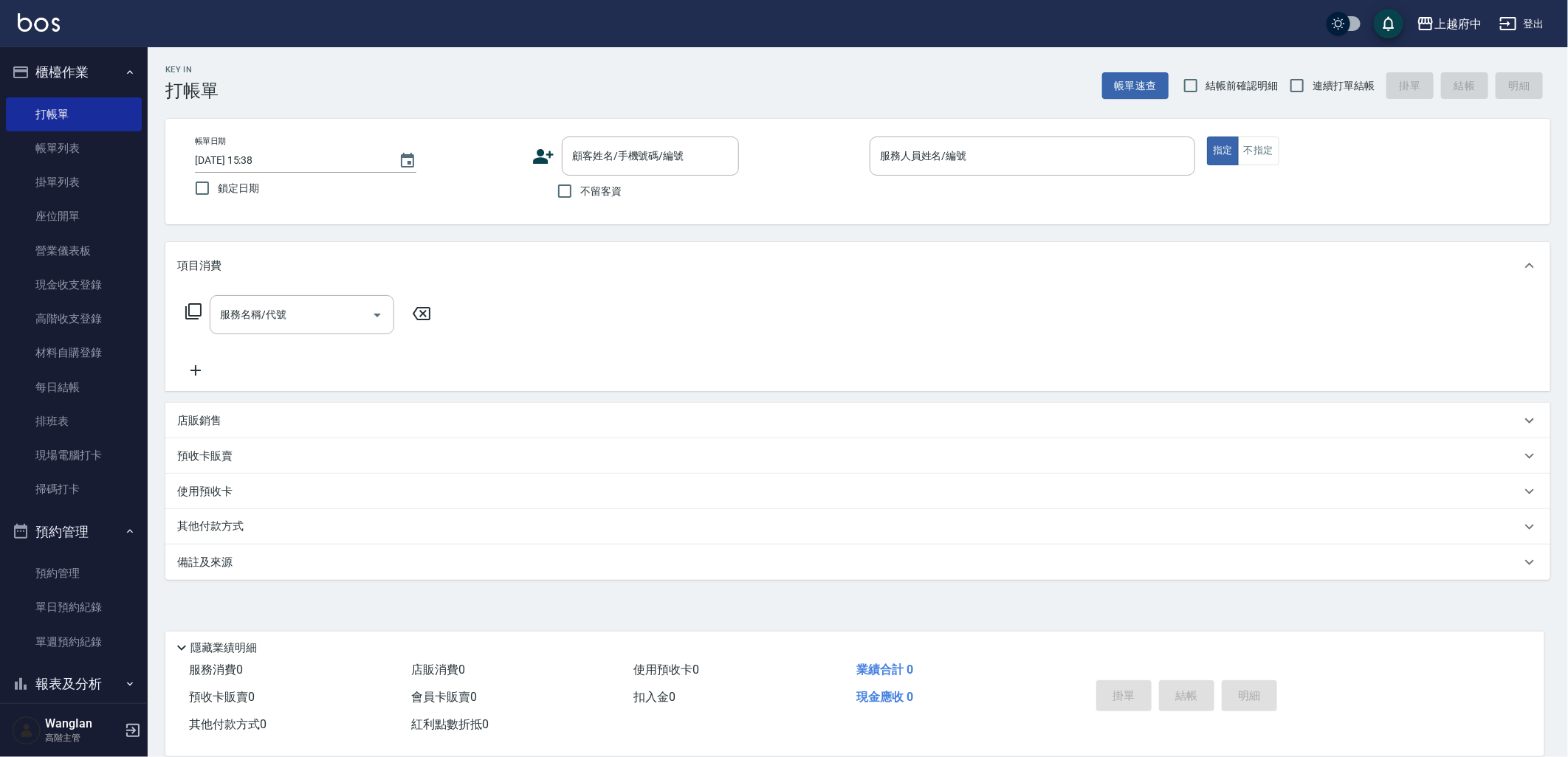
click at [314, 534] on div "其他付款方式" at bounding box center [849, 527] width 1344 height 17
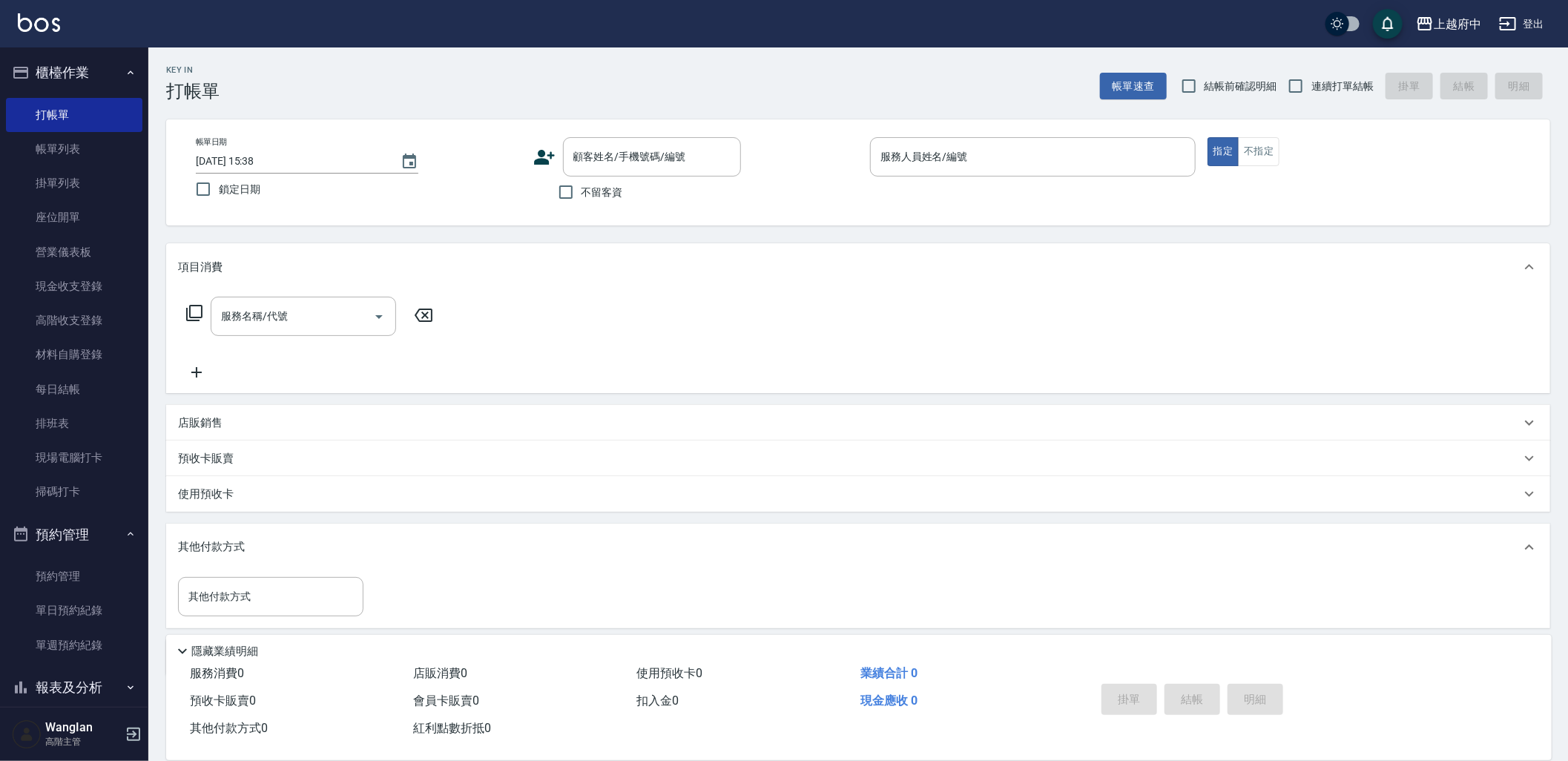
click at [280, 498] on div "使用預收卡" at bounding box center [849, 494] width 1342 height 16
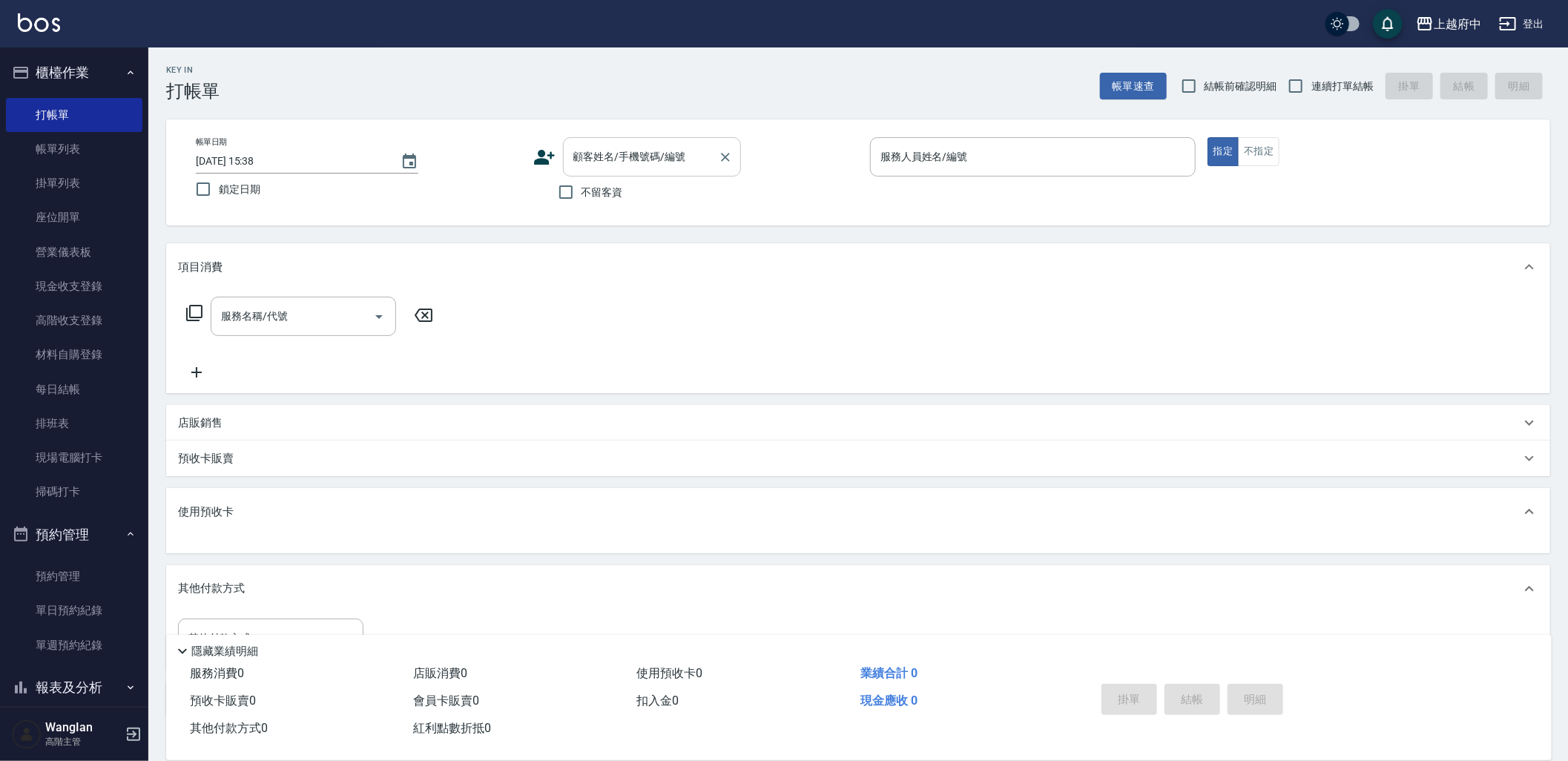
click at [675, 156] on div "顧客姓名/手機號碼/編號 顧客姓名/手機號碼/編號" at bounding box center [652, 157] width 178 height 40
click at [650, 247] on div "項目消費" at bounding box center [857, 267] width 1384 height 48
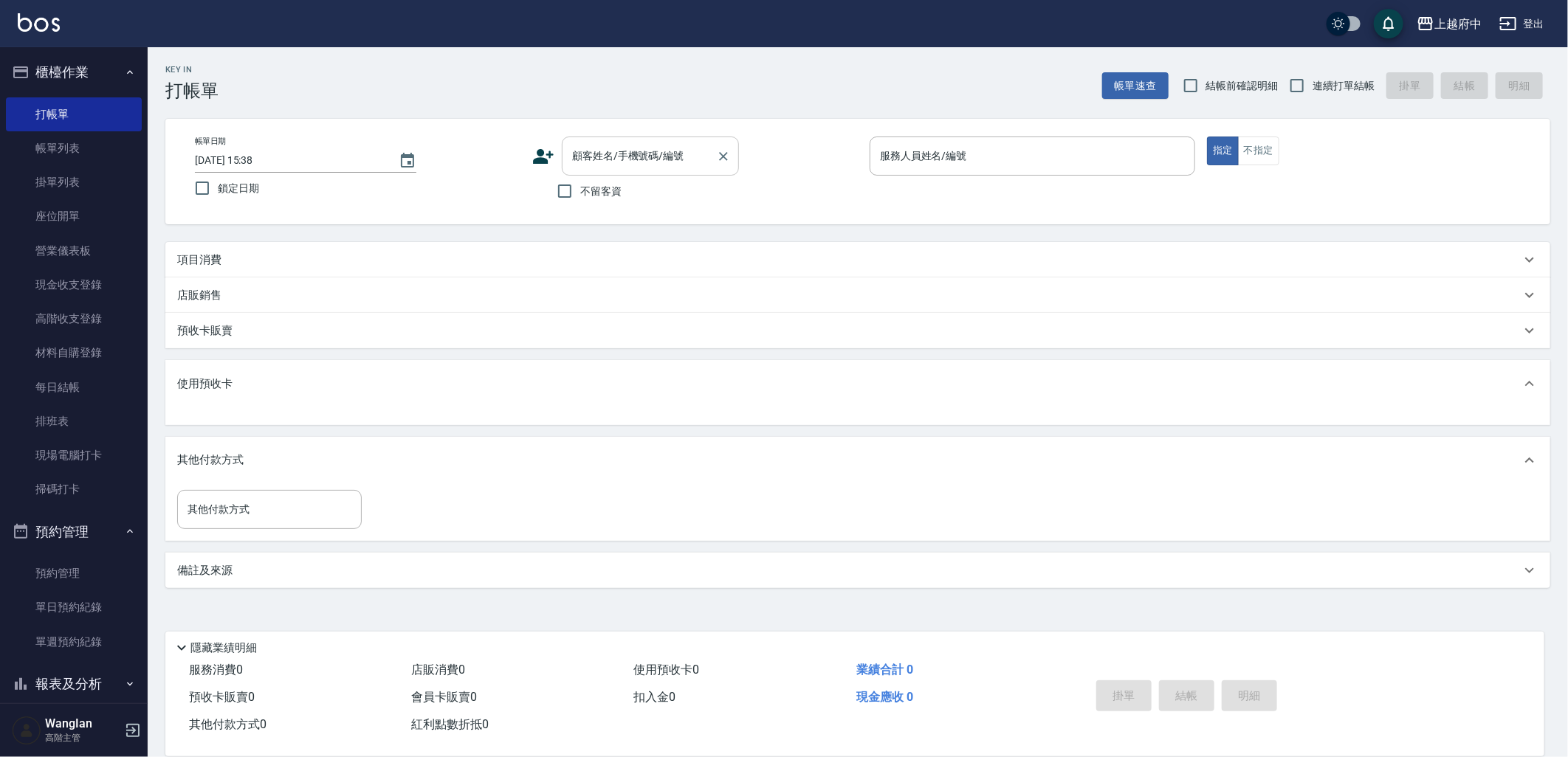
click at [647, 165] on input "顧客姓名/手機號碼/編號" at bounding box center [640, 156] width 142 height 26
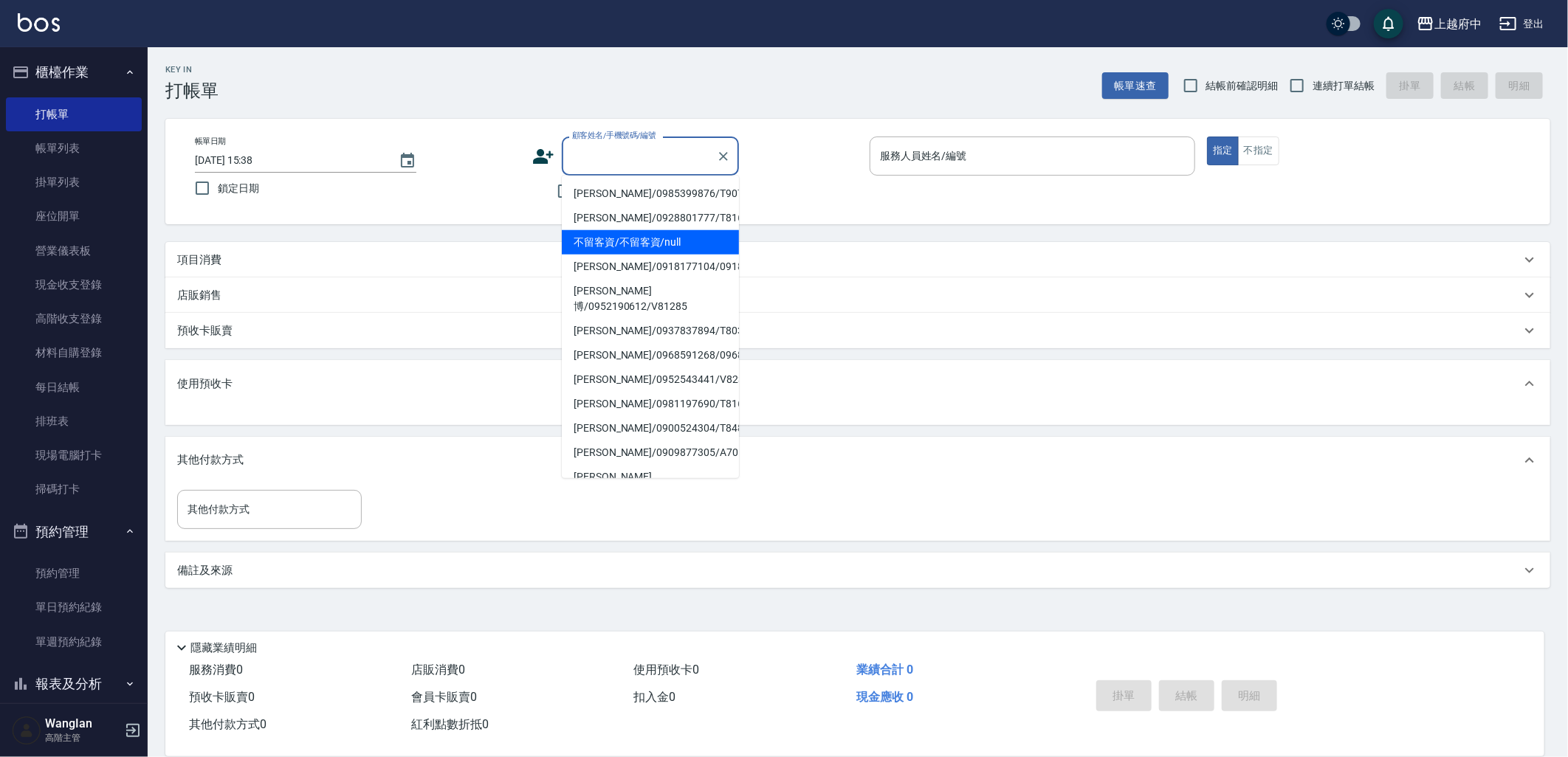
click at [638, 246] on li "不留客資/不留客資/null" at bounding box center [651, 242] width 177 height 24
type input "不留客資/不留客資/null"
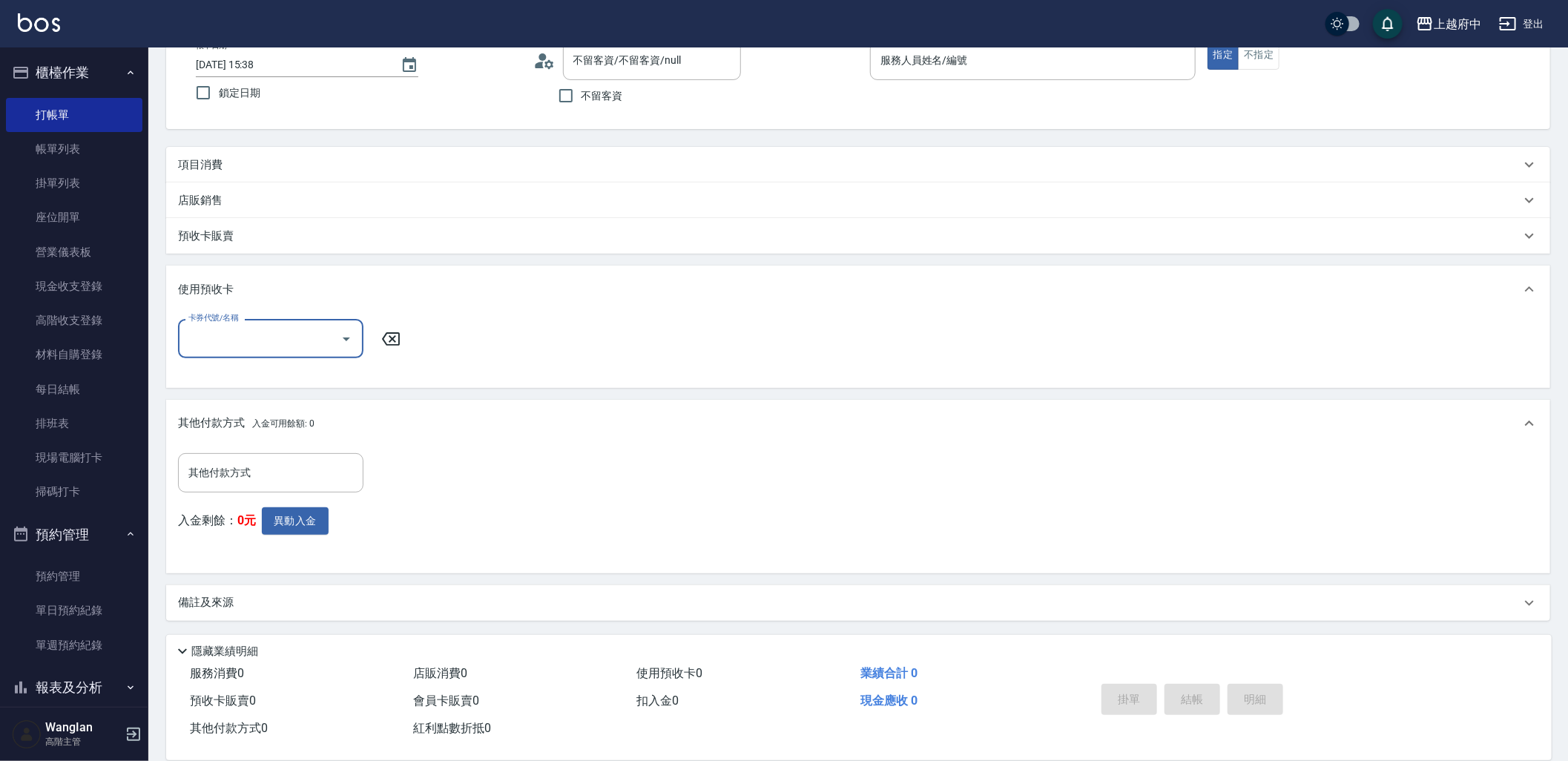
scroll to position [357, 0]
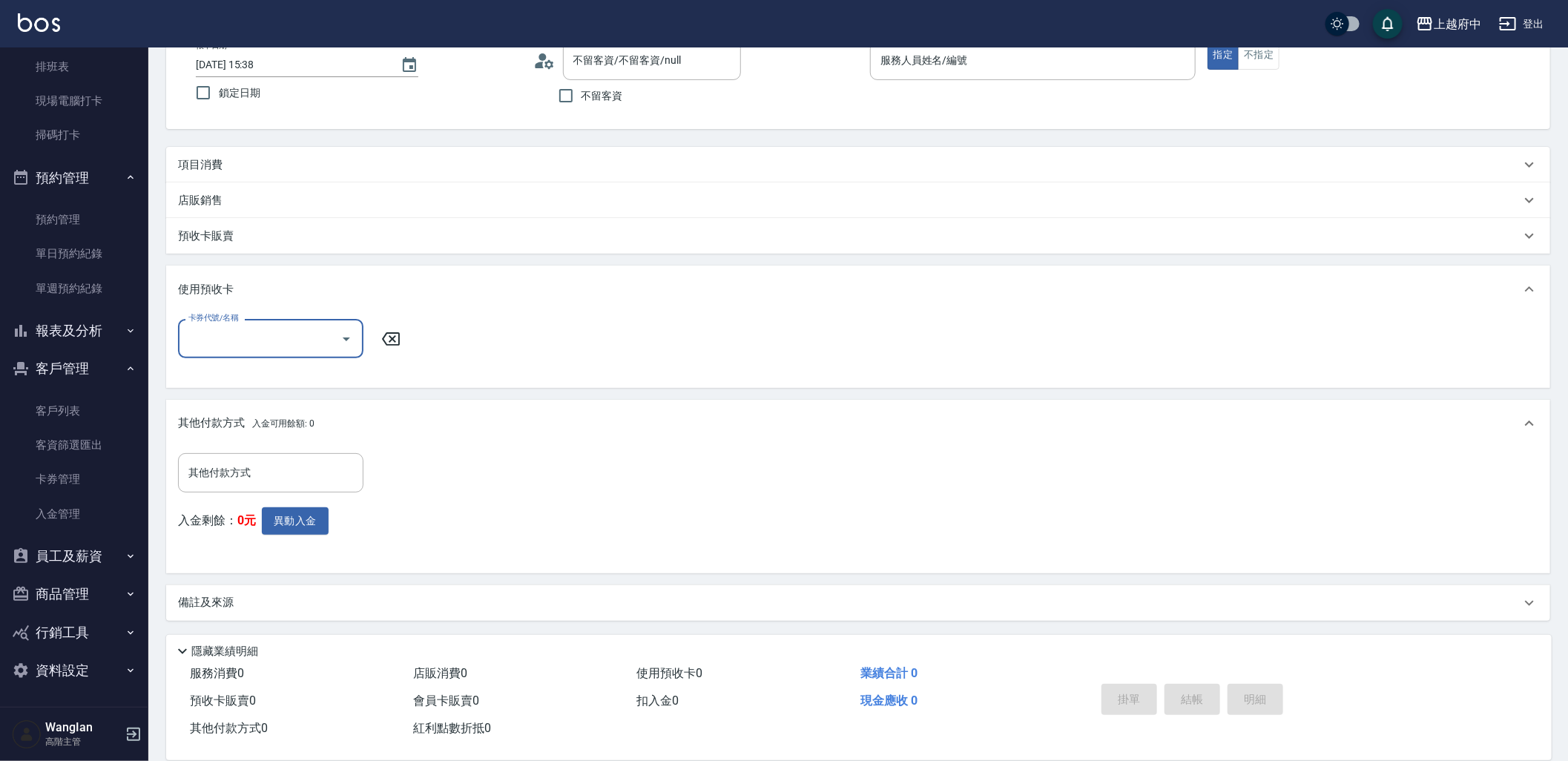
click at [51, 683] on button "資料設定" at bounding box center [74, 671] width 136 height 39
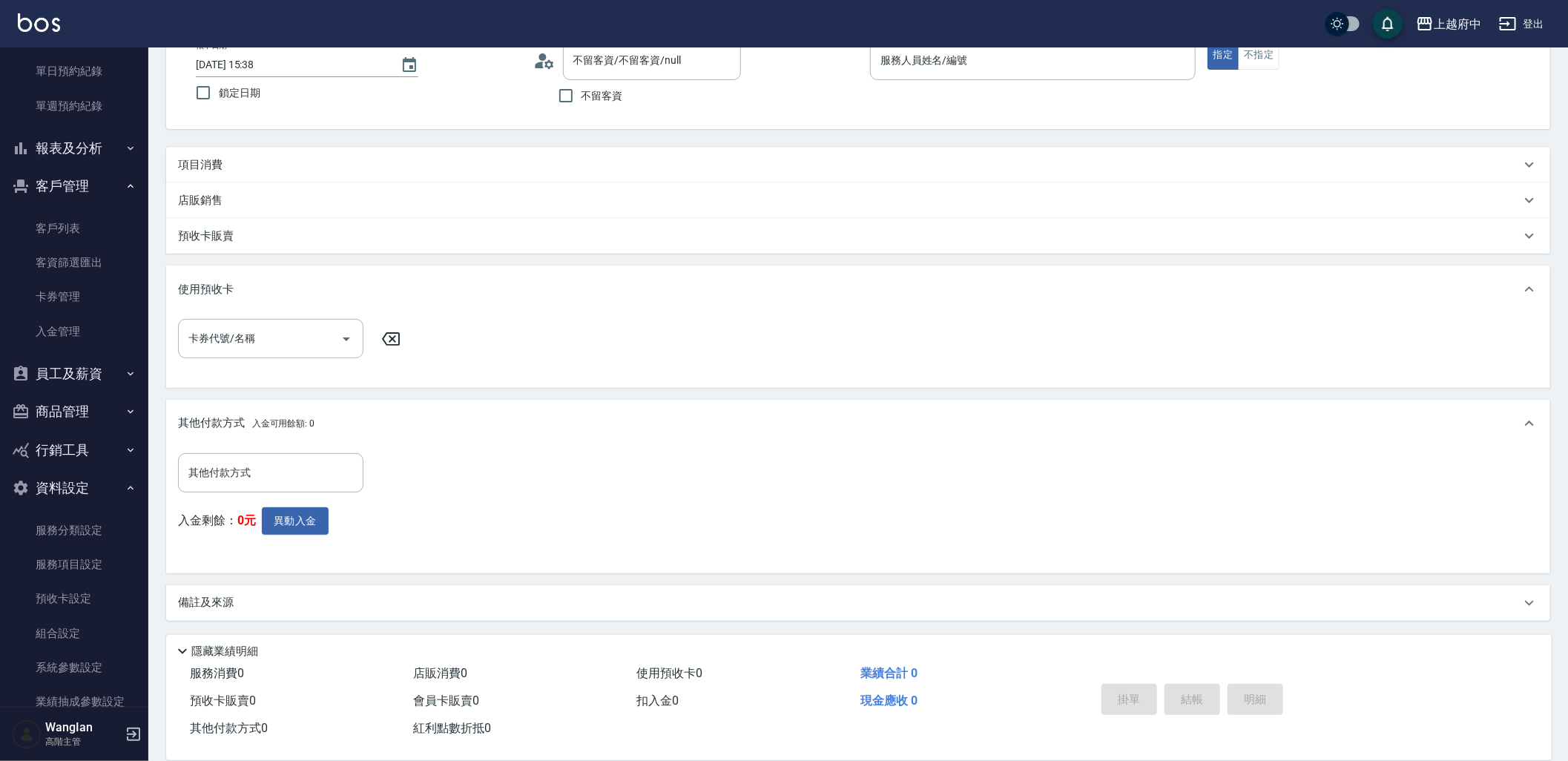
scroll to position [711, 0]
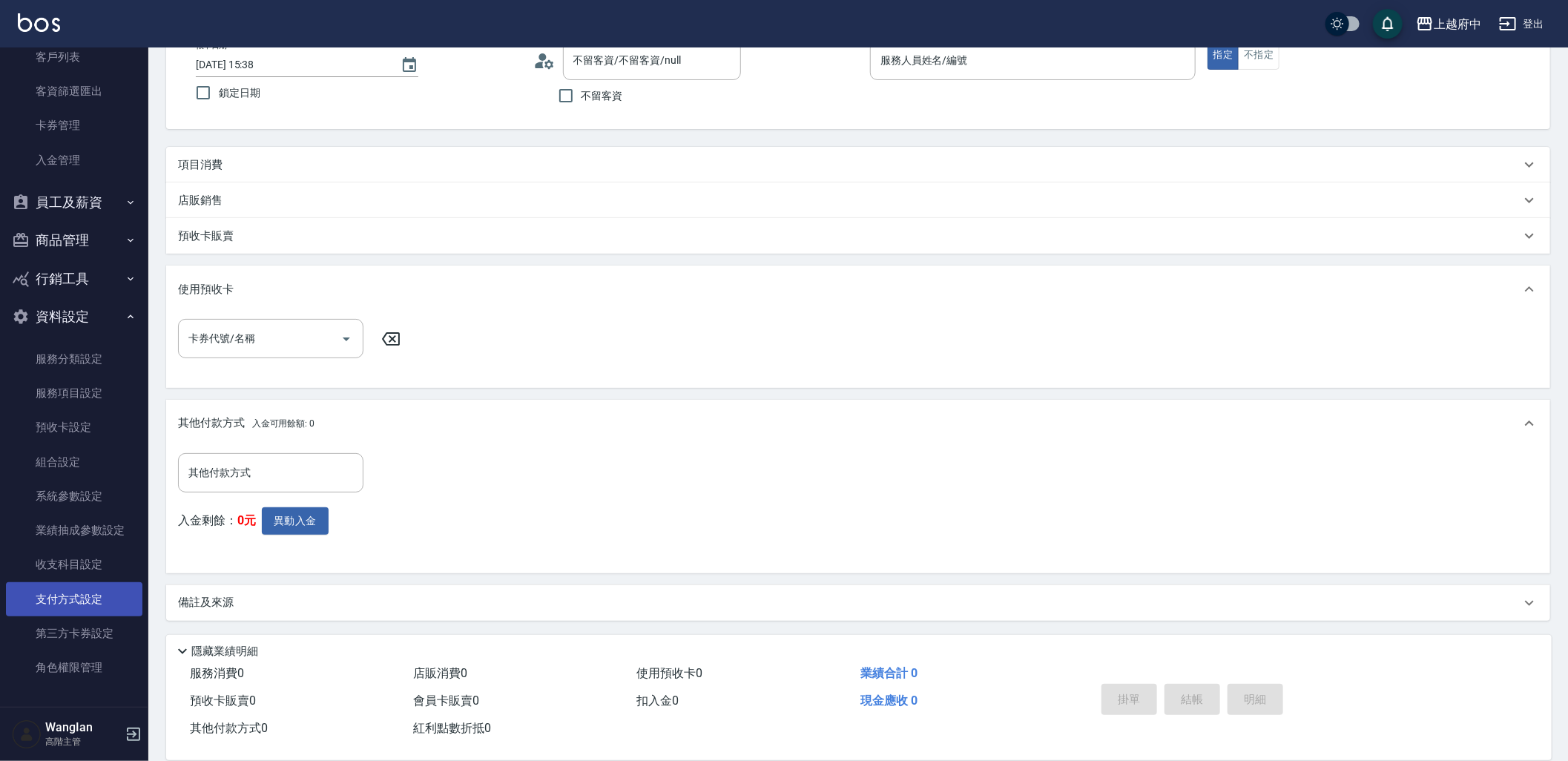
click at [78, 609] on link "支付方式設定" at bounding box center [74, 599] width 136 height 34
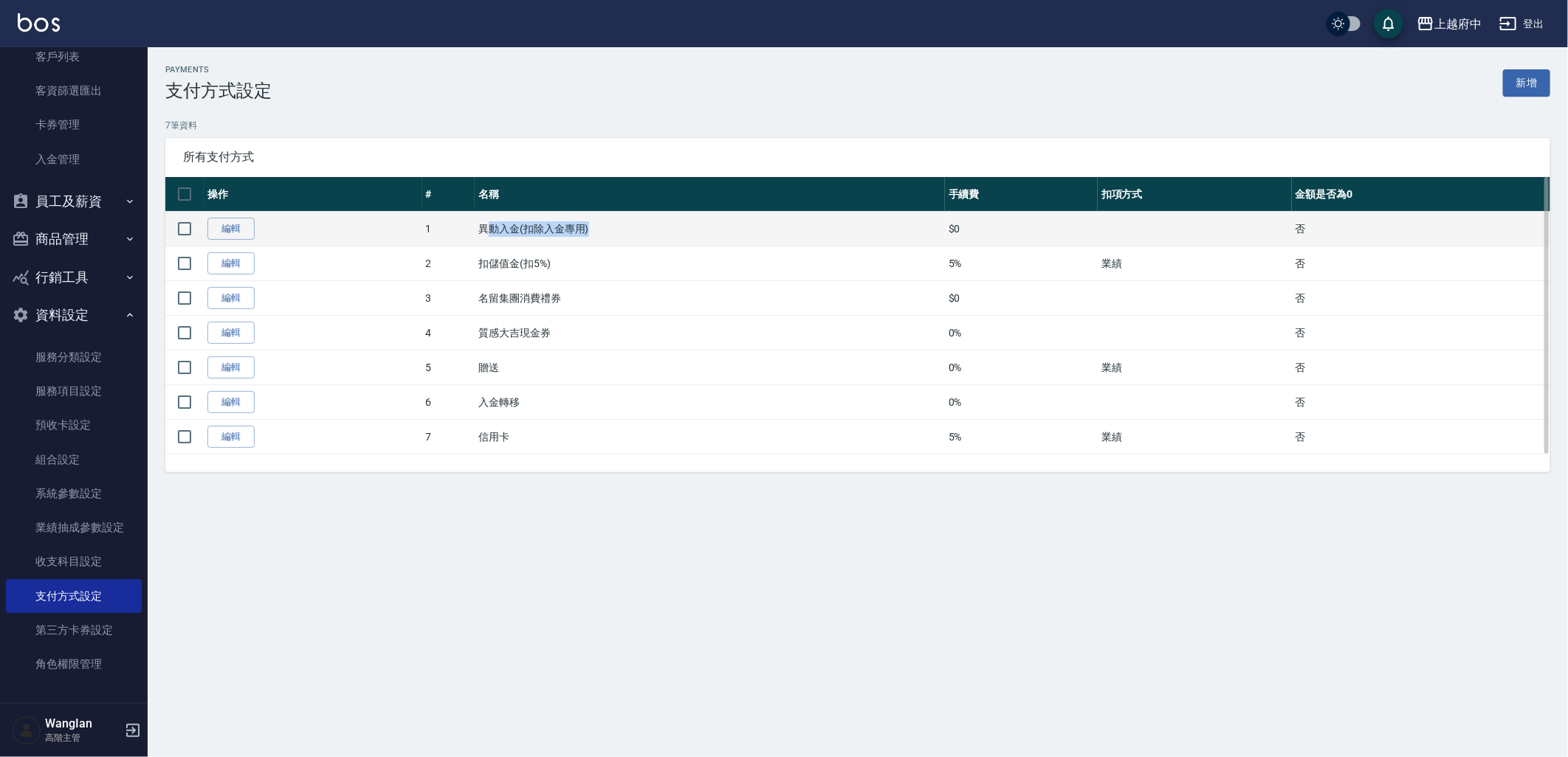
drag, startPoint x: 493, startPoint y: 227, endPoint x: 816, endPoint y: 214, distance: 323.3
click at [816, 214] on td "異動入金(扣除入金專用)" at bounding box center [710, 229] width 471 height 35
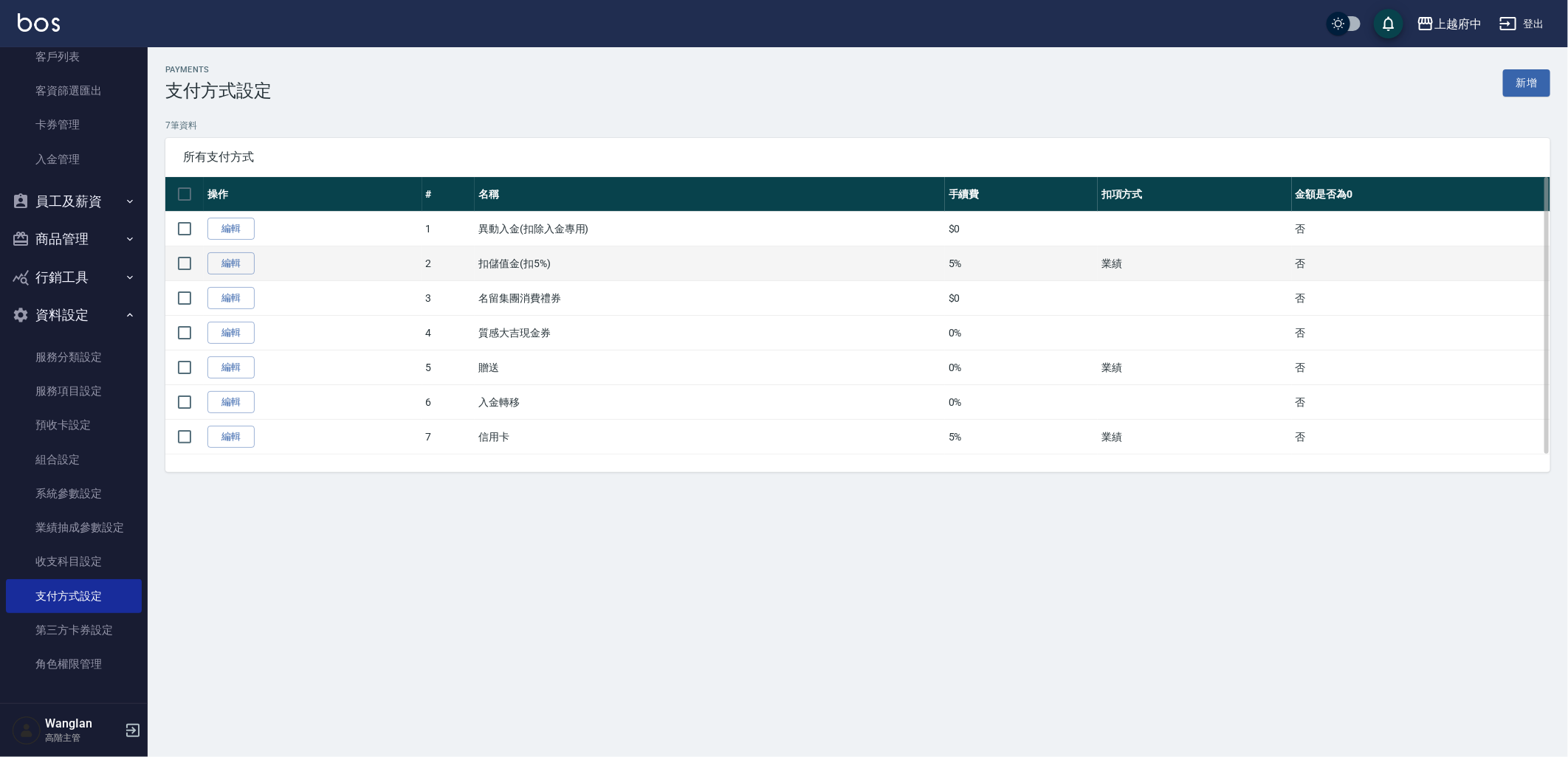
click at [537, 258] on td "扣儲值金(扣5%)" at bounding box center [710, 264] width 471 height 35
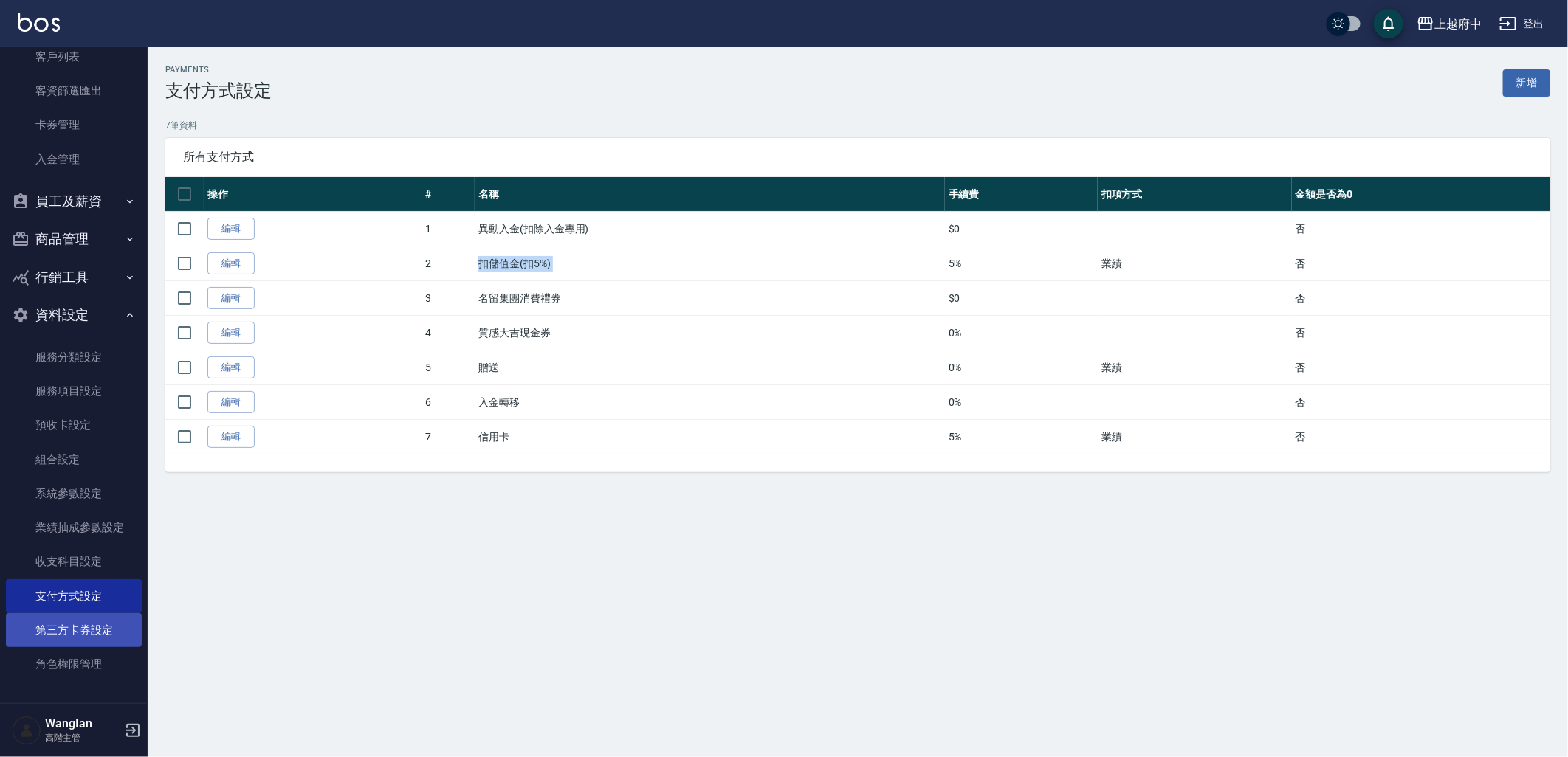
click at [69, 624] on link "第三方卡券設定" at bounding box center [73, 630] width 136 height 34
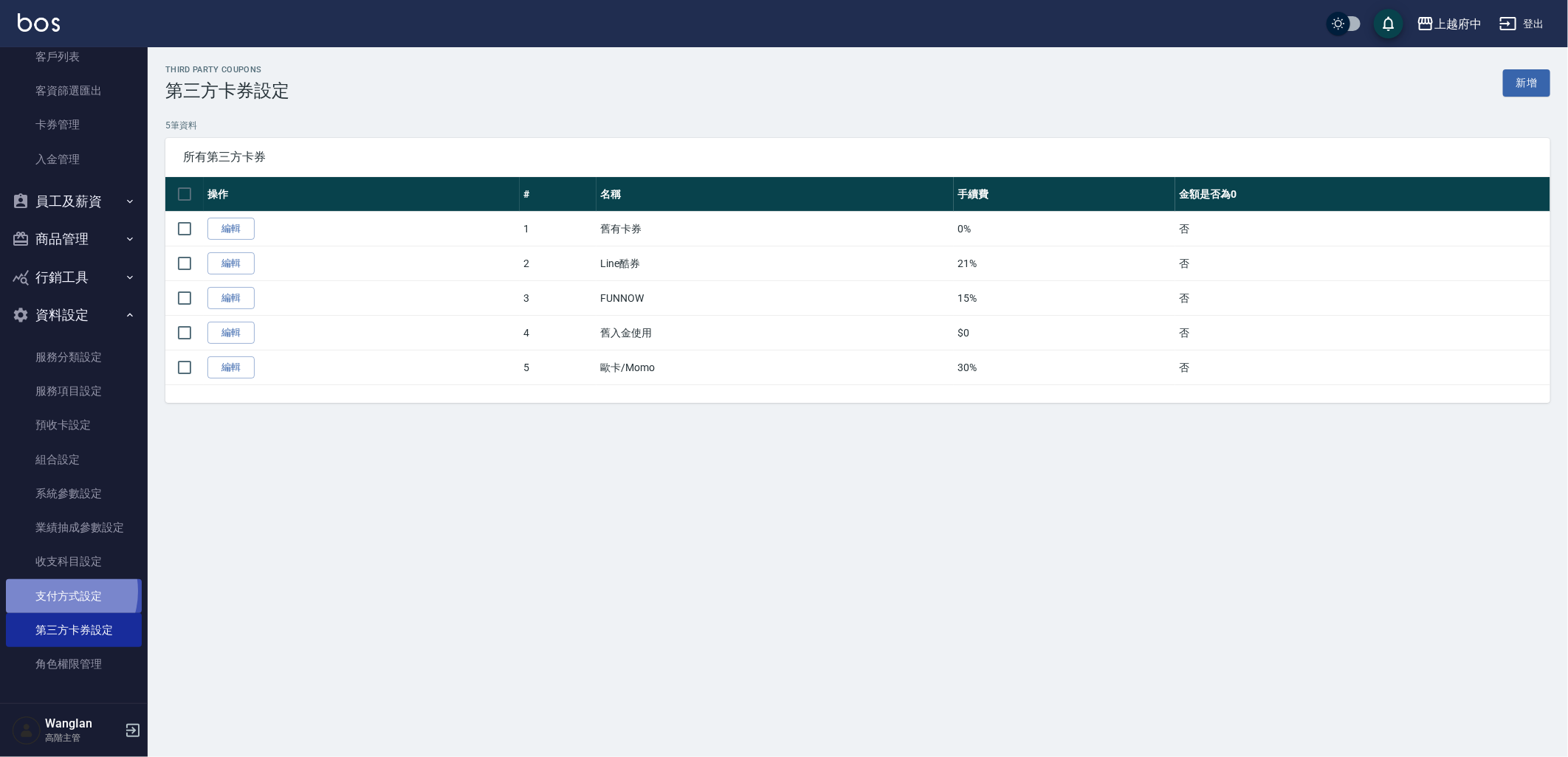
click at [54, 590] on link "支付方式設定" at bounding box center [73, 596] width 136 height 34
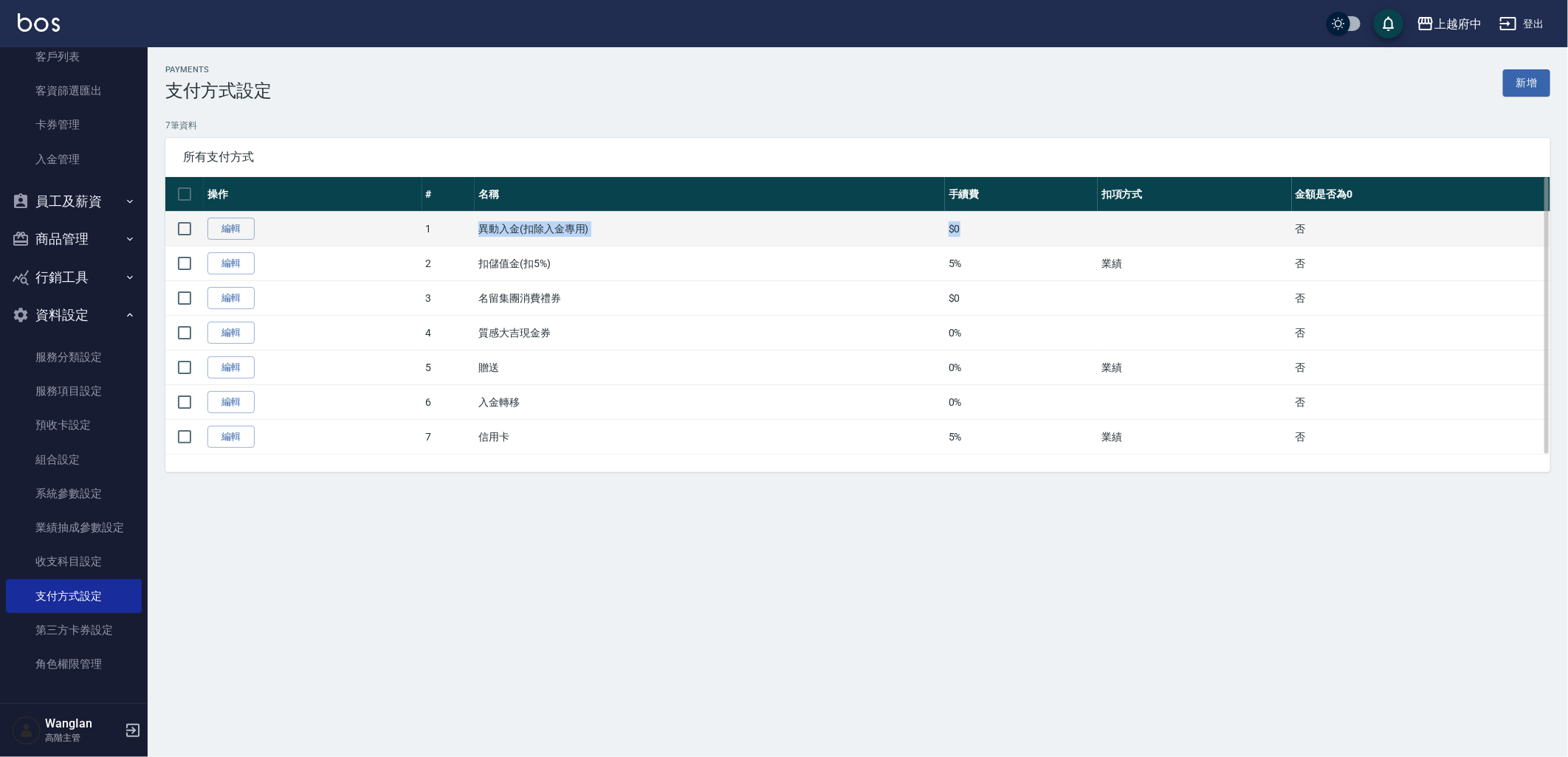
drag, startPoint x: 621, startPoint y: 212, endPoint x: 1122, endPoint y: 219, distance: 501.0
click at [1122, 219] on tr "編輯 1 異動入金(扣除入金專用) $0 否" at bounding box center [857, 229] width 1385 height 35
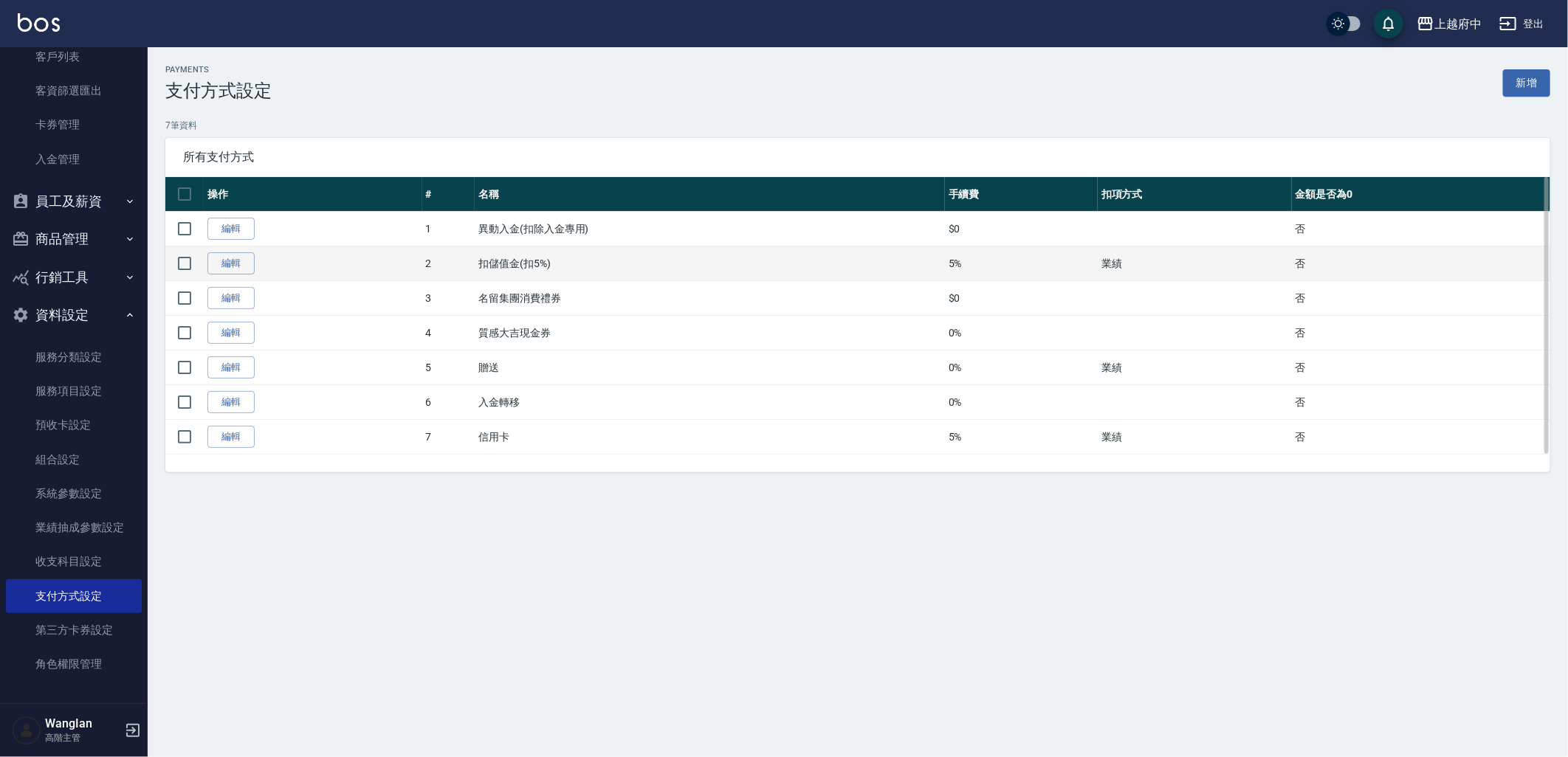
click at [483, 271] on td "扣儲值金(扣5%)" at bounding box center [710, 264] width 471 height 35
click at [482, 271] on td "扣儲值金(扣5%)" at bounding box center [710, 264] width 471 height 35
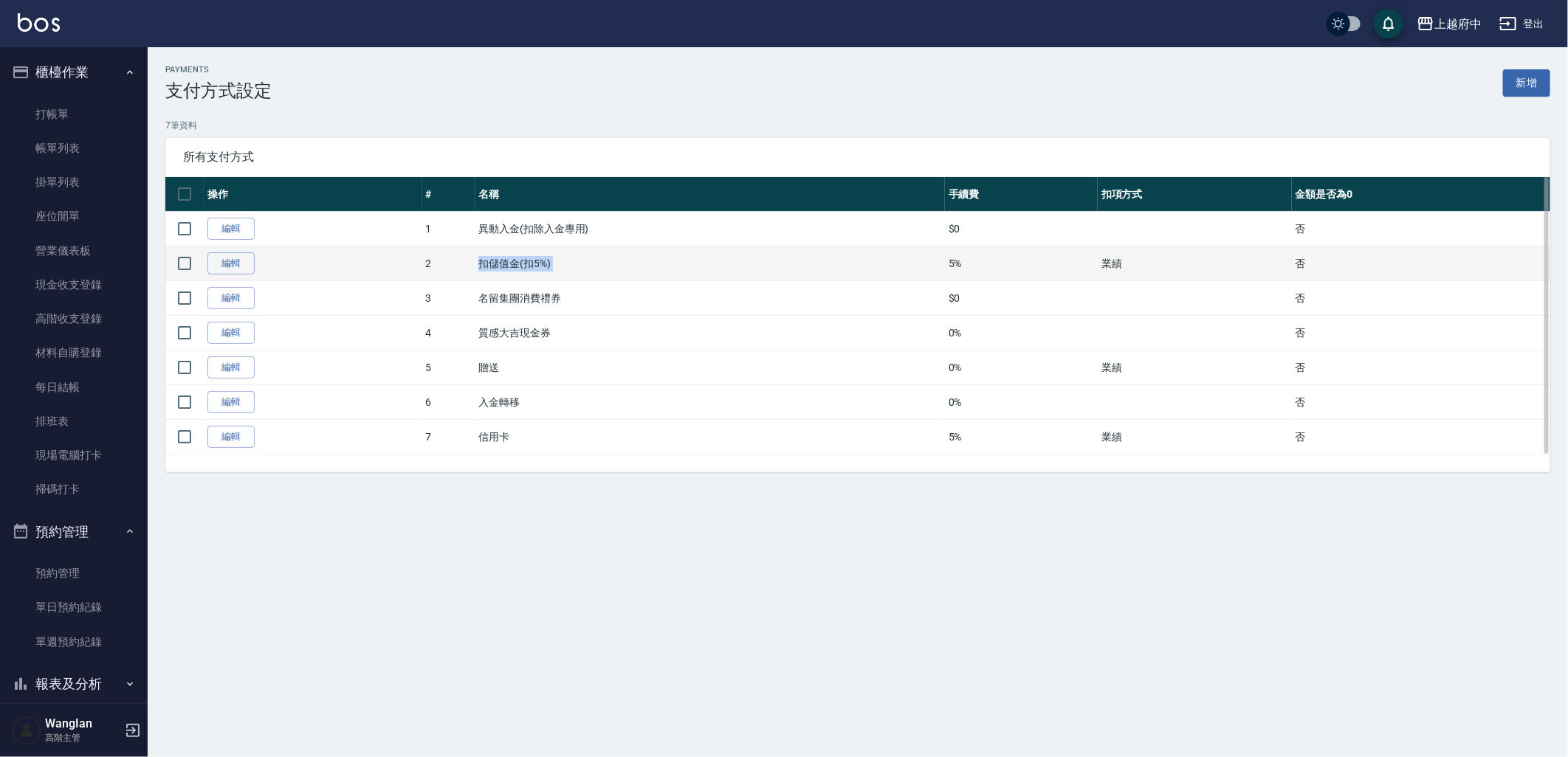
click at [565, 261] on td "扣儲值金(扣5%)" at bounding box center [710, 264] width 471 height 35
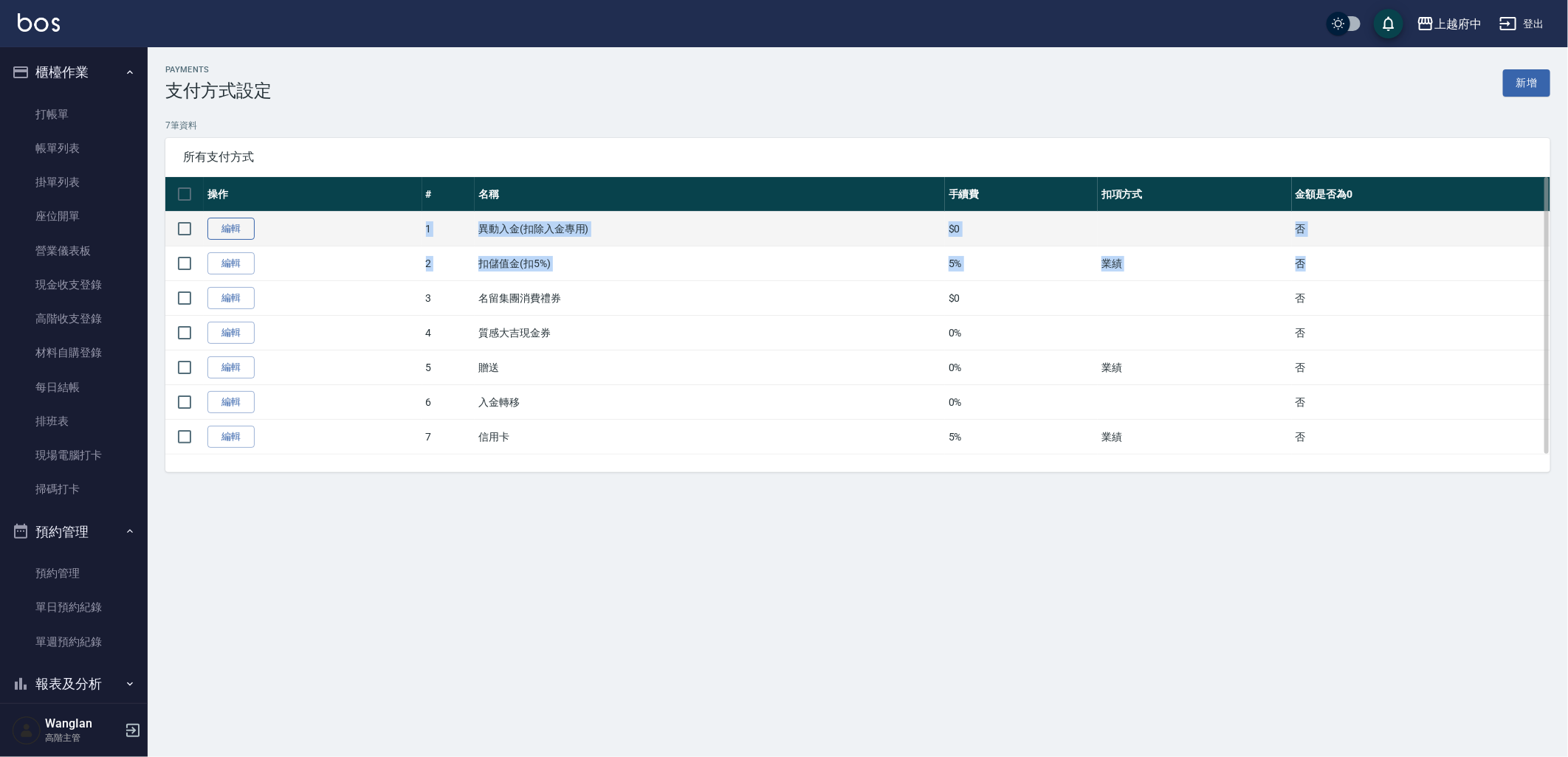
drag, startPoint x: 1427, startPoint y: 261, endPoint x: 216, endPoint y: 227, distance: 1211.5
click at [216, 227] on tbody "編輯 1 異動入金(扣除入金專用) $0 否 編輯 2 扣儲值金(扣5%) 5% 業績 否 編輯 3 名留集團消費禮券 $0 否 編輯 4 質感大吉現金券 0…" at bounding box center [857, 333] width 1385 height 243
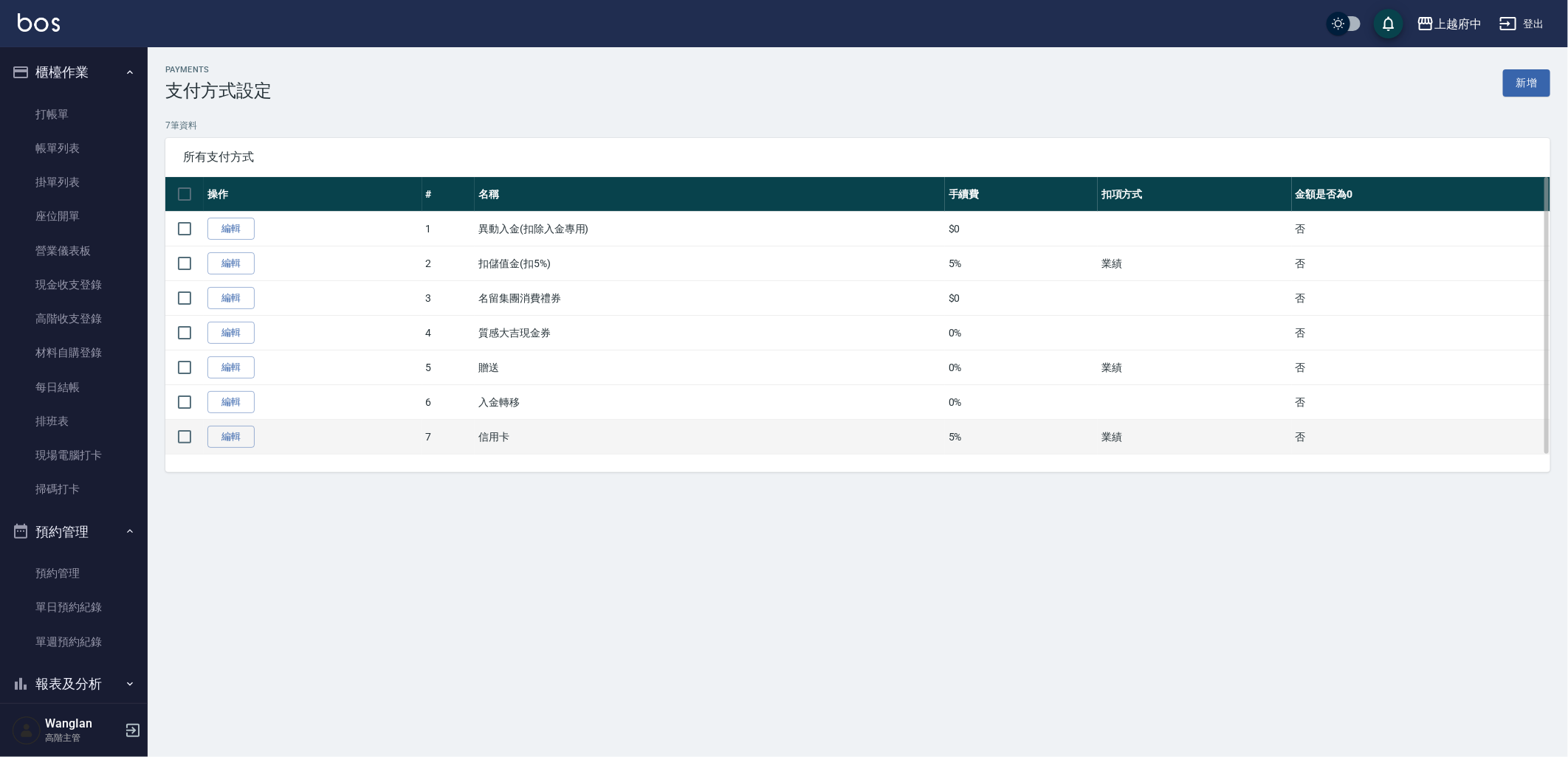
click at [769, 446] on td "信用卡" at bounding box center [710, 437] width 471 height 35
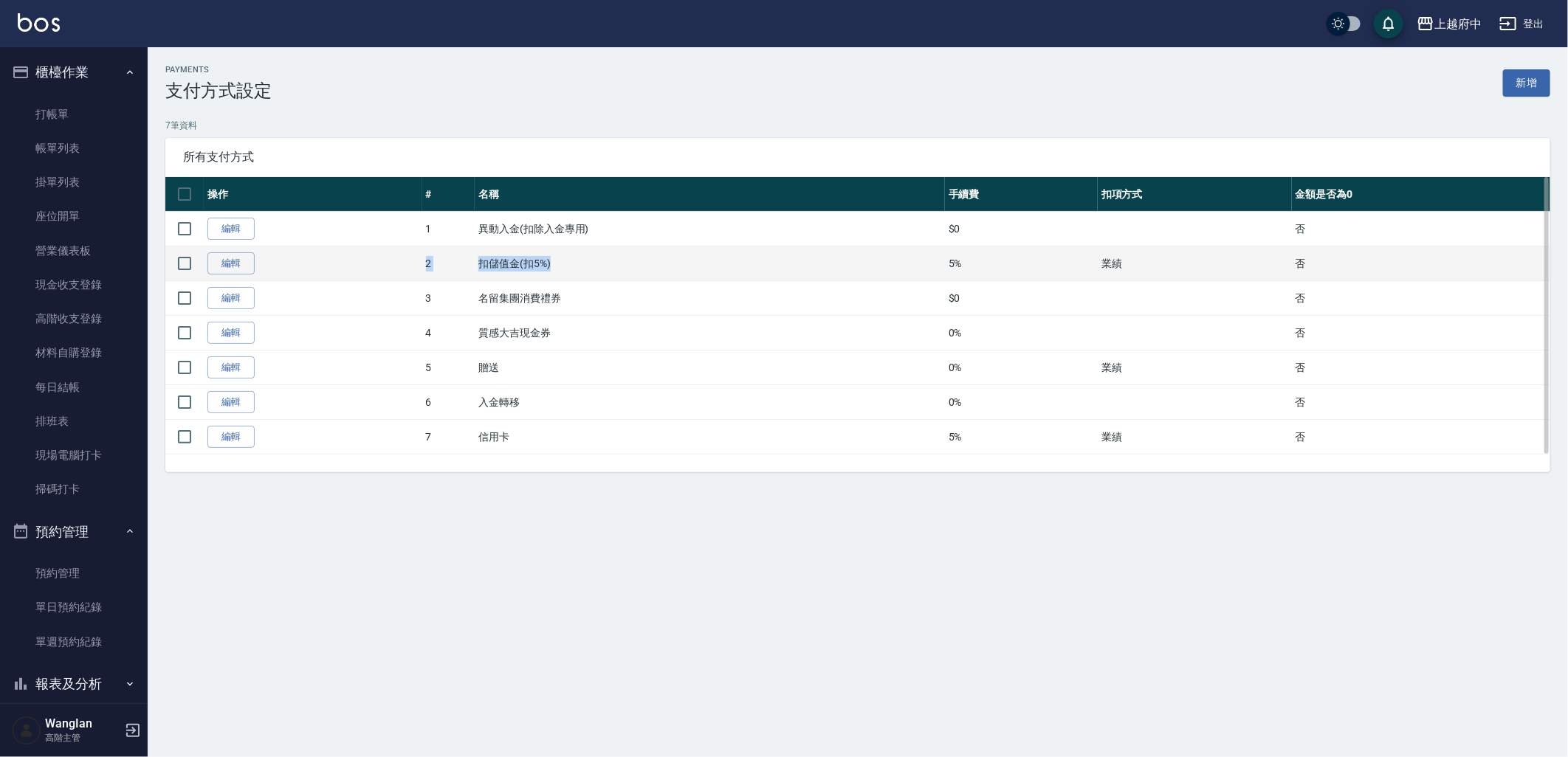
drag, startPoint x: 393, startPoint y: 256, endPoint x: 965, endPoint y: 279, distance: 572.5
click at [965, 279] on tr "編輯 2 扣儲值金(扣5%) 5% 業績 否" at bounding box center [857, 264] width 1385 height 35
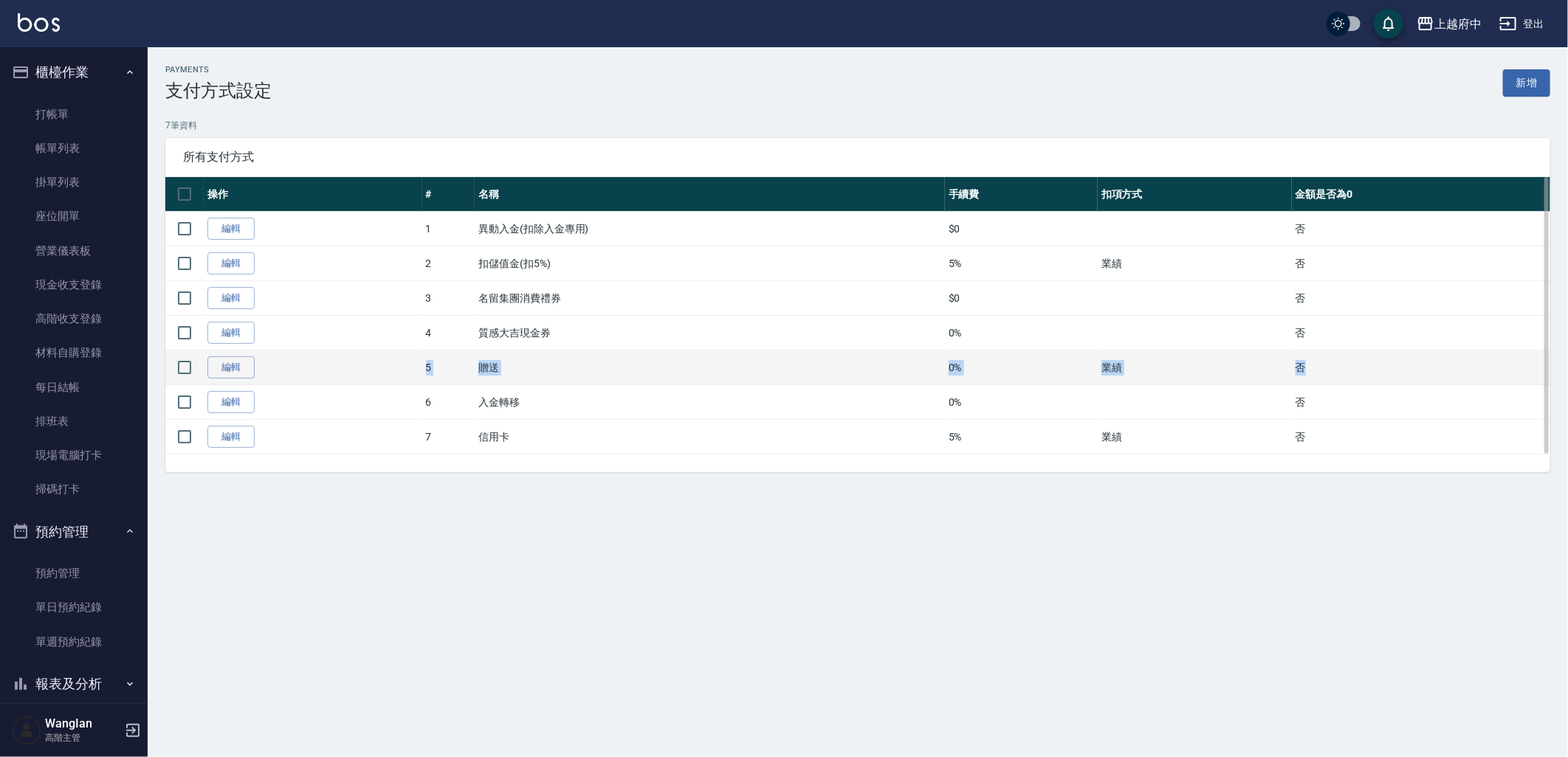
drag, startPoint x: 1363, startPoint y: 365, endPoint x: 310, endPoint y: 368, distance: 1053.0
click at [310, 368] on tr "編輯 5 贈送 0% 業績 否" at bounding box center [857, 368] width 1385 height 35
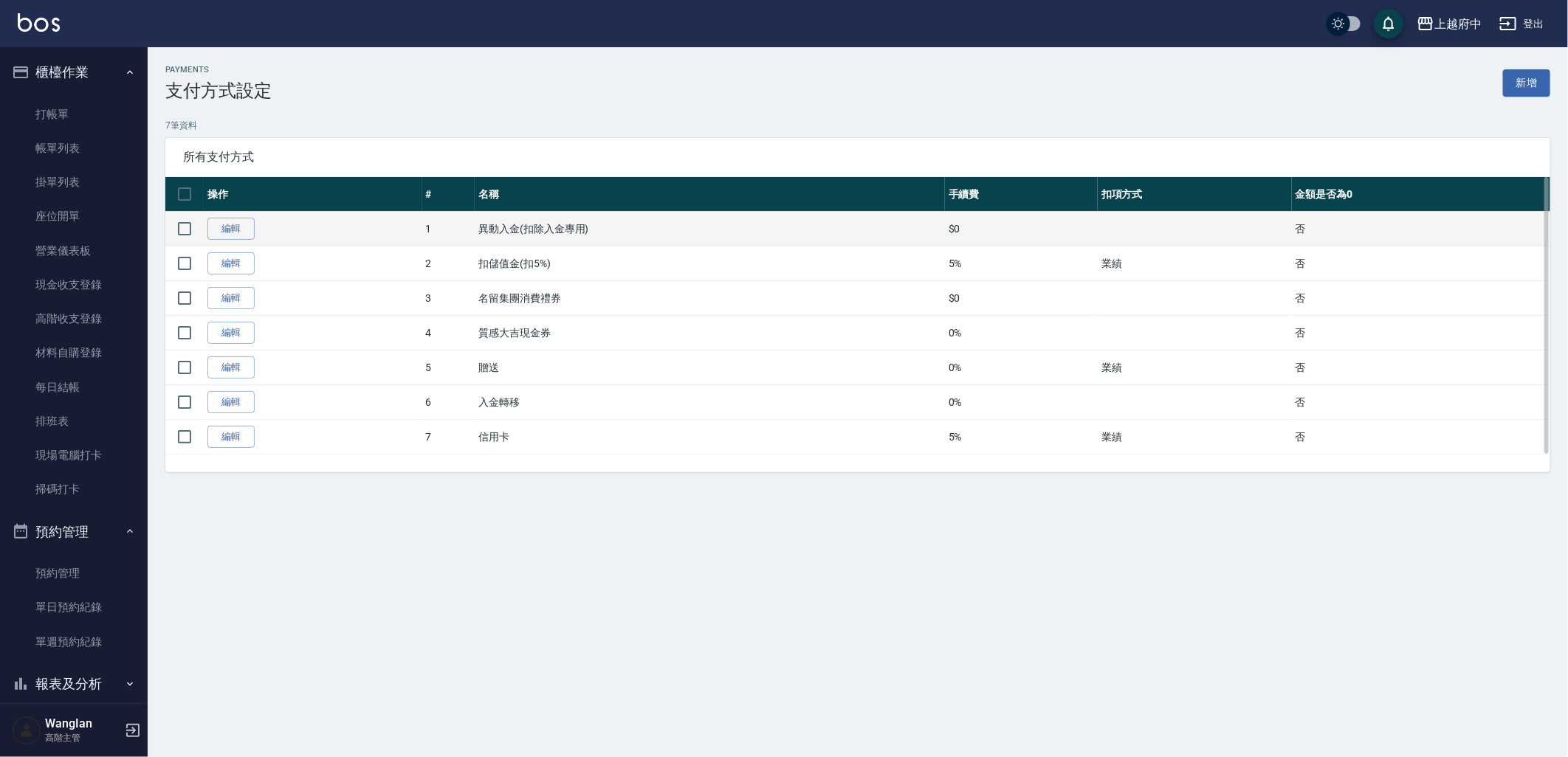
drag, startPoint x: 310, startPoint y: 368, endPoint x: 582, endPoint y: 233, distance: 303.7
click at [582, 233] on td "異動入金(扣除入金專用)" at bounding box center [710, 229] width 471 height 35
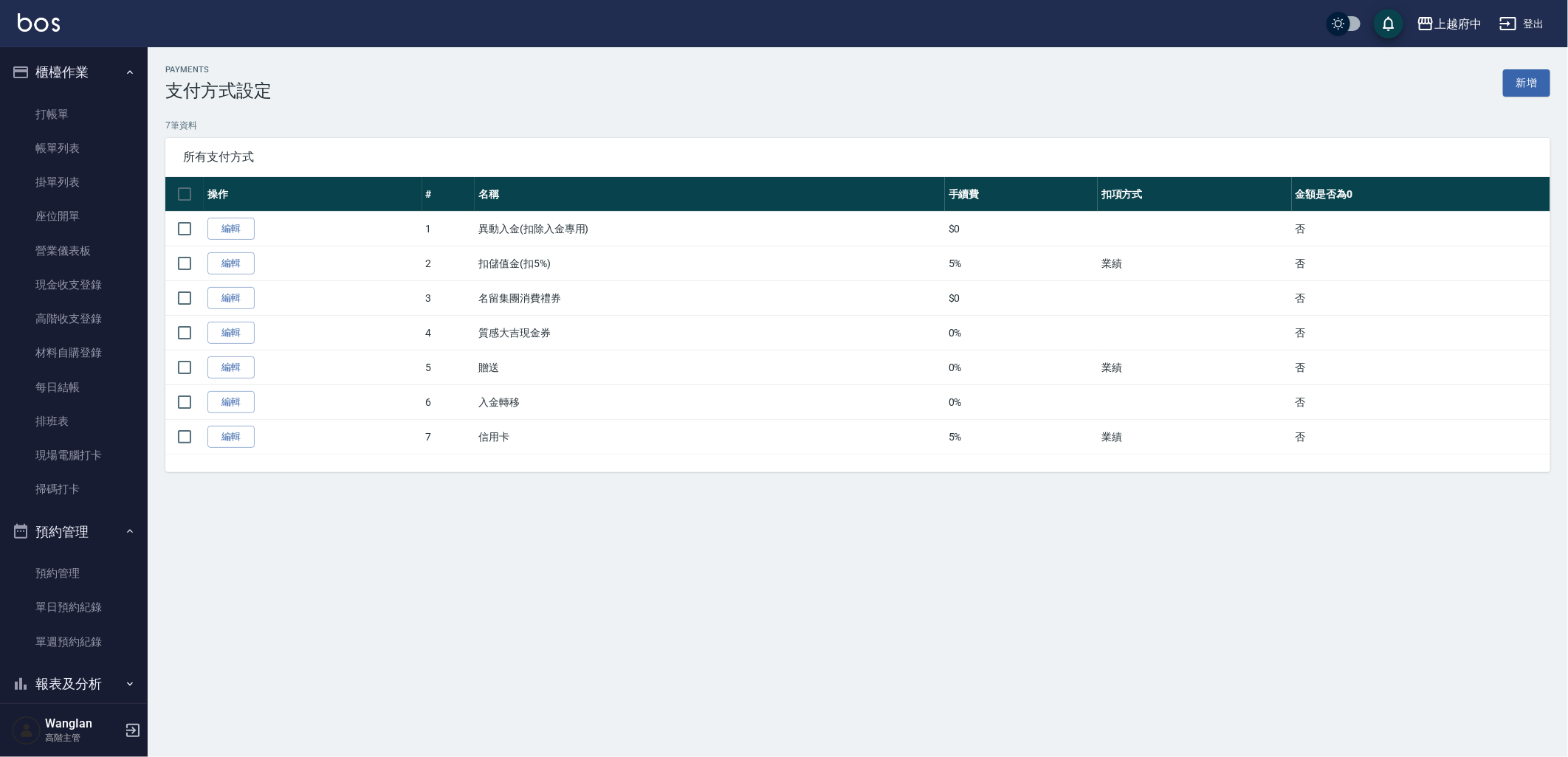
click at [1376, 511] on div "Payments 支付方式設定 新增 7 筆資料 所有支付方式 操作 # 名稱 手續費 扣項方式 金額是否為0 編輯 1 異動入金(扣除入金專用) $0 否 …" at bounding box center [784, 378] width 1568 height 757
click at [54, 142] on link "帳單列表" at bounding box center [73, 148] width 136 height 34
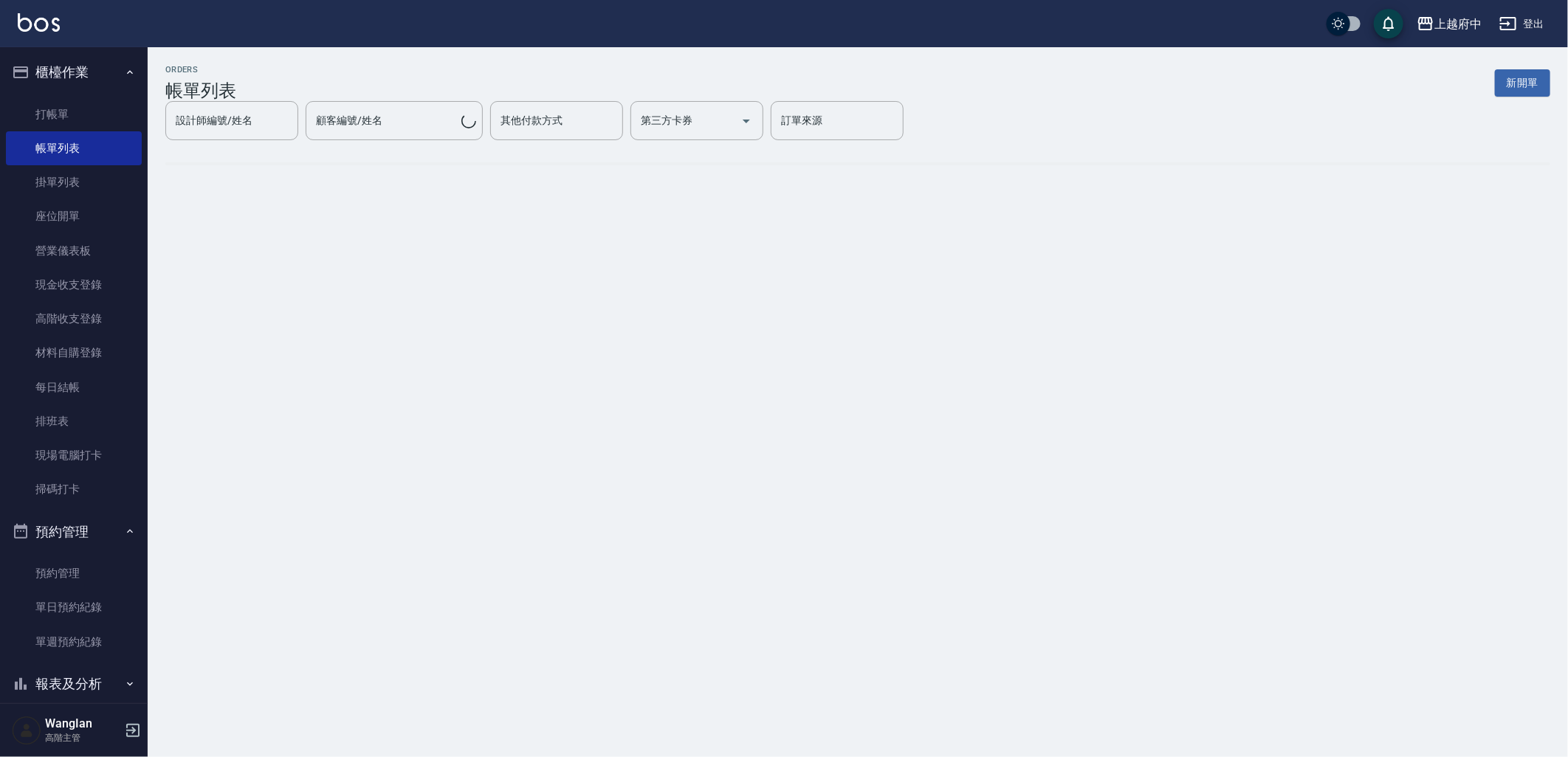
click at [71, 115] on link "打帳單" at bounding box center [73, 114] width 136 height 34
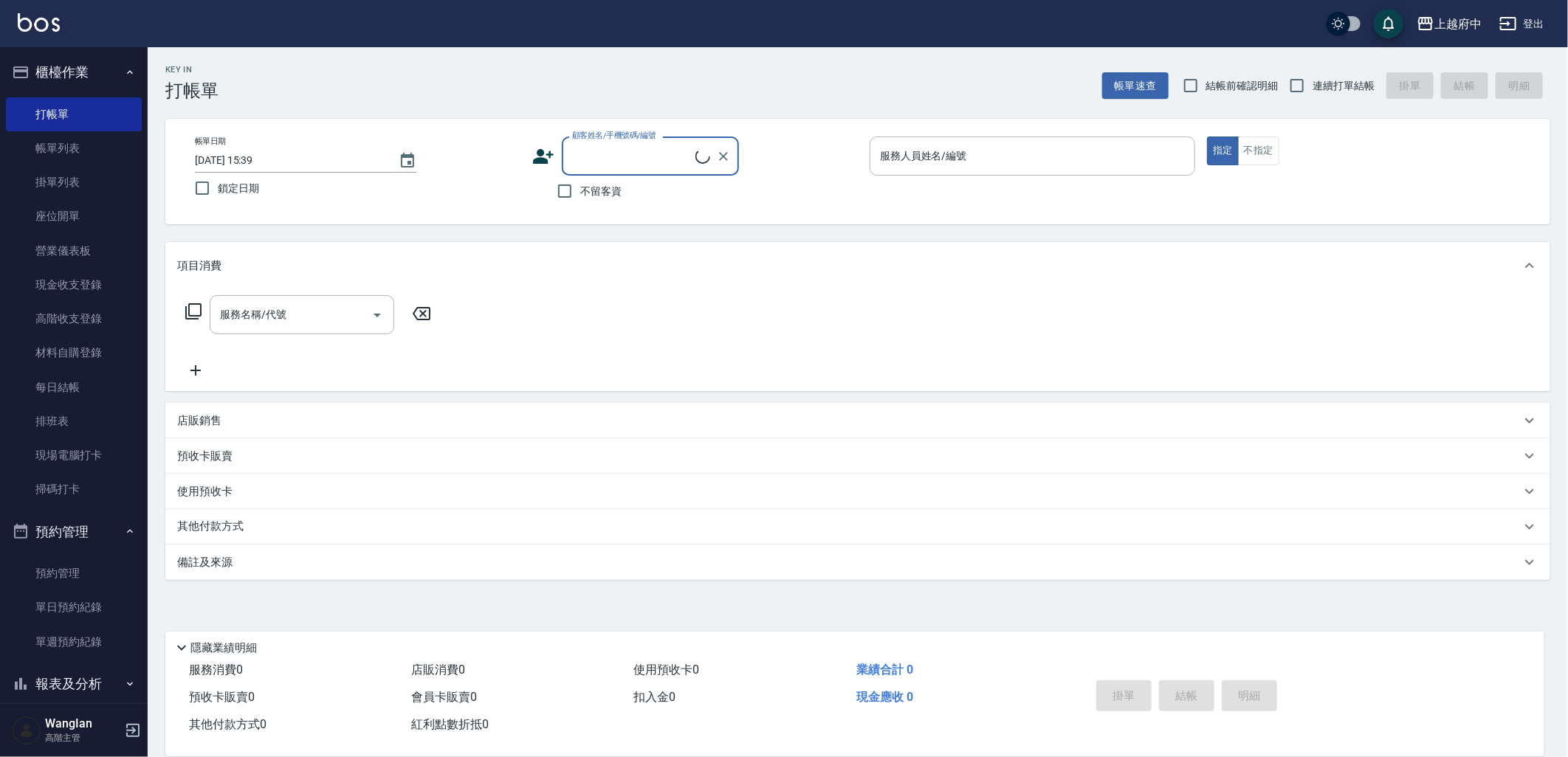
click at [246, 505] on div "使用預收卡" at bounding box center [857, 491] width 1385 height 36
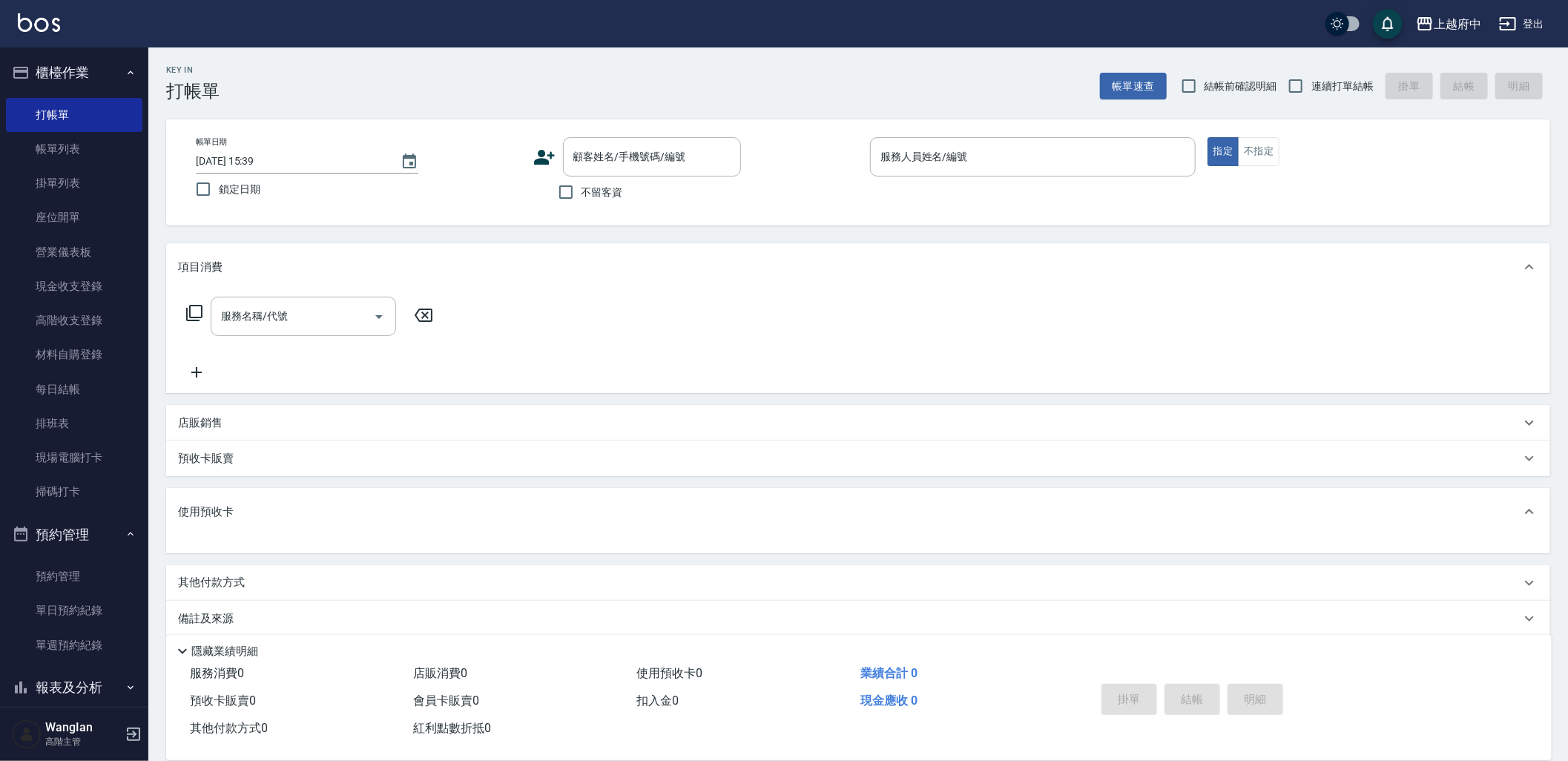
click at [339, 584] on div "其他付款方式" at bounding box center [849, 583] width 1342 height 17
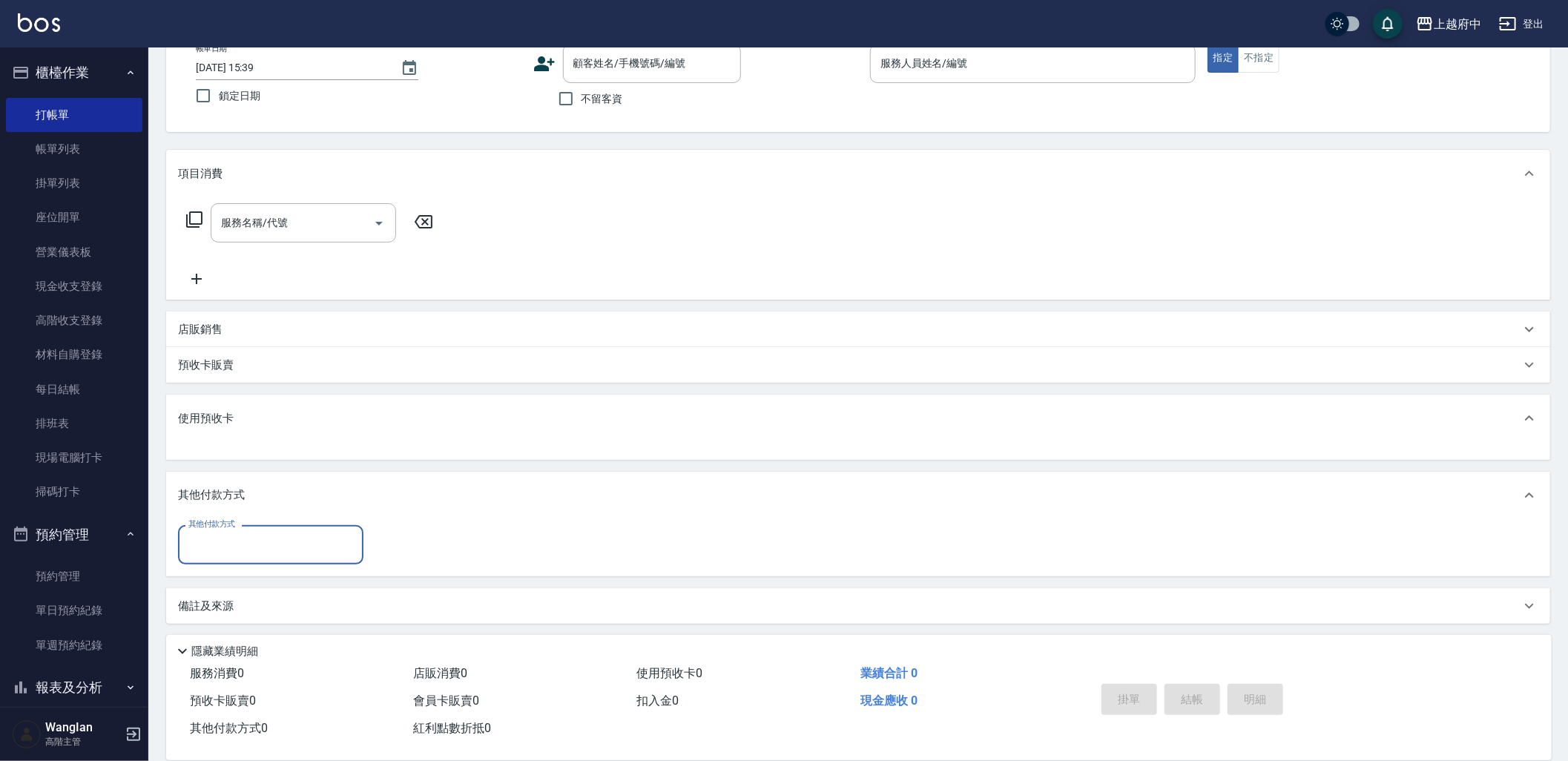
scroll to position [97, 0]
click at [371, 384] on div "項目消費 服務名稱/代號 服務名稱/代號 店販銷售 服務人員姓名/編號 服務人員姓名/編號 商品代號/名稱 商品代號/名稱 預收卡販賣 卡券名稱/代號 卡券名…" at bounding box center [857, 383] width 1384 height 474
click at [364, 356] on div "預收卡販賣" at bounding box center [849, 363] width 1342 height 16
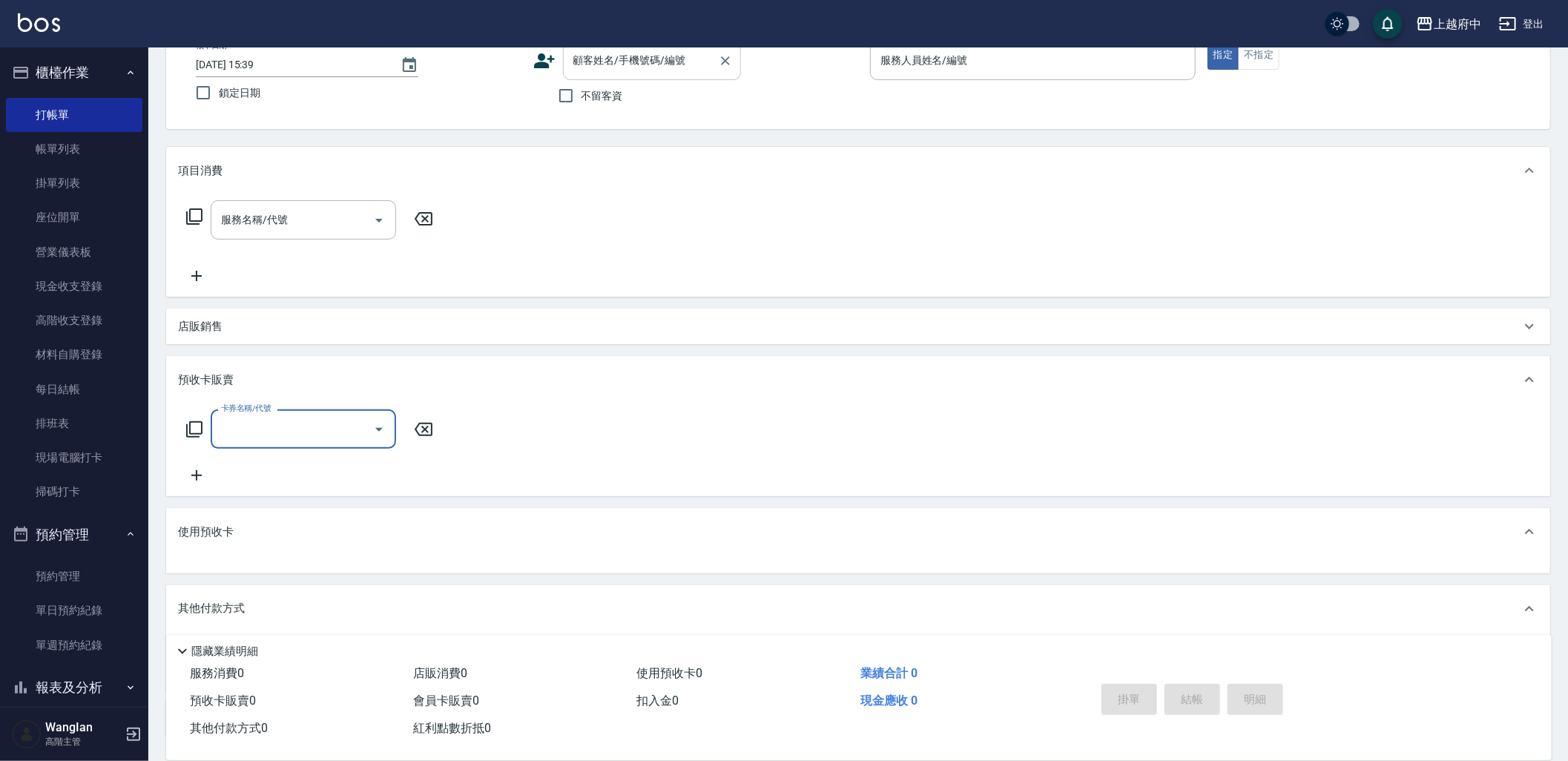
scroll to position [0, 0]
click at [611, 77] on div "顧客姓名/手機號碼/編號" at bounding box center [652, 60] width 178 height 40
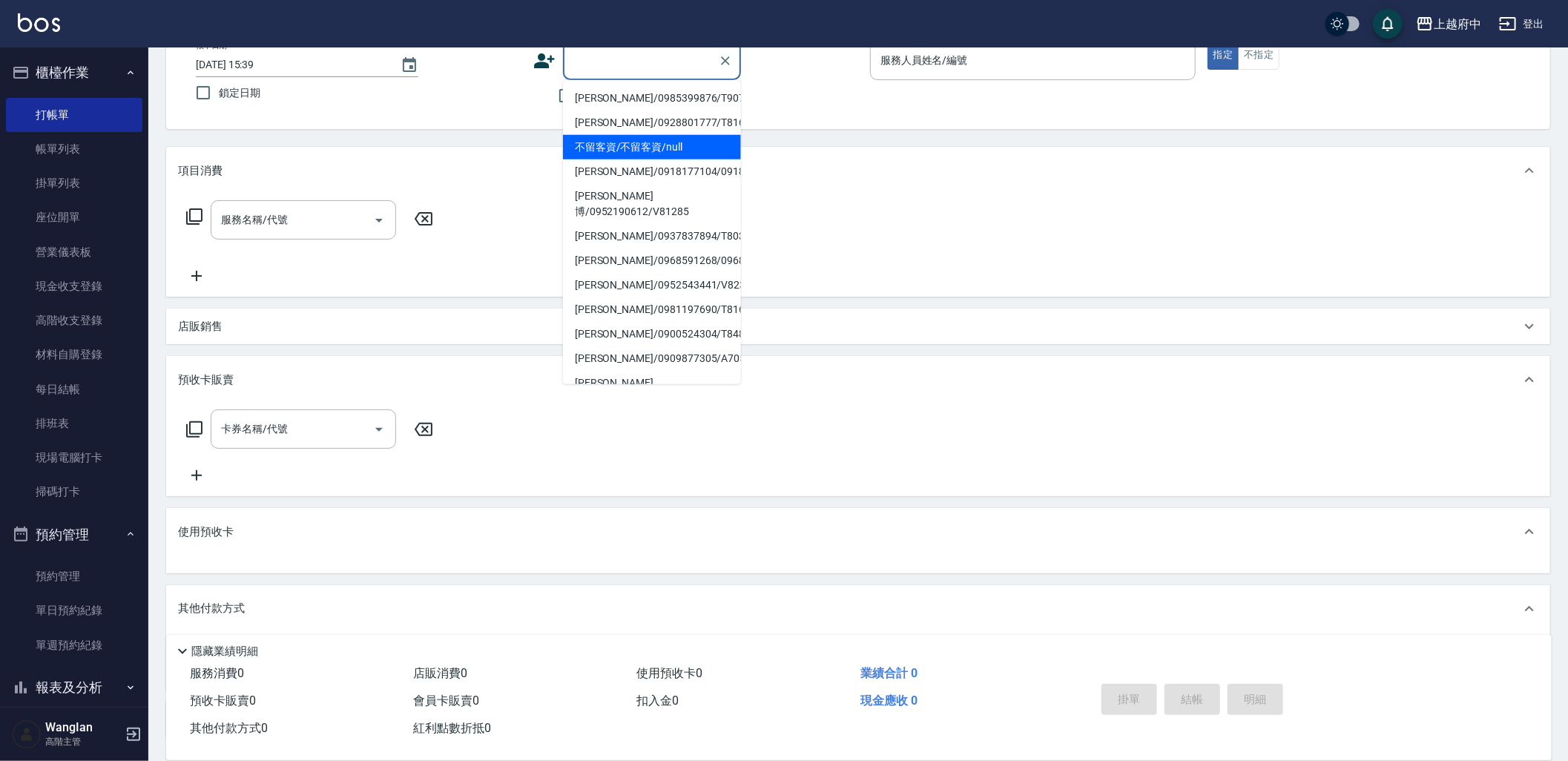
click at [628, 171] on li "[PERSON_NAME]/0918177104/0918177104" at bounding box center [652, 171] width 178 height 25
type input "[PERSON_NAME]/0918177104/0918177104"
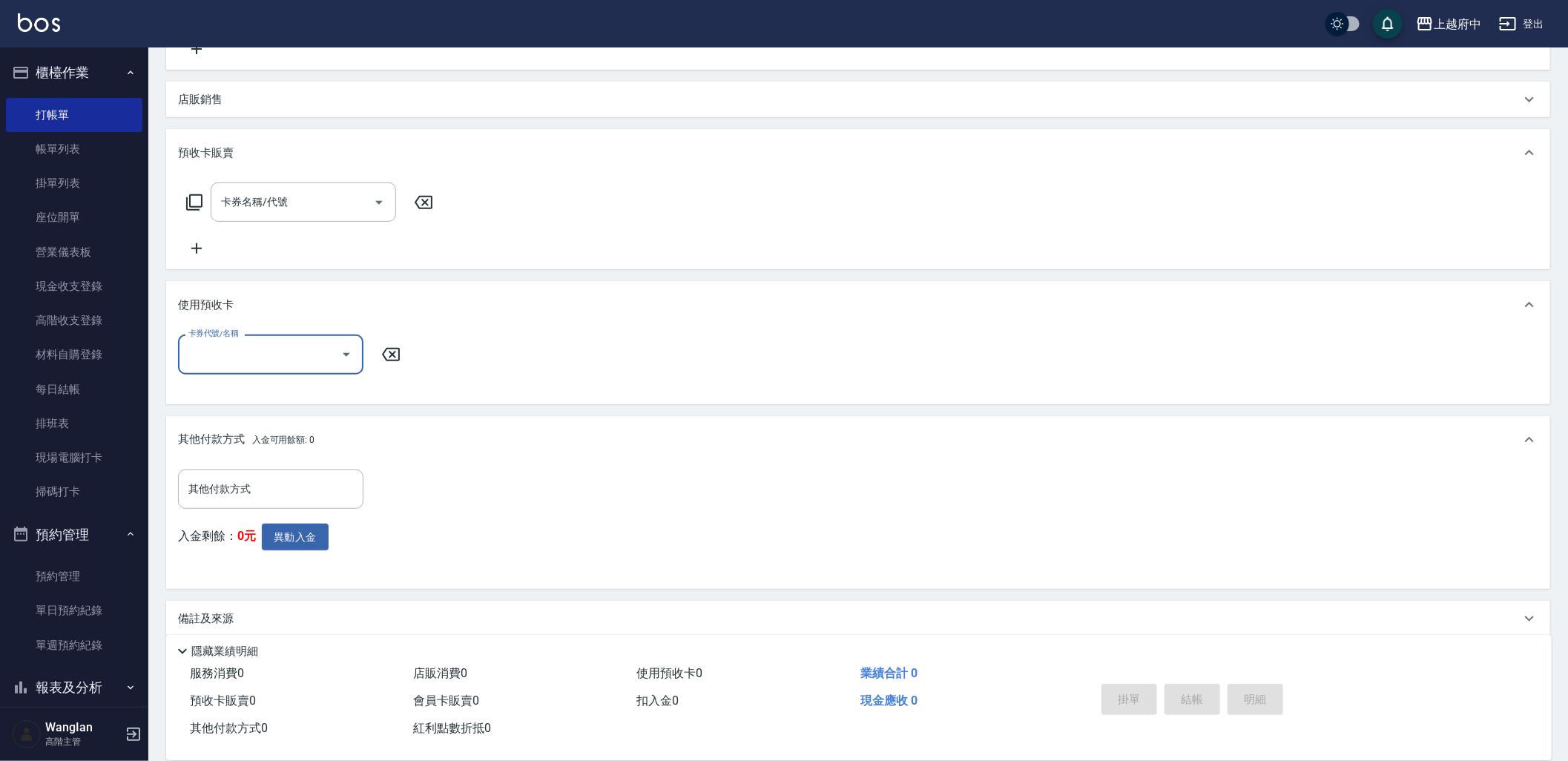
scroll to position [338, 0]
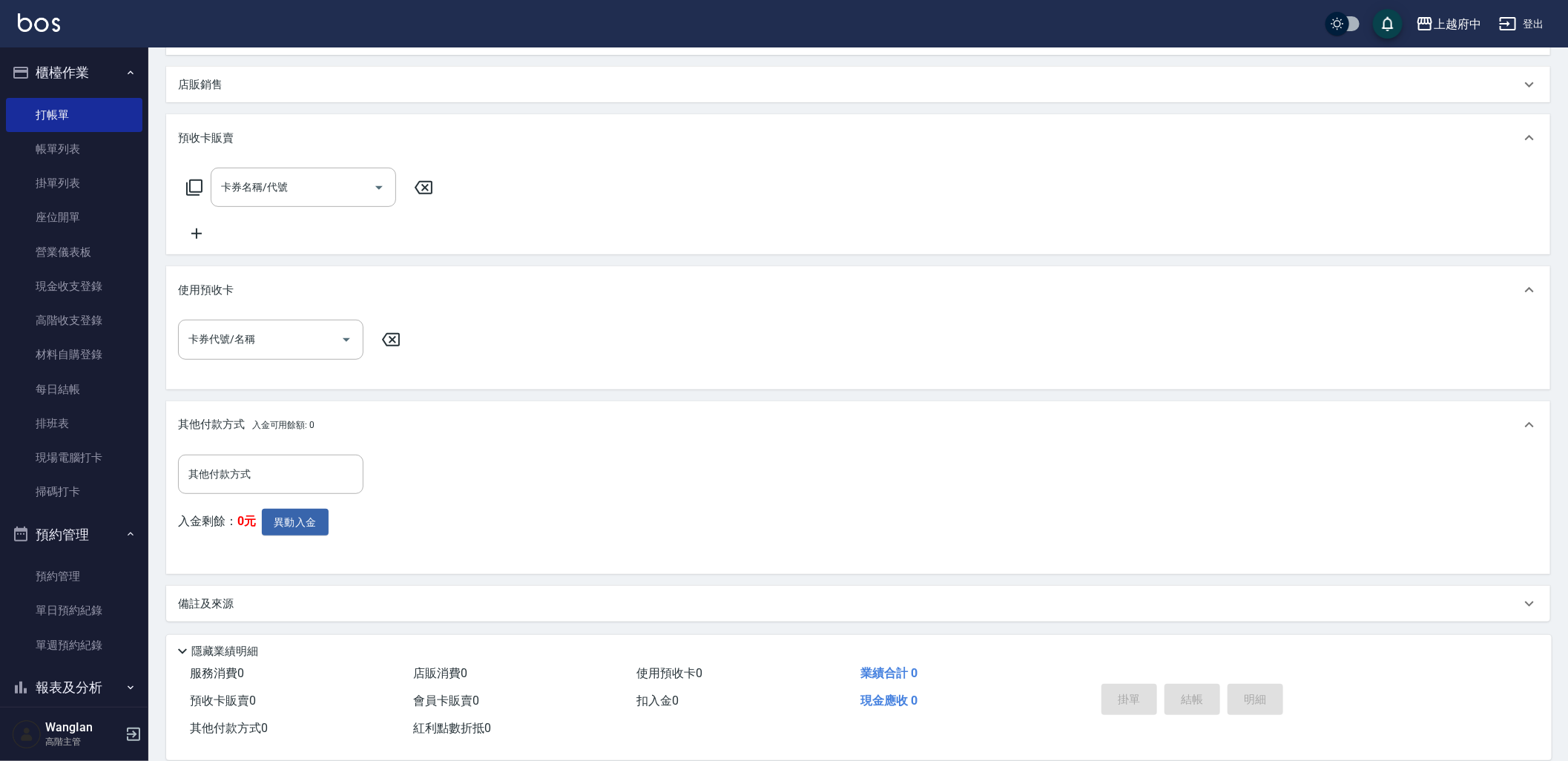
drag, startPoint x: 1331, startPoint y: 505, endPoint x: 1256, endPoint y: 467, distance: 84.1
click at [1331, 505] on div "其他付款方式 其他付款方式 入金剩餘： 0元 異動入金" at bounding box center [857, 509] width 1360 height 109
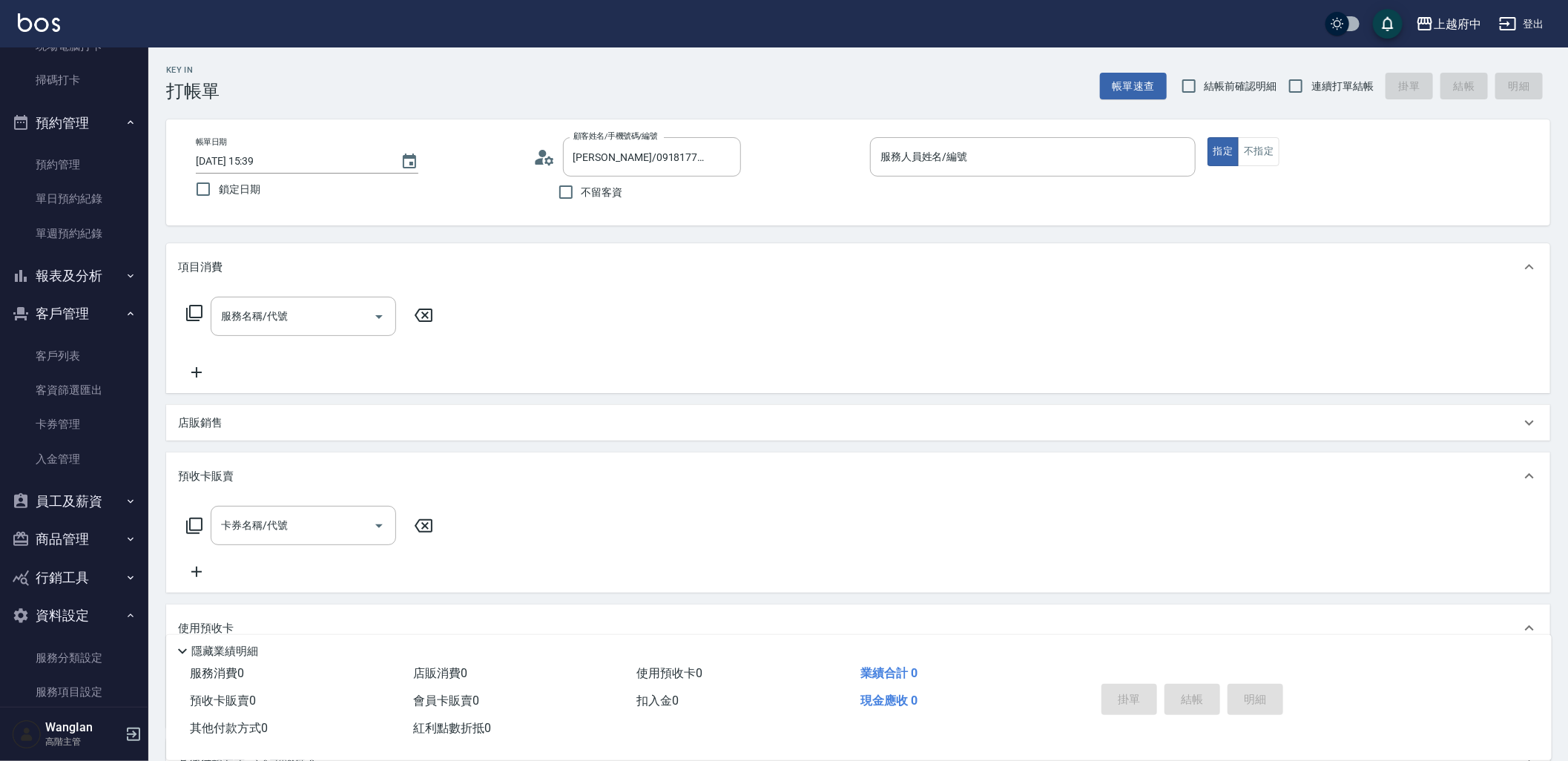
scroll to position [711, 0]
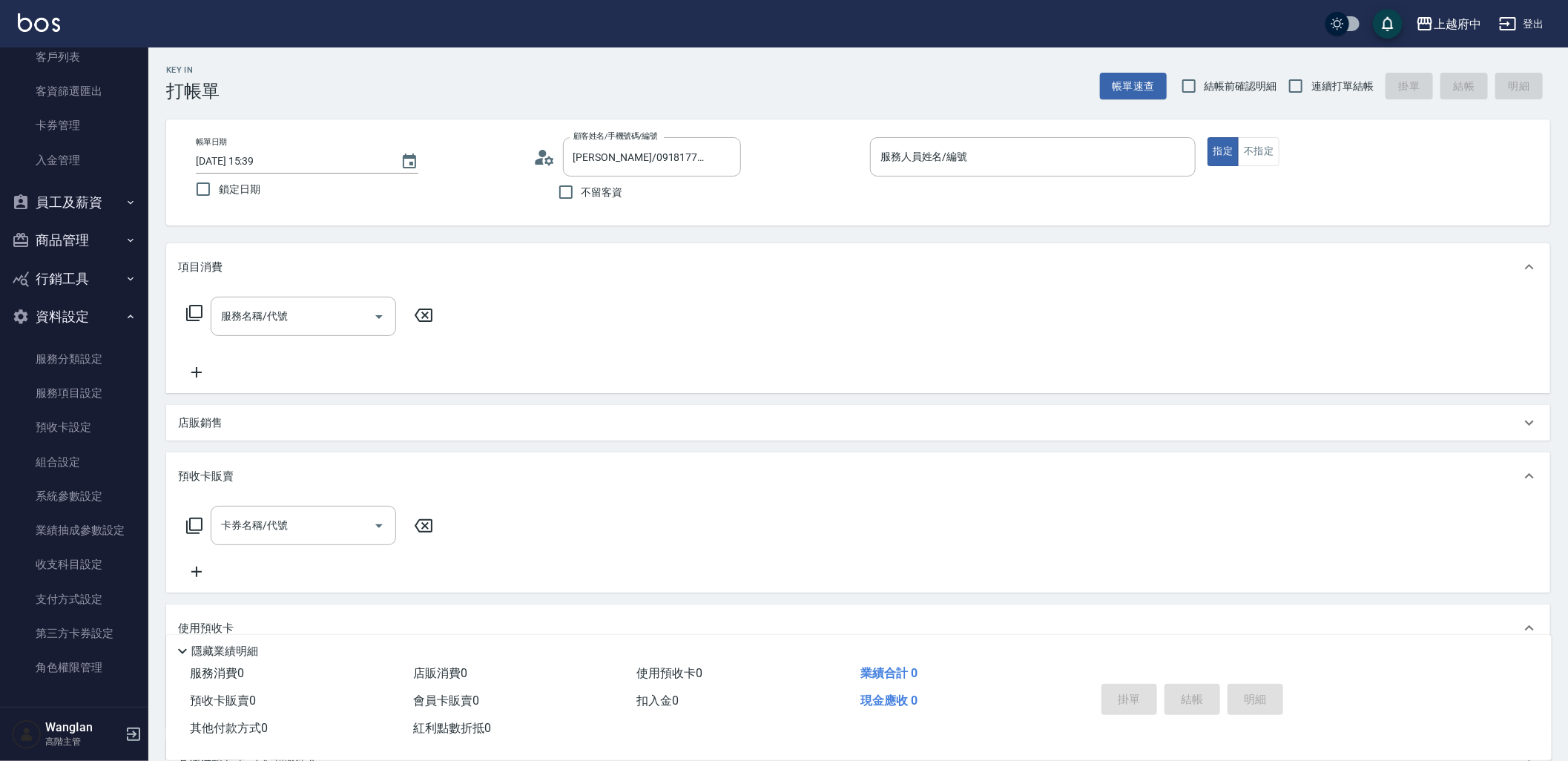
click at [920, 38] on div "上越府中 登出" at bounding box center [784, 24] width 1568 height 48
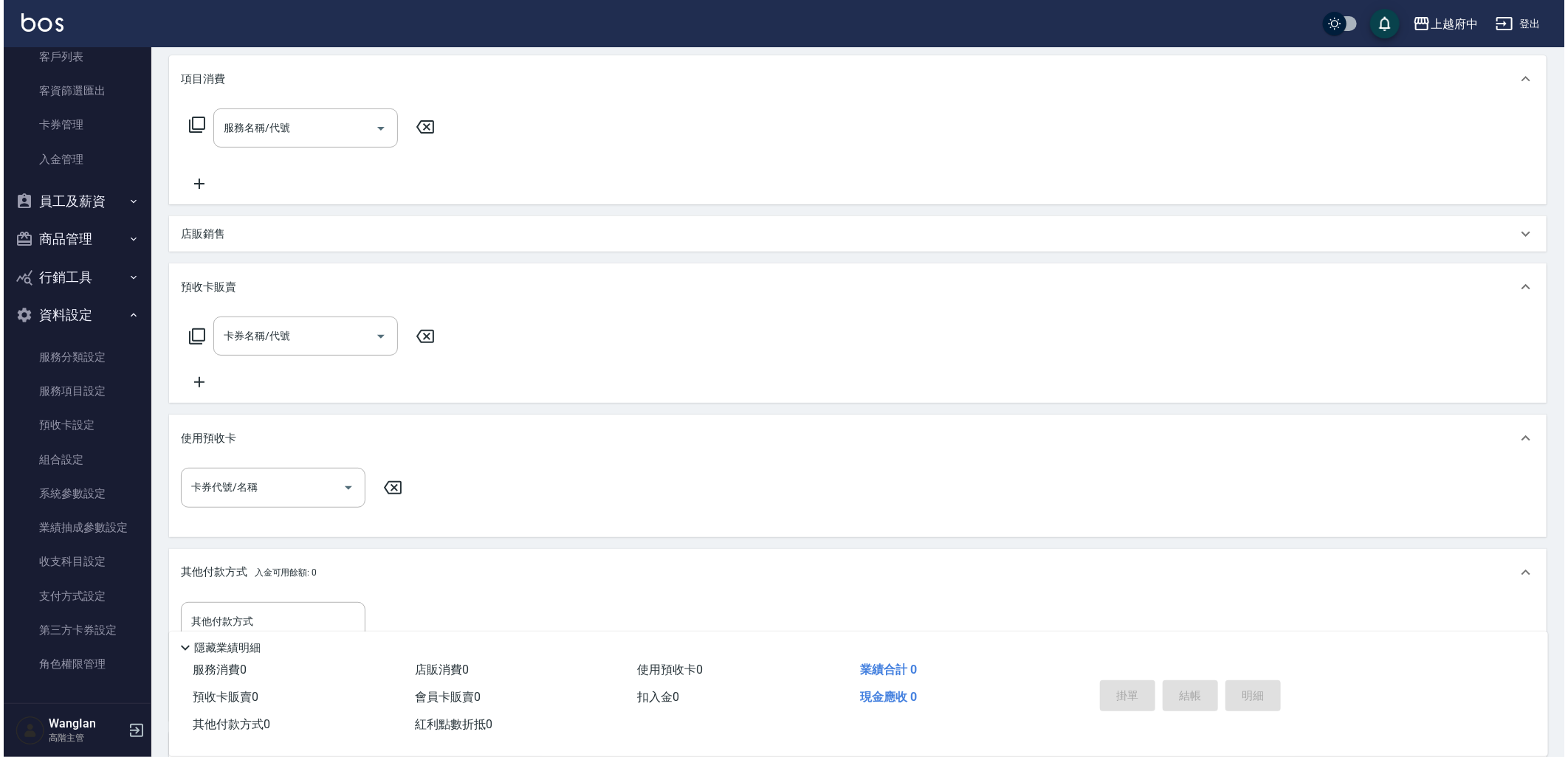
scroll to position [0, 0]
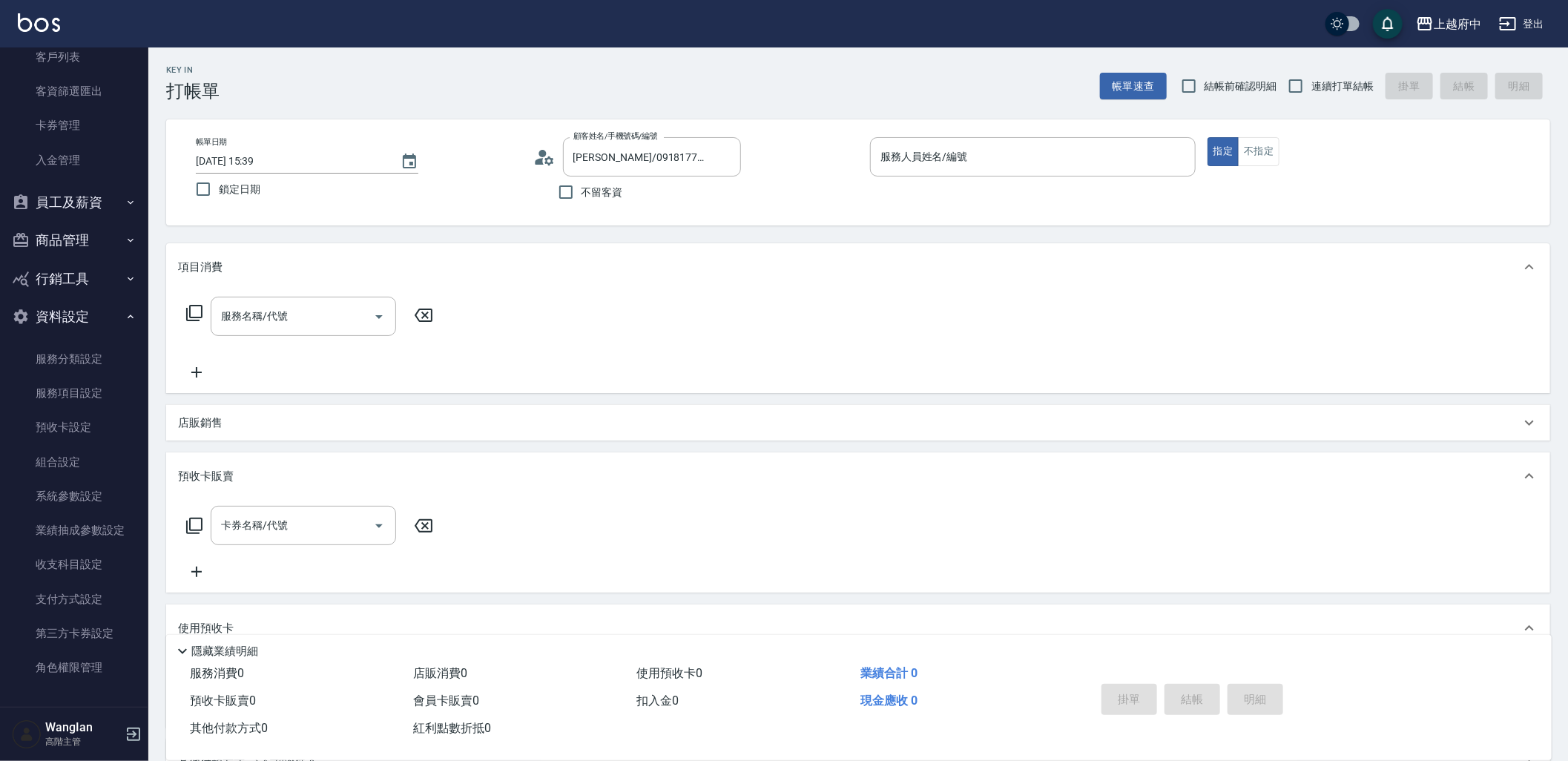
click at [1422, 40] on div "上越府中 登出" at bounding box center [784, 24] width 1568 height 48
click at [1430, 27] on icon "button" at bounding box center [1424, 24] width 17 height 17
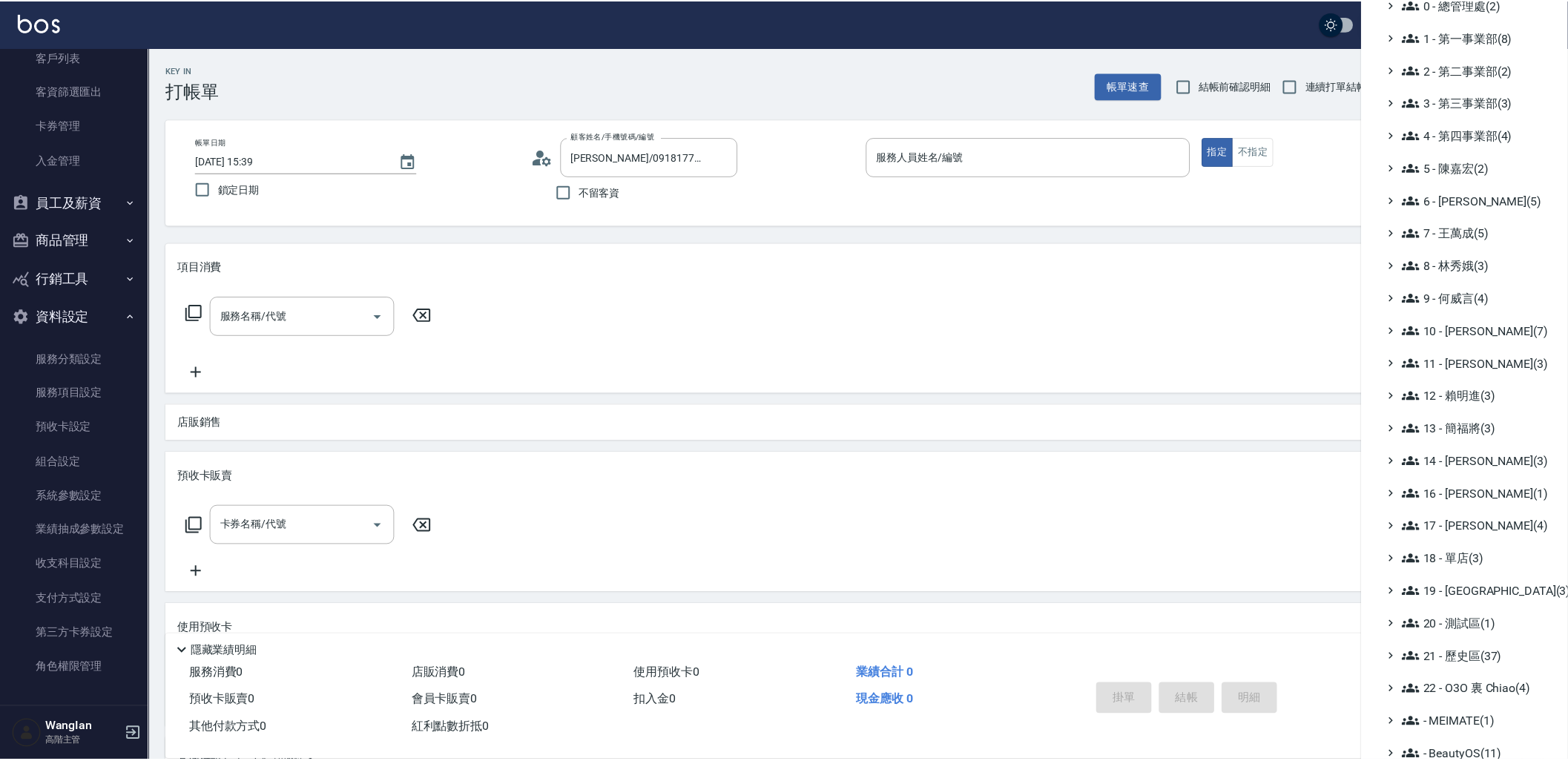
scroll to position [86, 0]
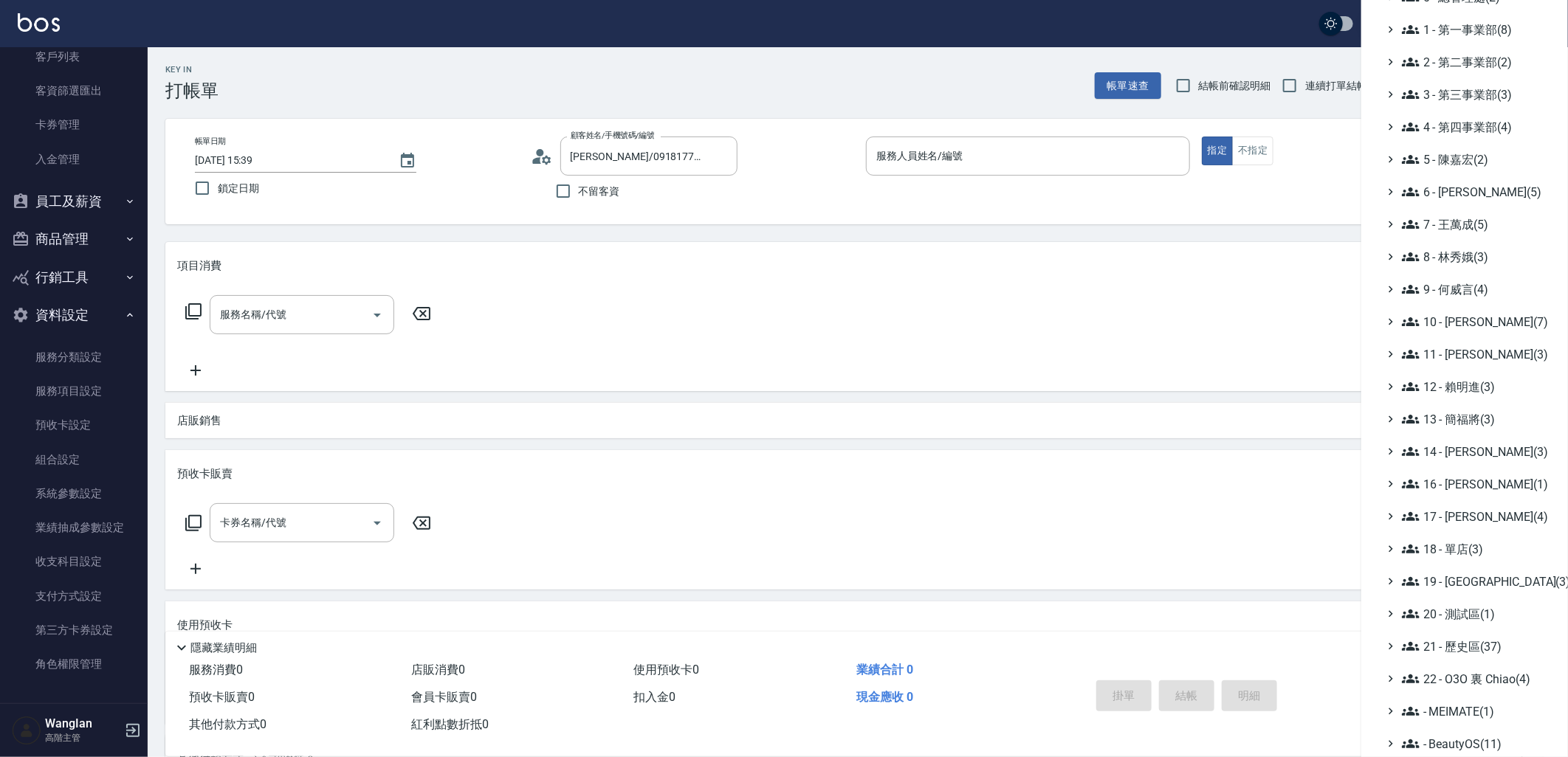
click at [772, 369] on div at bounding box center [784, 378] width 1568 height 757
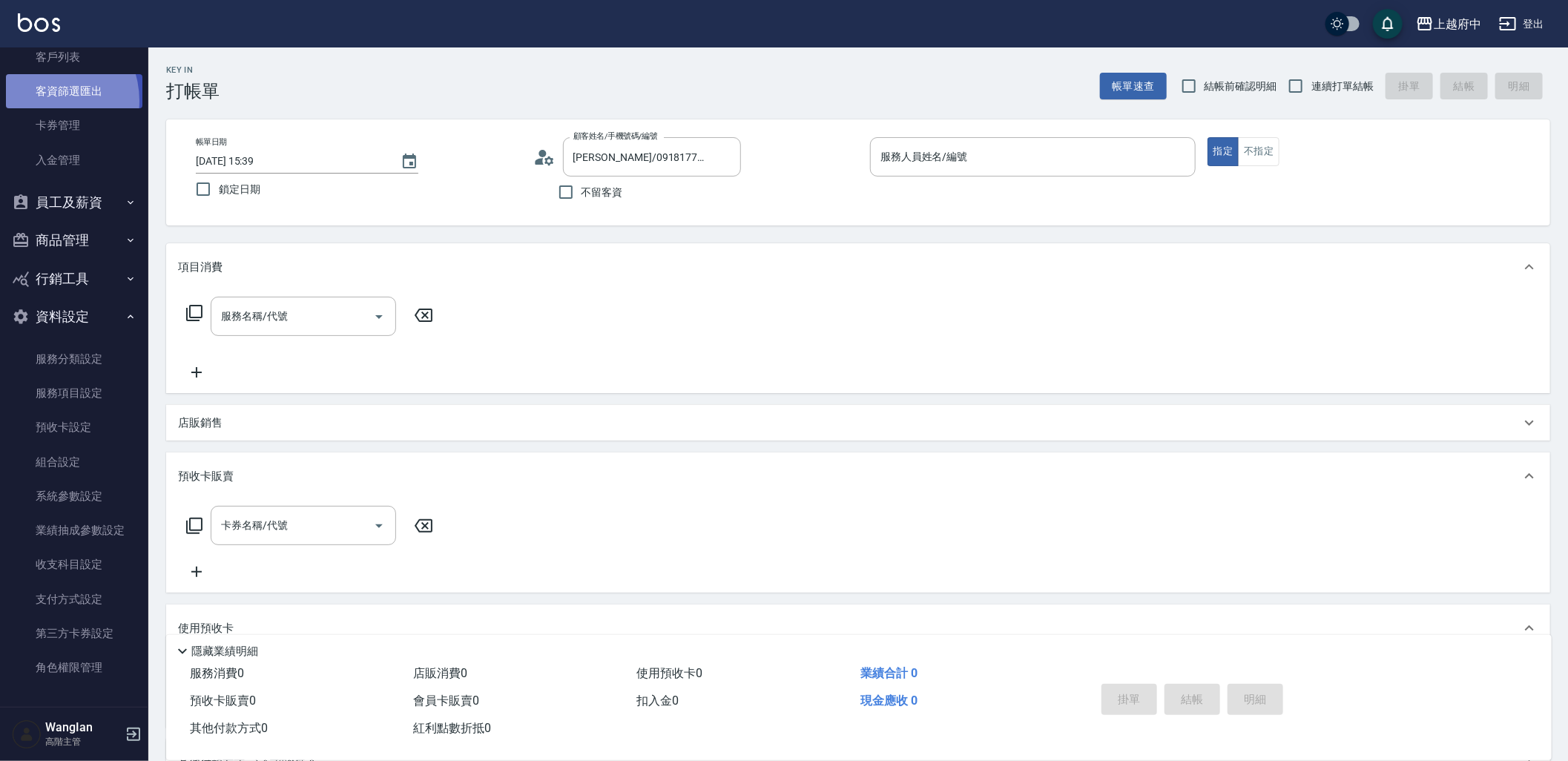
click at [43, 100] on link "客資篩選匯出" at bounding box center [74, 91] width 136 height 34
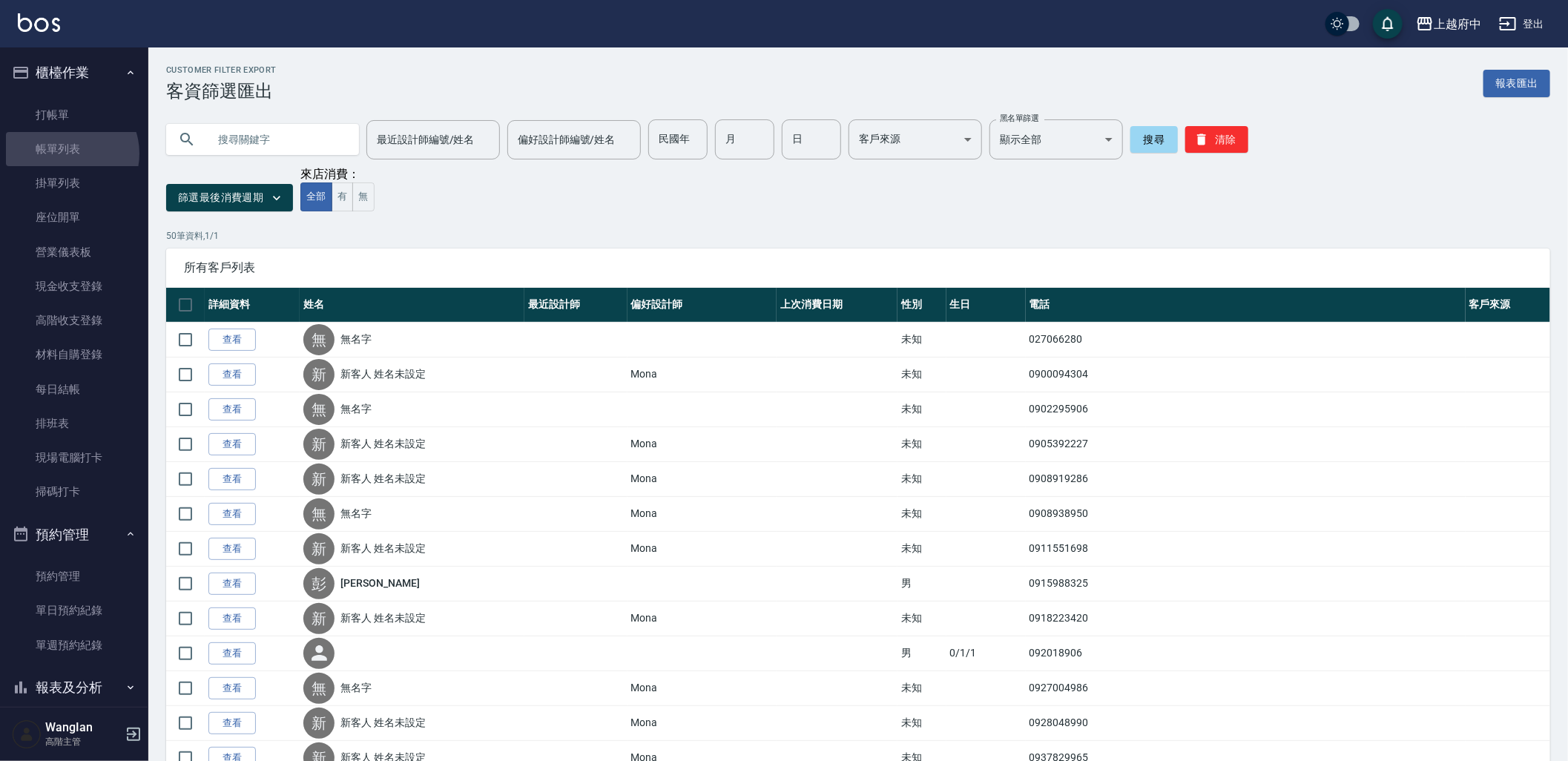
drag, startPoint x: 67, startPoint y: 153, endPoint x: 416, endPoint y: 571, distance: 544.5
click at [67, 156] on link "帳單列表" at bounding box center [74, 148] width 136 height 34
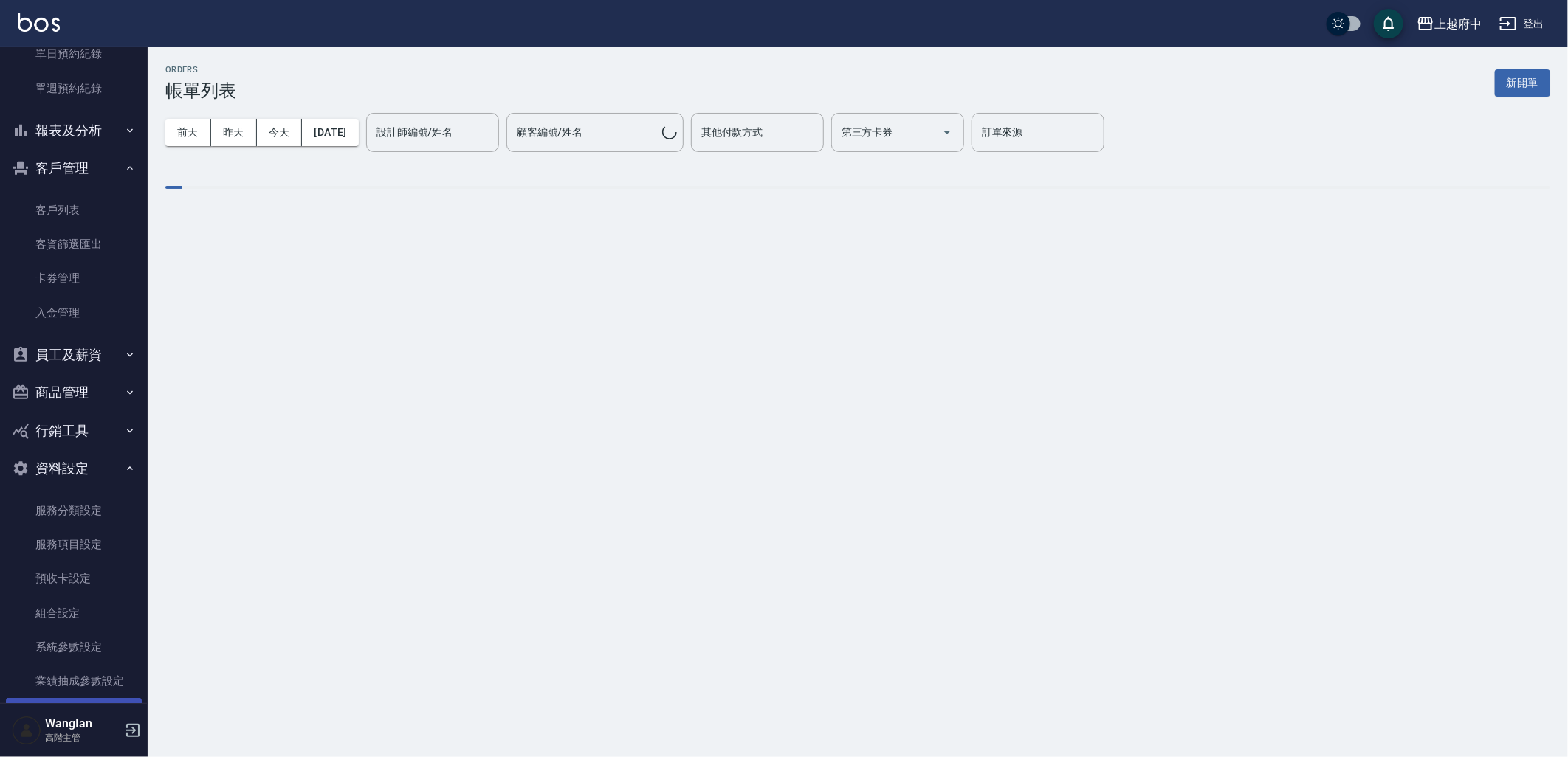
scroll to position [707, 0]
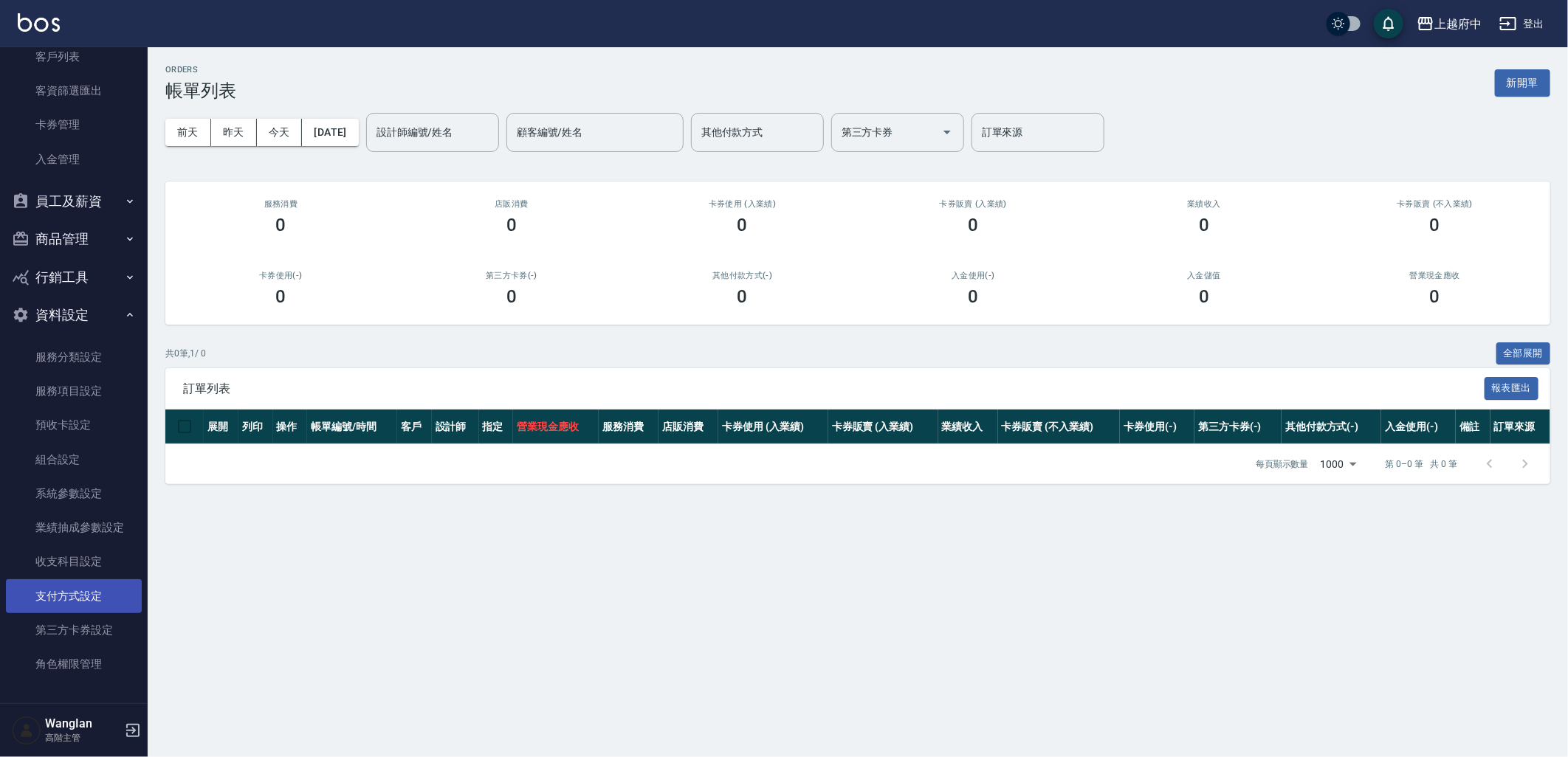
click at [85, 608] on link "支付方式設定" at bounding box center [73, 596] width 136 height 34
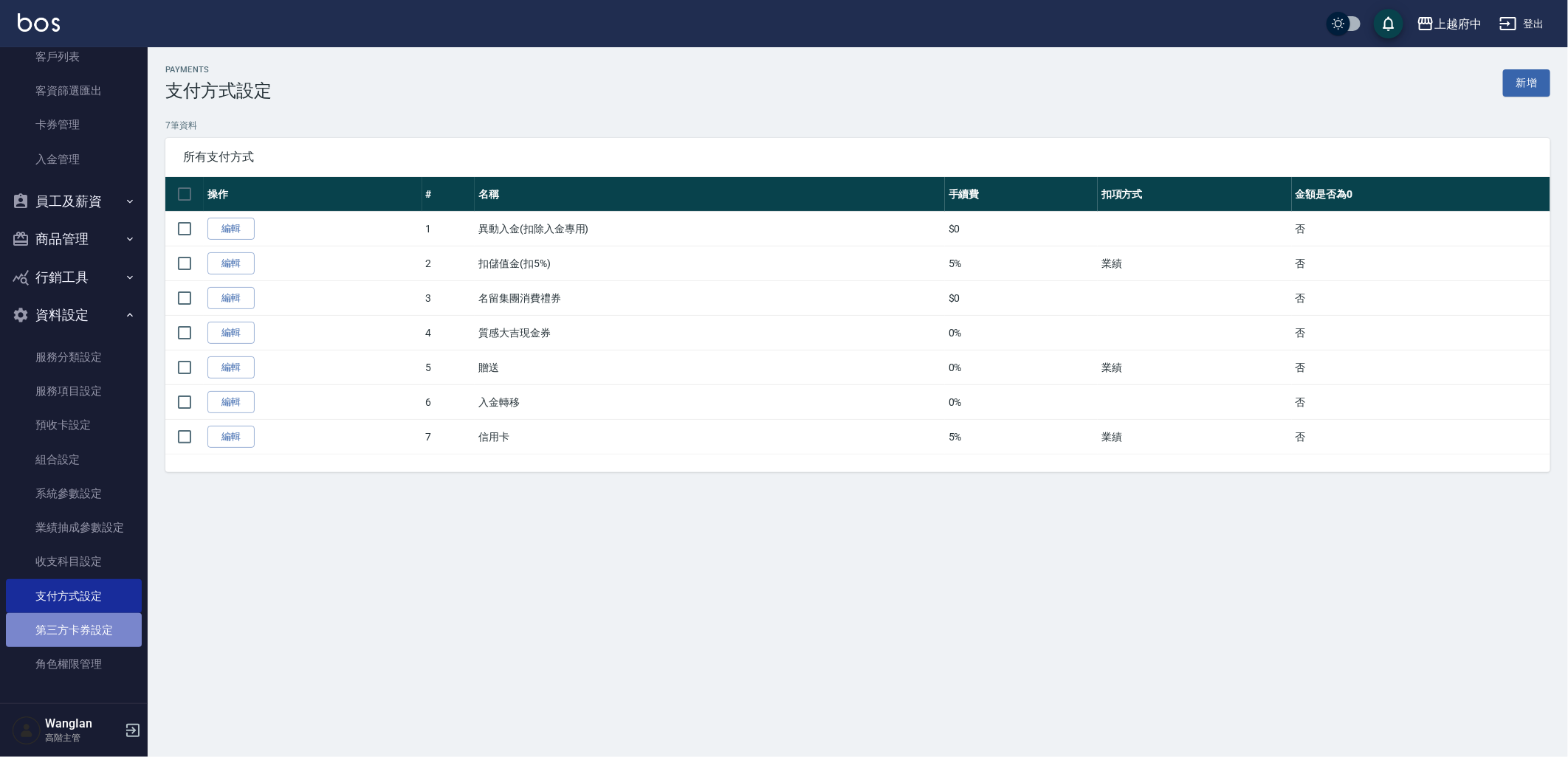
click at [76, 628] on link "第三方卡券設定" at bounding box center [73, 630] width 136 height 34
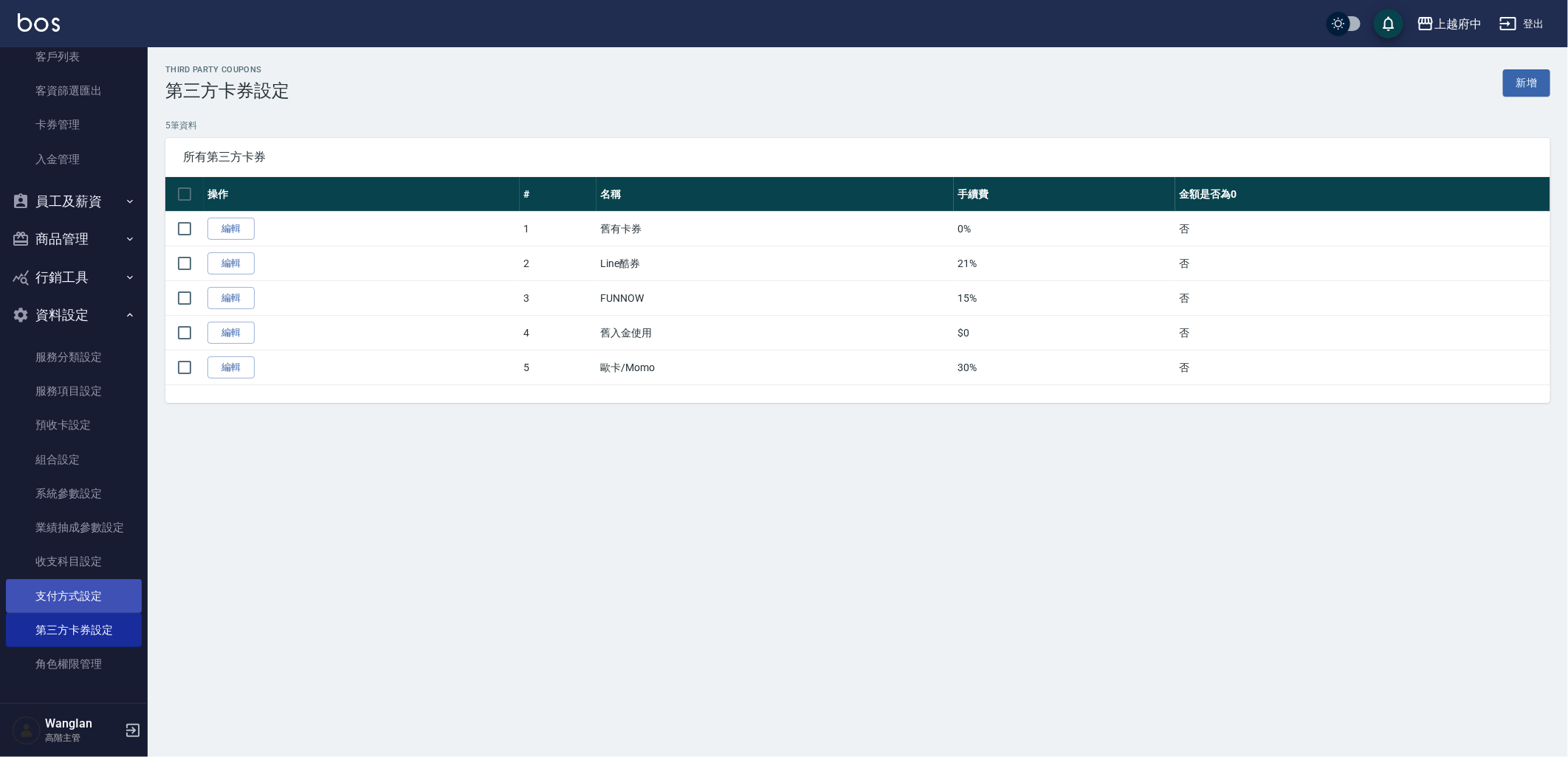
click at [77, 593] on link "支付方式設定" at bounding box center [73, 596] width 136 height 34
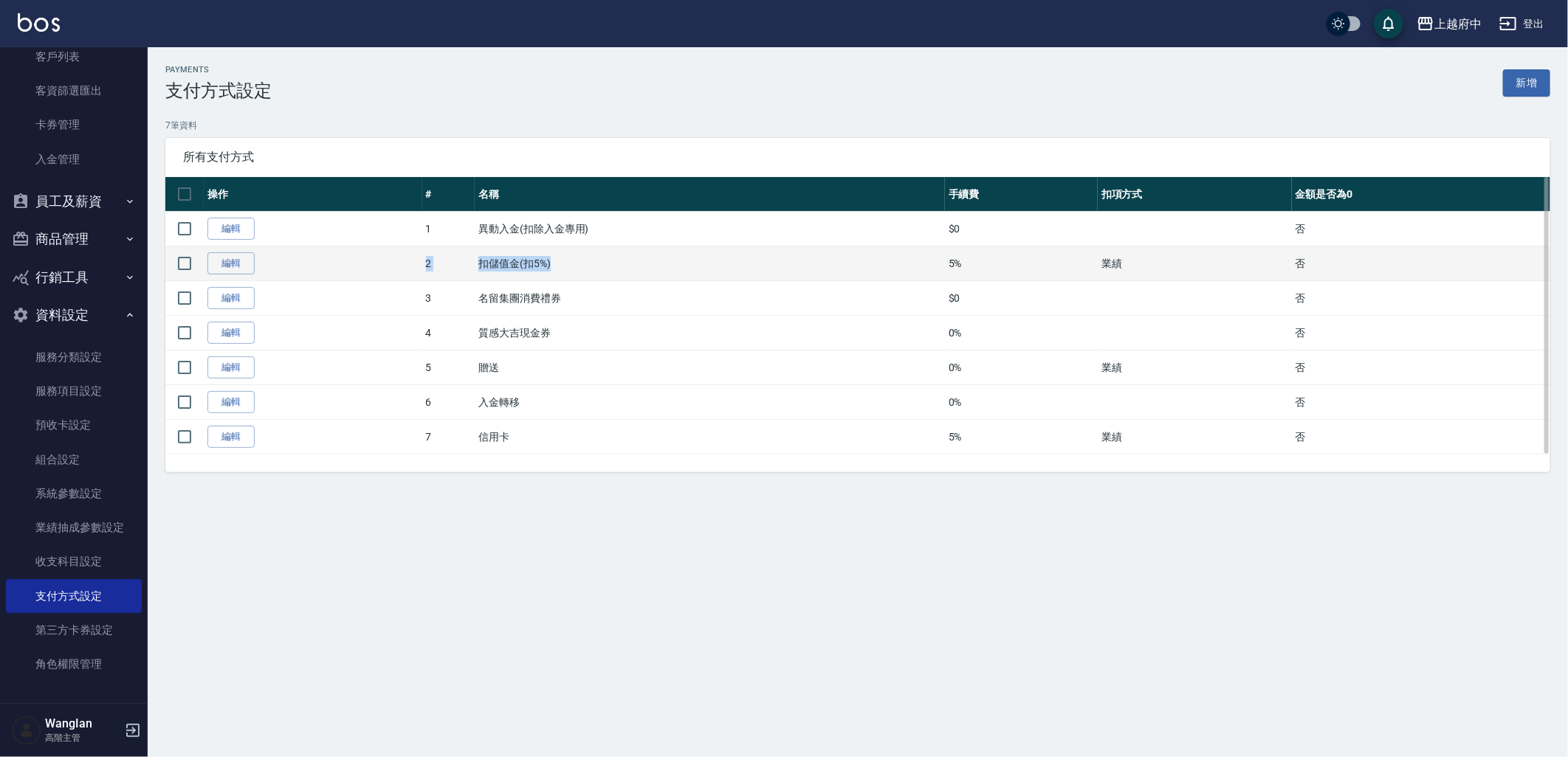
drag, startPoint x: 595, startPoint y: 266, endPoint x: 418, endPoint y: 249, distance: 177.8
click at [418, 249] on tr "編輯 2 扣儲值金(扣5%) 5% 業績 否" at bounding box center [857, 264] width 1385 height 35
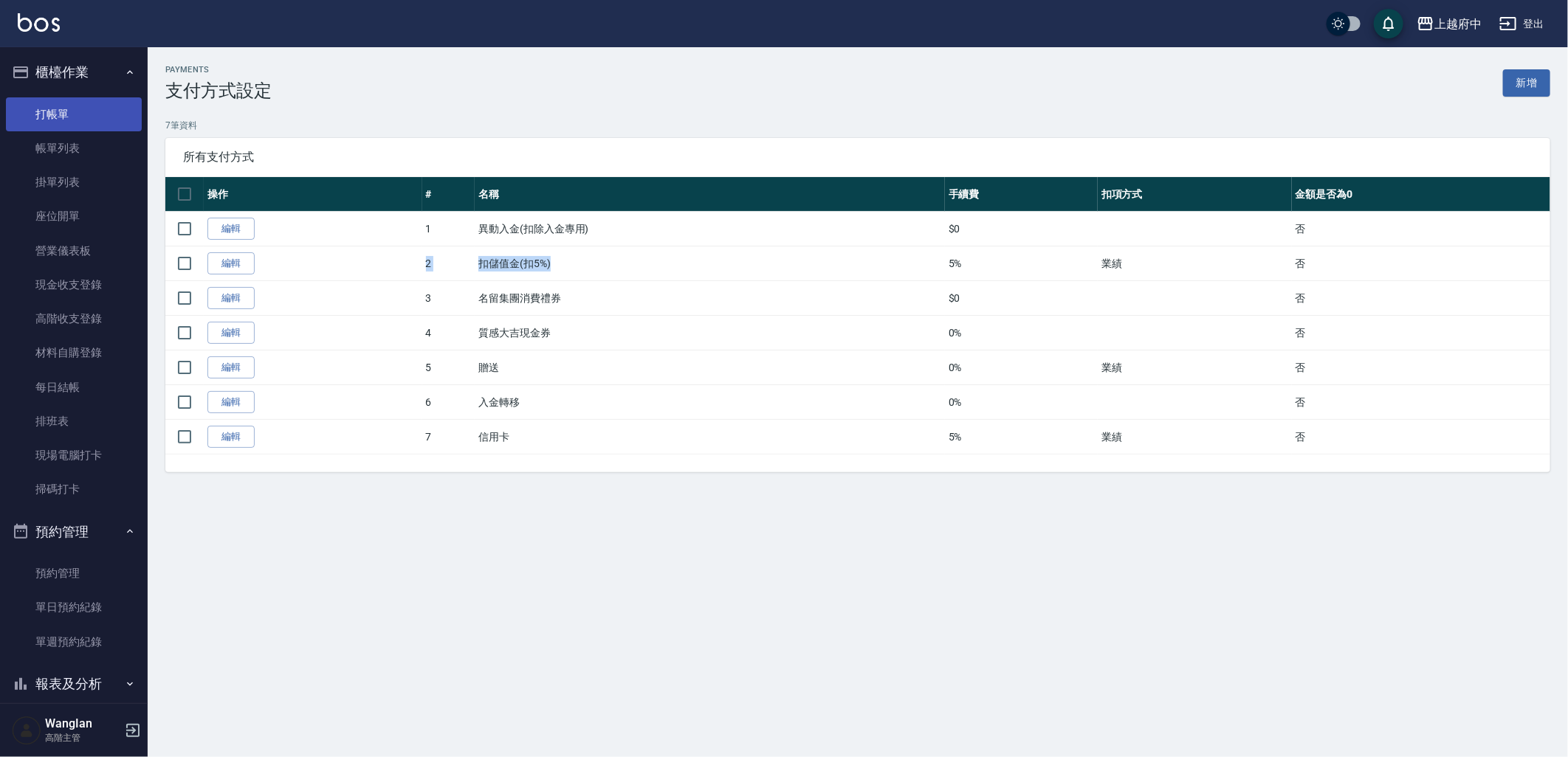
click at [77, 100] on link "打帳單" at bounding box center [73, 114] width 136 height 34
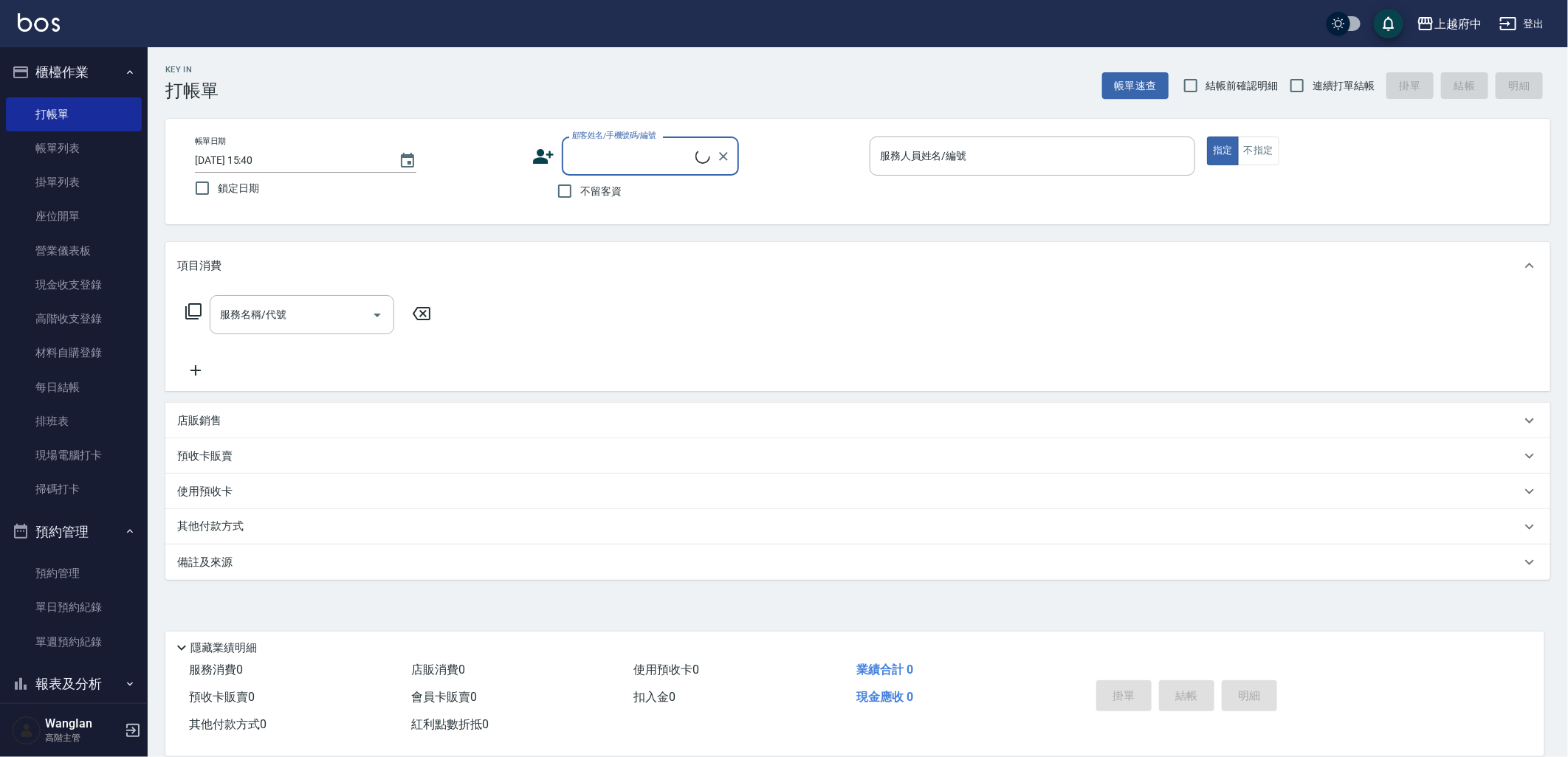
click at [247, 534] on p "其他付款方式" at bounding box center [214, 527] width 74 height 17
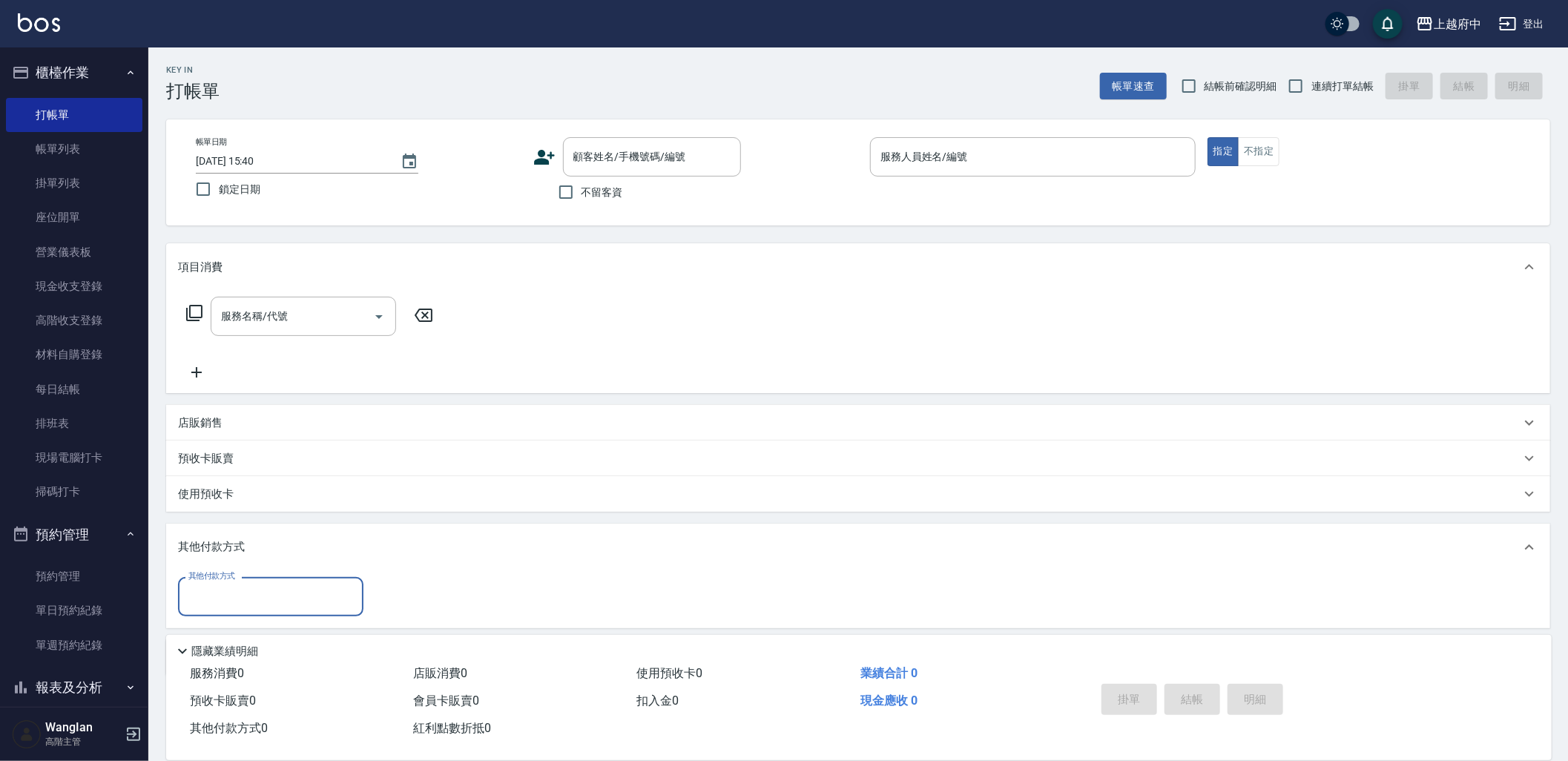
click at [277, 613] on div "其他付款方式" at bounding box center [270, 597] width 186 height 40
click at [292, 424] on span "異動入金(扣除入金專用)" at bounding box center [270, 412] width 186 height 25
click at [267, 587] on input "異動入金(扣除入金專用)" at bounding box center [259, 597] width 150 height 26
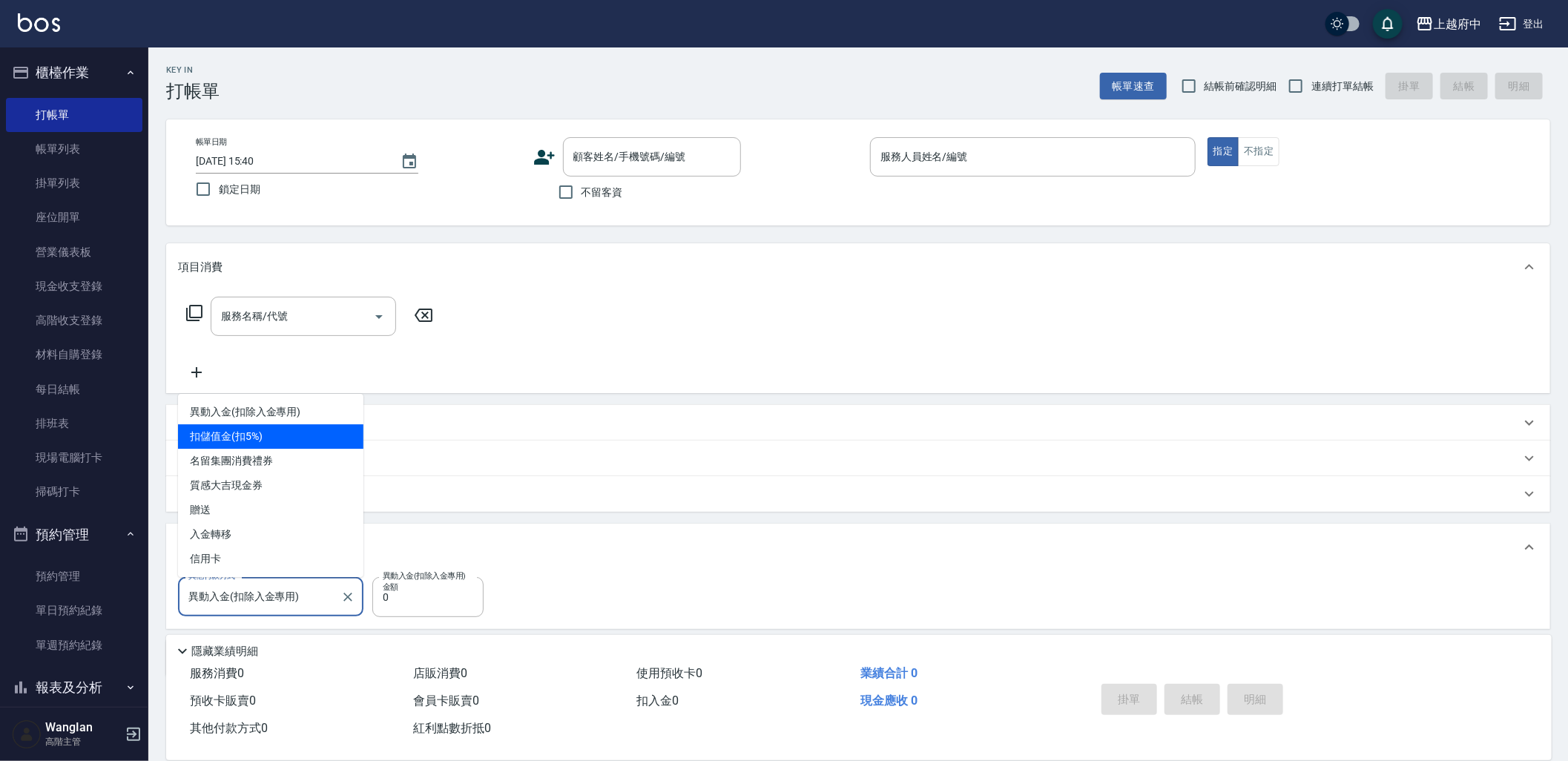
click at [278, 428] on span "扣儲值金(扣5%)" at bounding box center [270, 436] width 186 height 25
type input "扣儲值金(扣5%)"
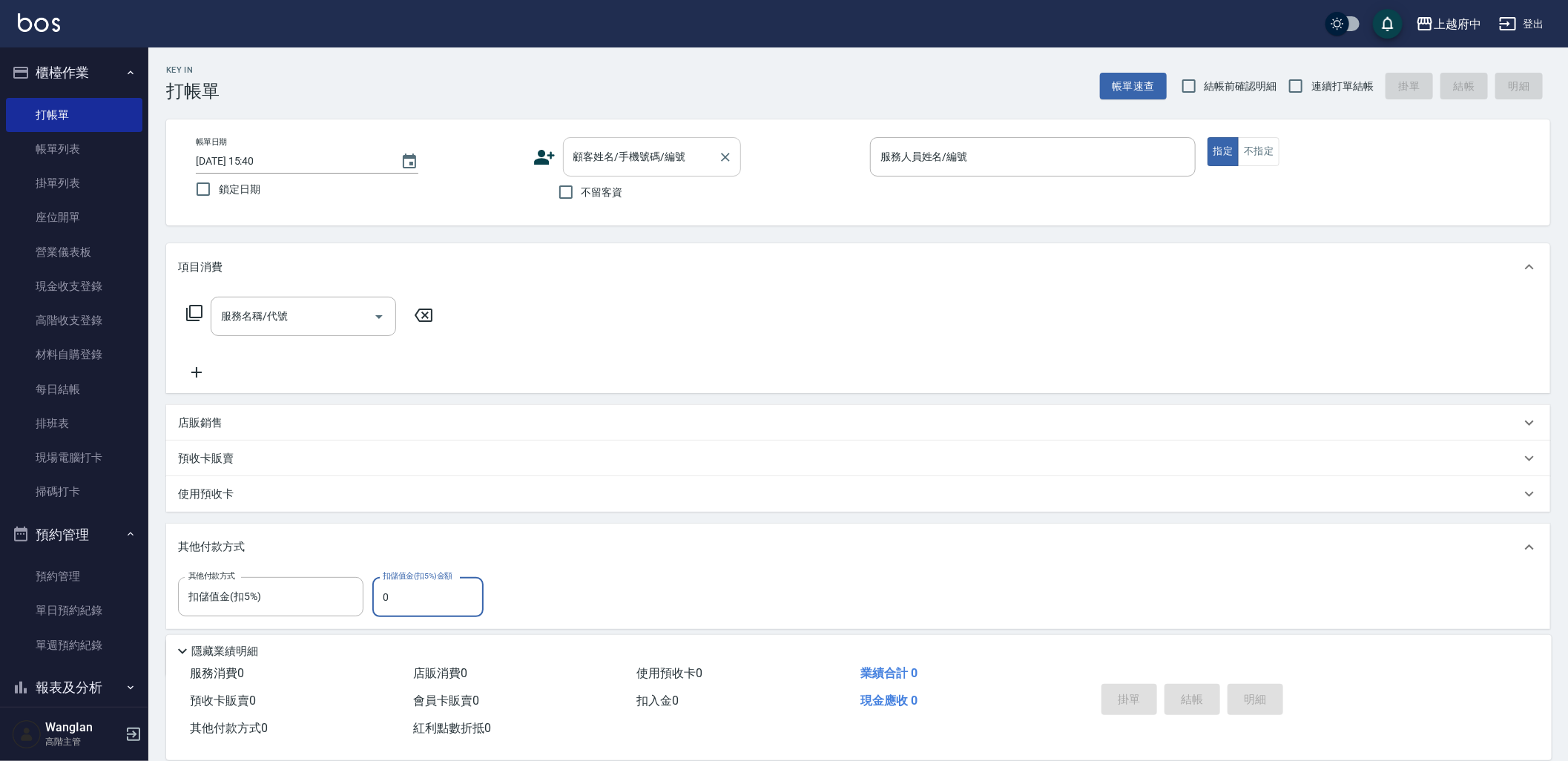
click at [641, 151] on div "顧客姓名/手機號碼/編號 顧客姓名/手機號碼/編號" at bounding box center [652, 157] width 178 height 40
click at [627, 169] on input "顧客姓名/手機號碼/編號" at bounding box center [641, 156] width 143 height 26
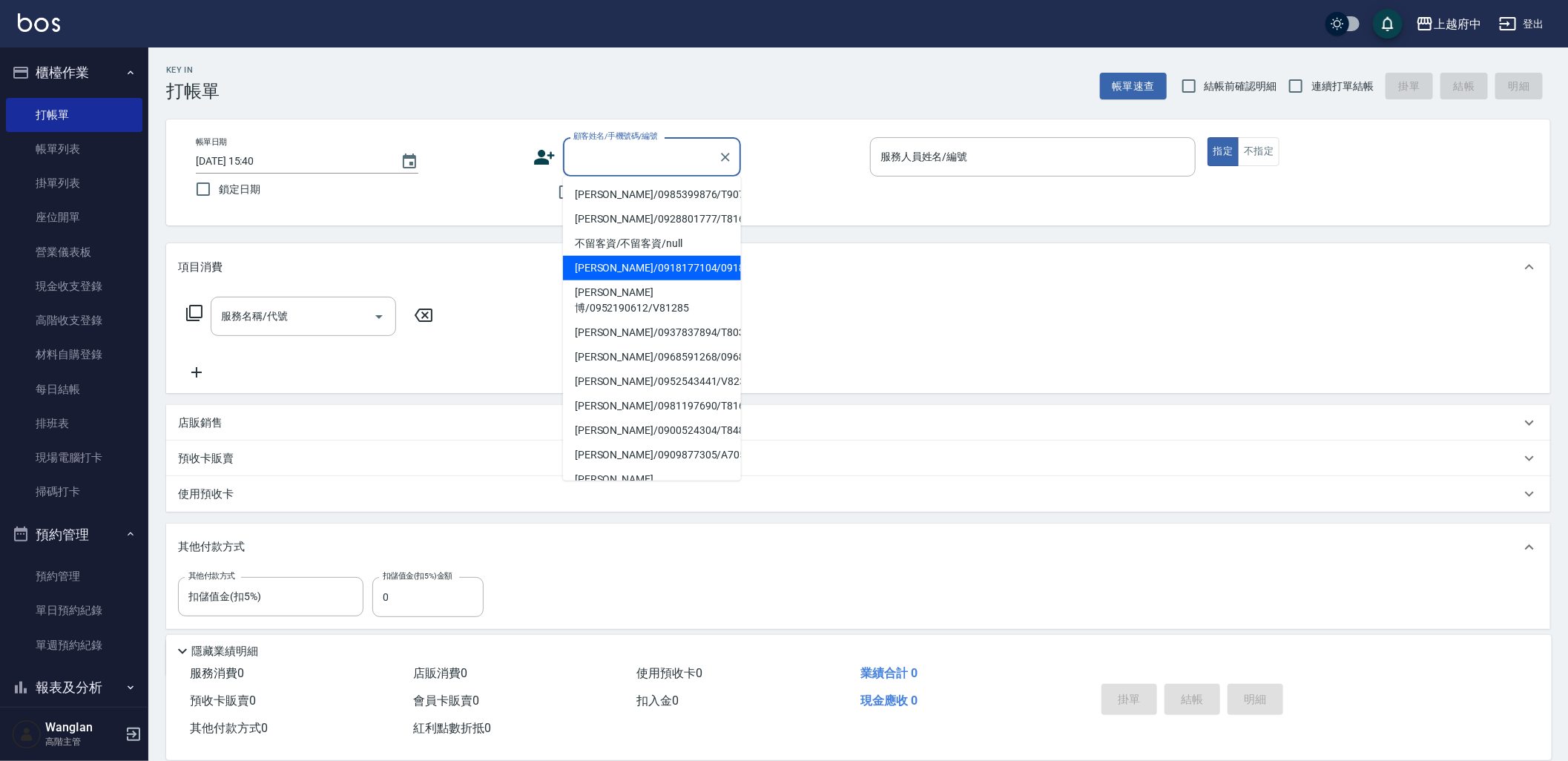
click at [631, 300] on li "[PERSON_NAME]博/0952190612/V81285" at bounding box center [652, 300] width 178 height 40
type input "[PERSON_NAME]博/0952190612/V81285"
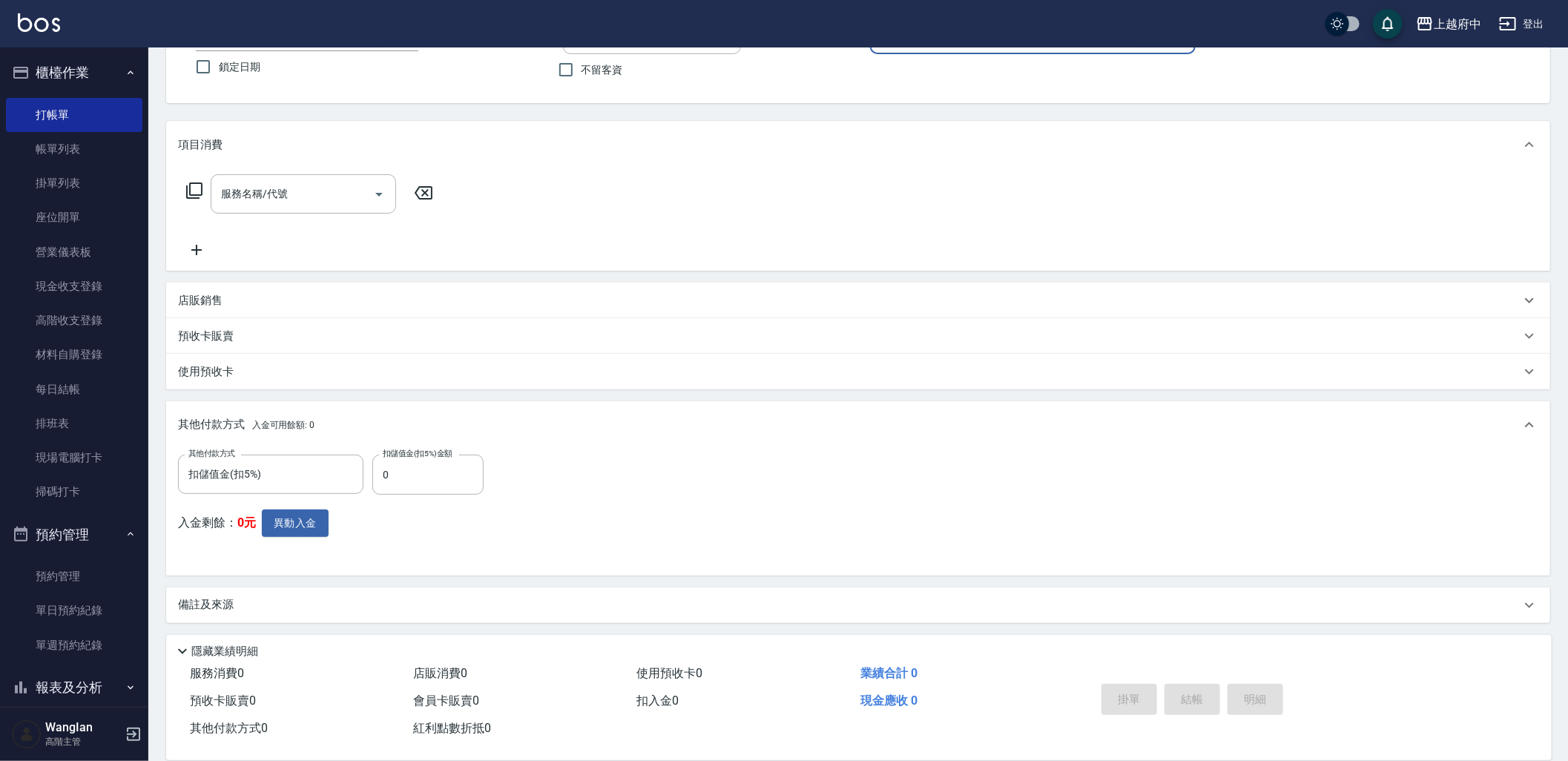
scroll to position [124, 0]
click at [321, 529] on button "異動入金" at bounding box center [295, 522] width 67 height 28
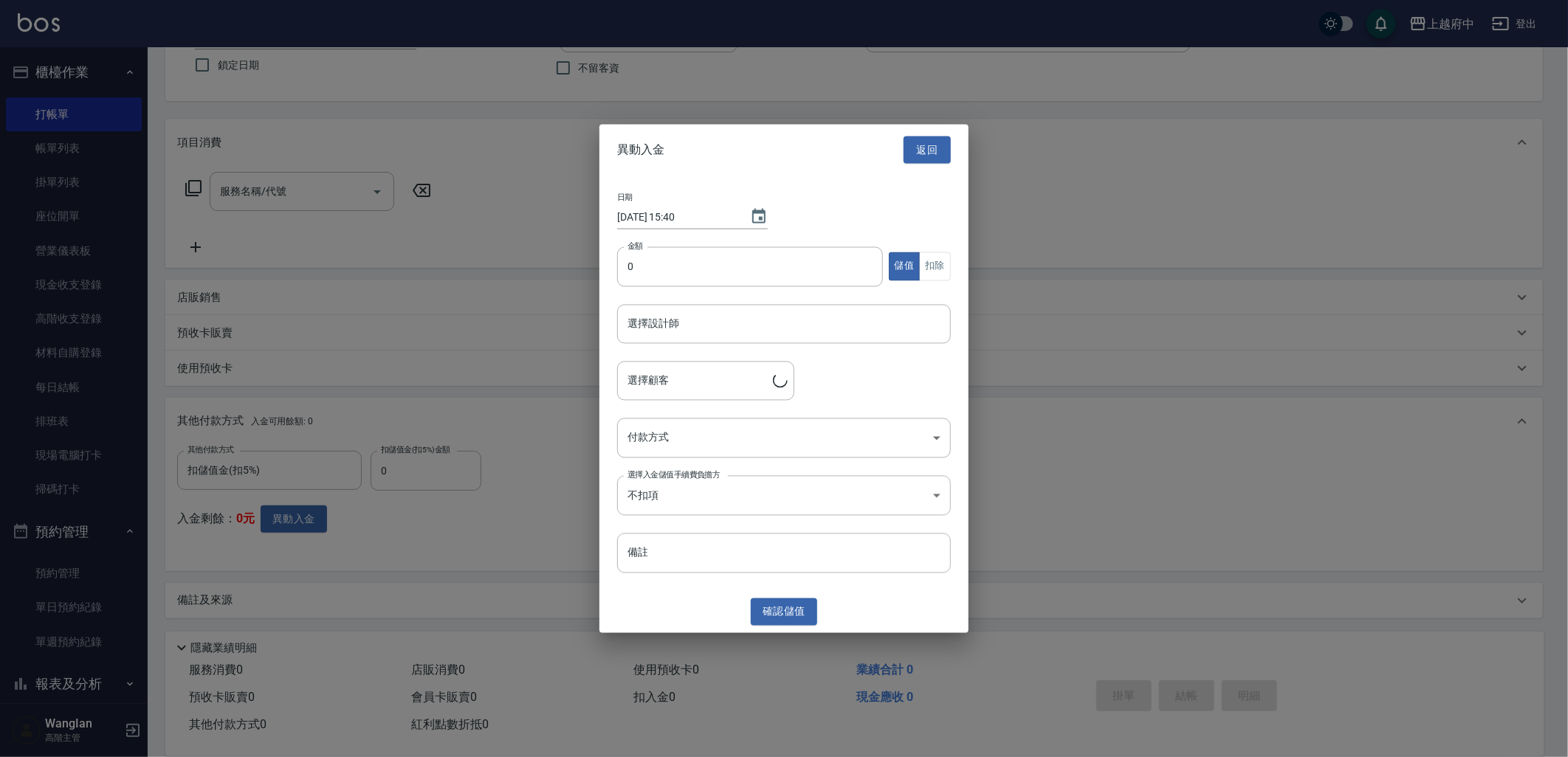
type input "[PERSON_NAME]博/0952190612/V81285"
click at [925, 149] on button "返回" at bounding box center [927, 150] width 47 height 28
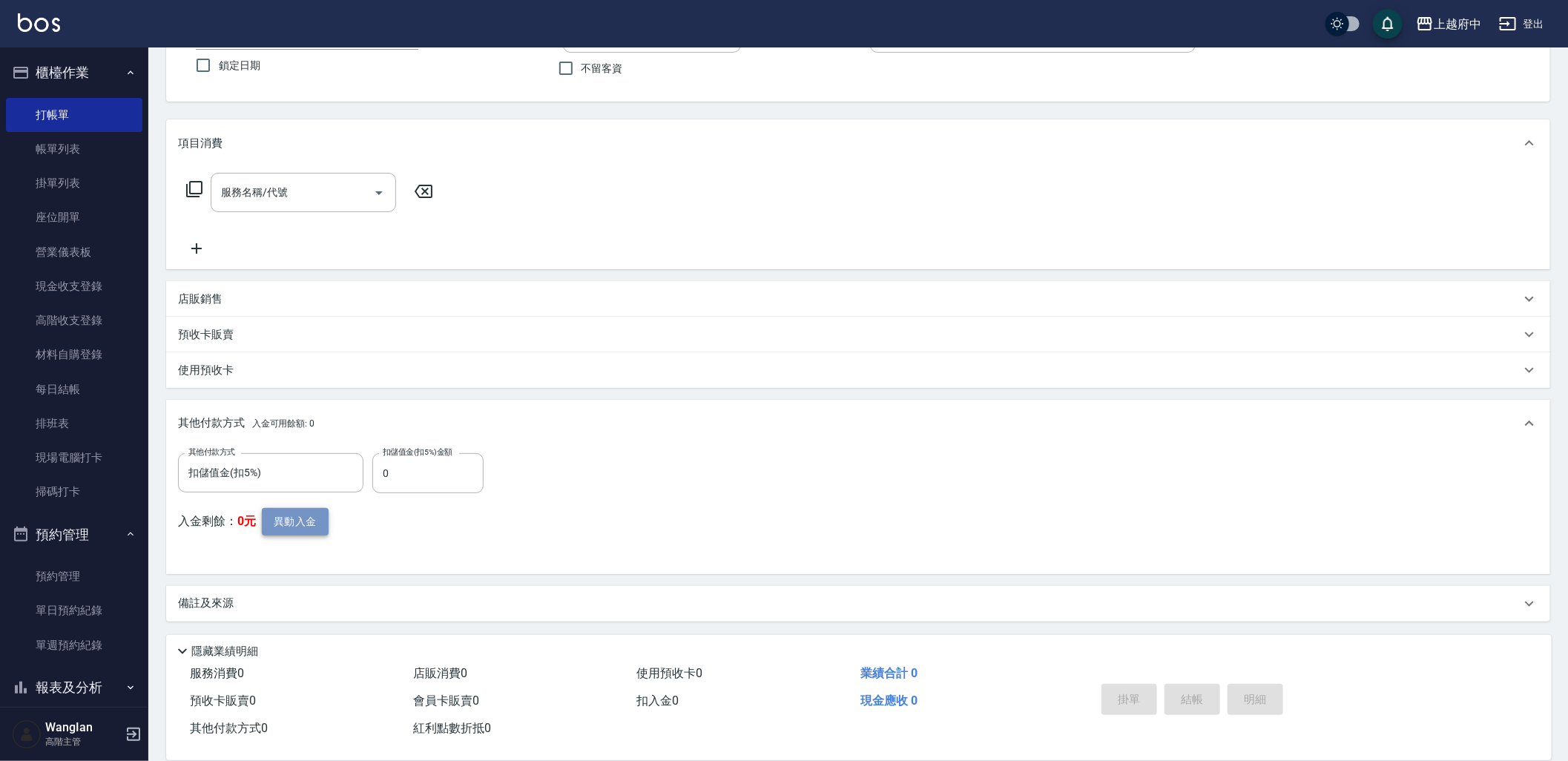
click at [263, 524] on button "異動入金" at bounding box center [295, 522] width 67 height 28
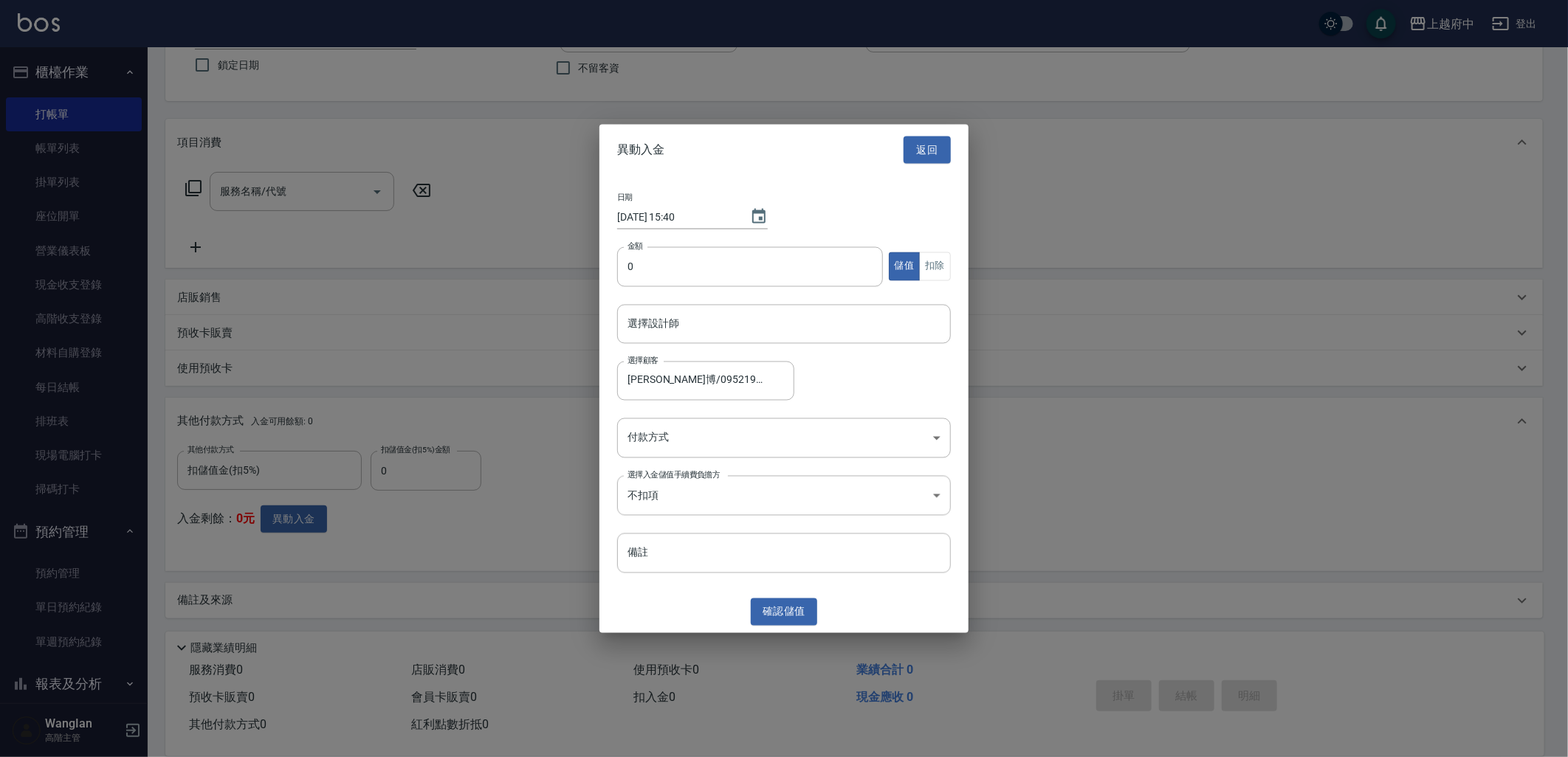
click at [492, 317] on div at bounding box center [784, 378] width 1568 height 757
click at [940, 145] on button "返回" at bounding box center [927, 150] width 47 height 28
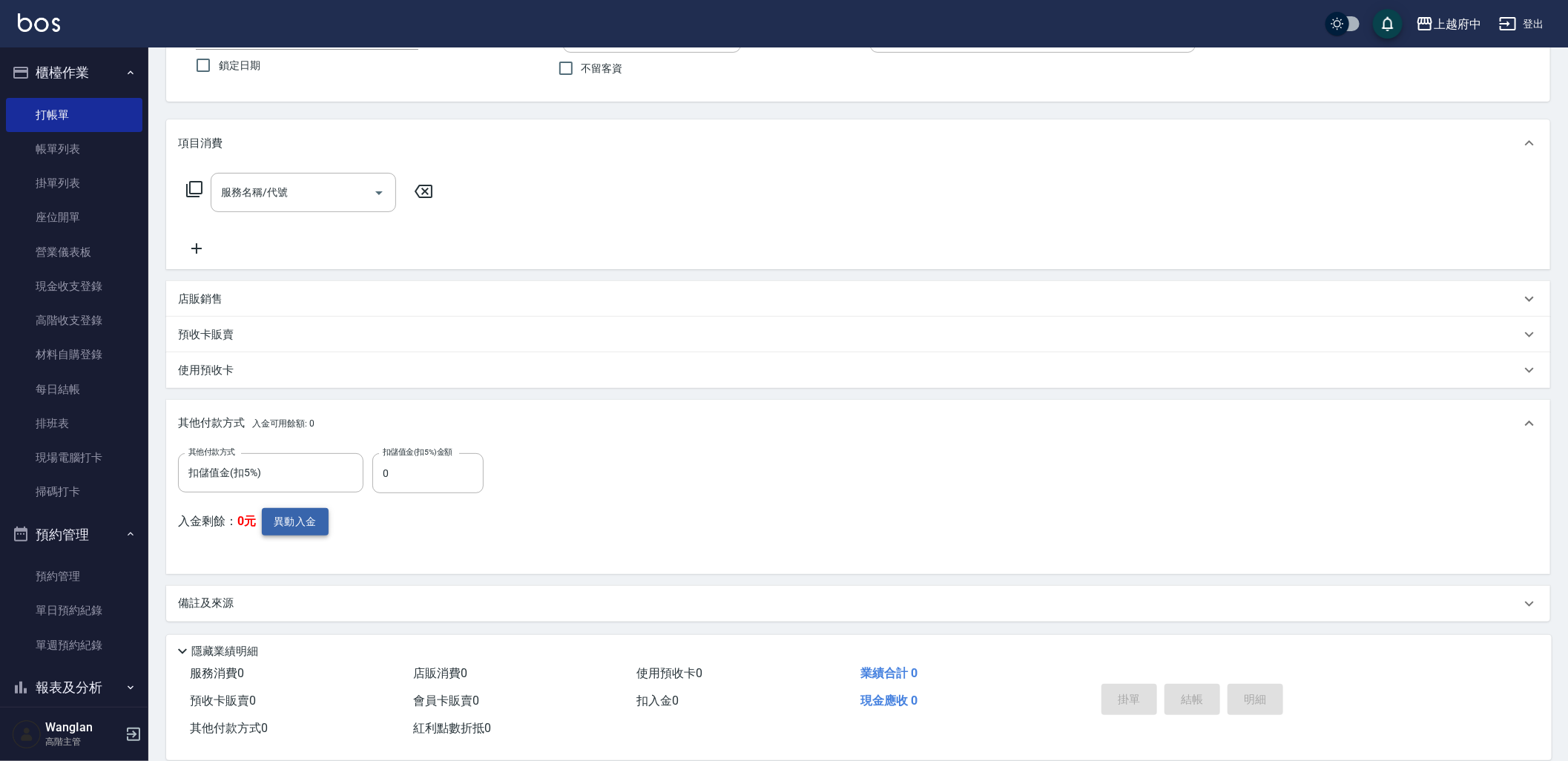
click at [294, 521] on button "異動入金" at bounding box center [295, 522] width 67 height 28
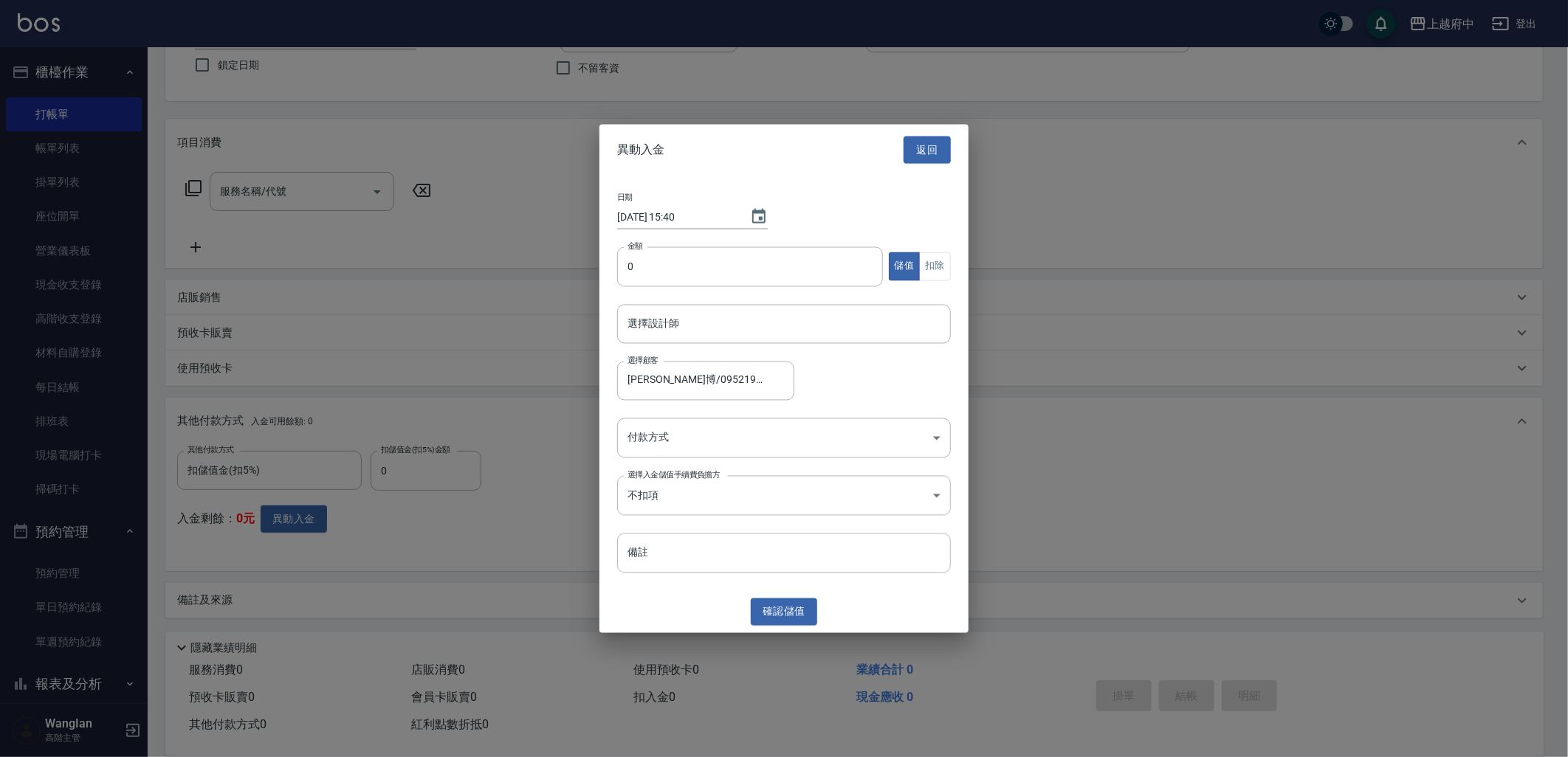
drag, startPoint x: 733, startPoint y: 290, endPoint x: 716, endPoint y: 290, distance: 17.0
click at [723, 290] on div "金額 0 金額 儲值 扣除" at bounding box center [784, 275] width 334 height 58
drag, startPoint x: 930, startPoint y: 151, endPoint x: 921, endPoint y: 144, distance: 11.4
click at [926, 149] on button "返回" at bounding box center [927, 150] width 47 height 28
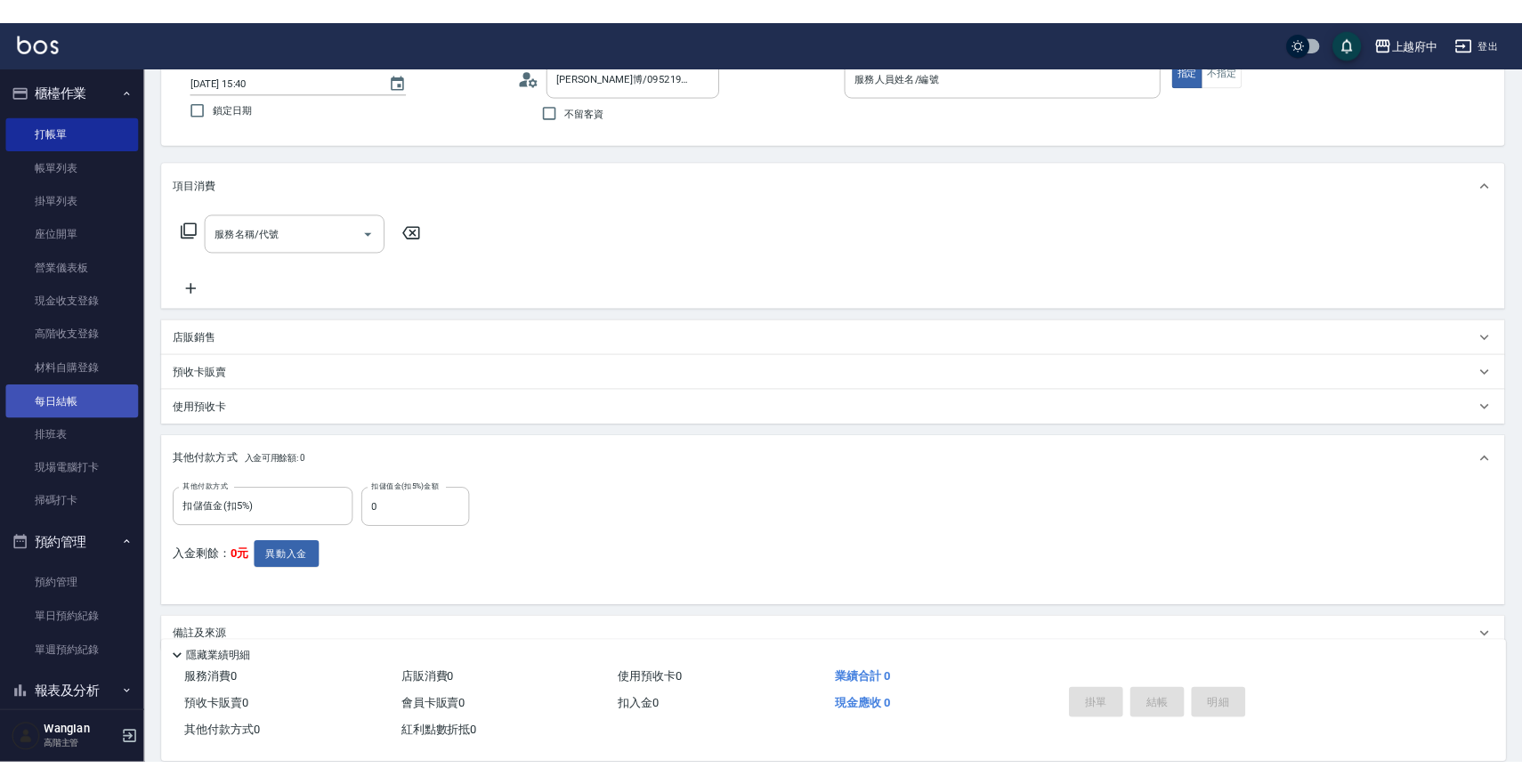
scroll to position [0, 0]
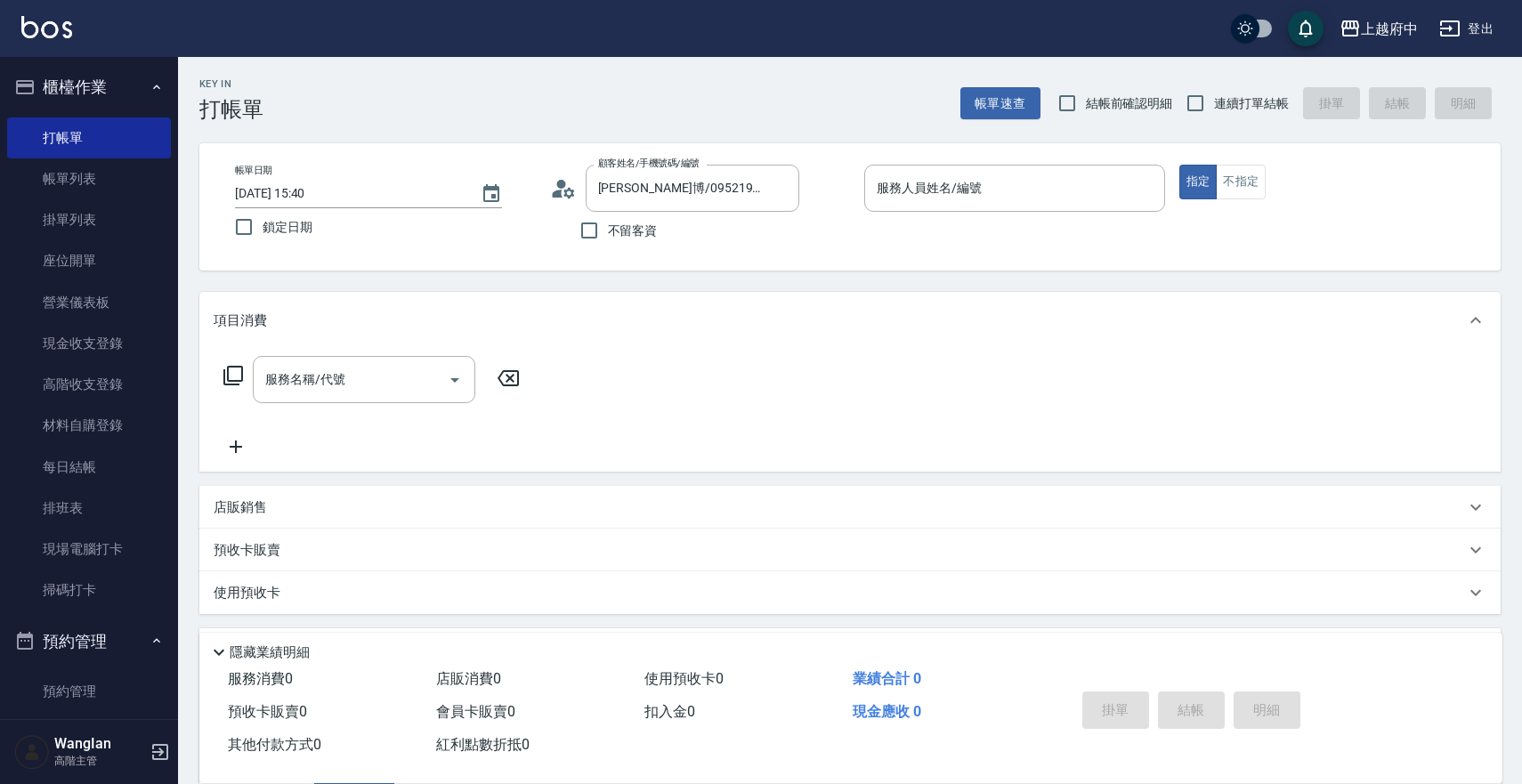
click at [1322, 392] on div "服務名稱/代號 服務名稱/代號" at bounding box center [849, 410] width 1301 height 123
